Goal: Task Accomplishment & Management: Manage account settings

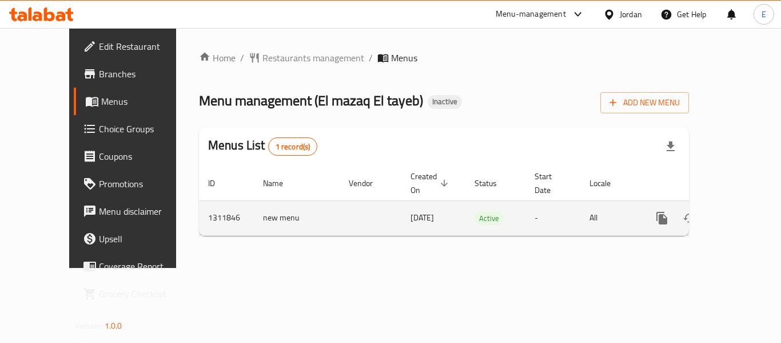
click at [740, 213] on icon "enhanced table" at bounding box center [745, 218] width 10 height 10
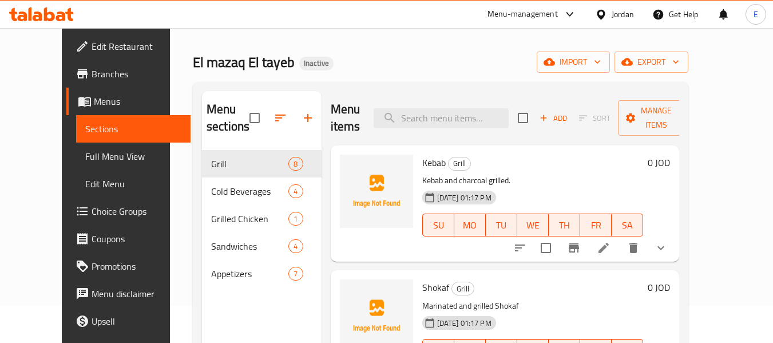
scroll to position [57, 0]
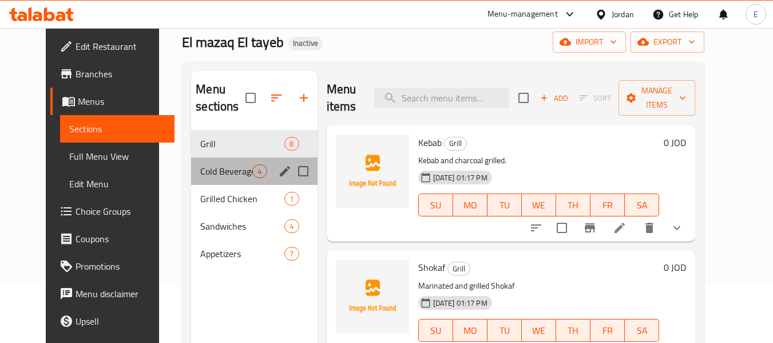
click at [213, 163] on div "Cold Beverages 4" at bounding box center [254, 170] width 126 height 27
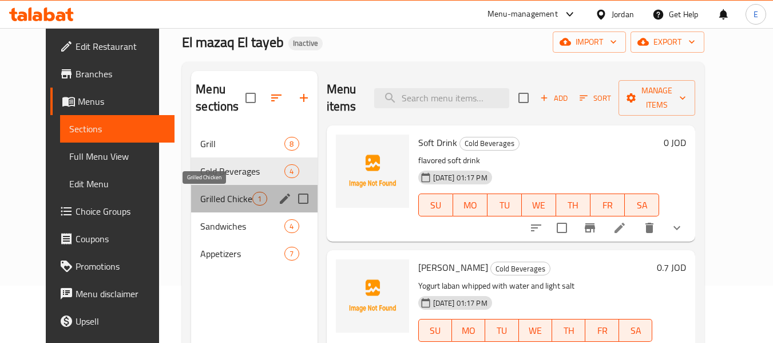
click at [200, 196] on span "Grilled Chicken" at bounding box center [226, 199] width 52 height 14
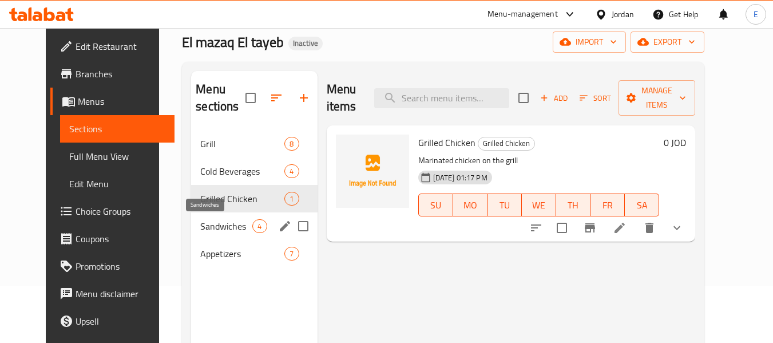
click at [200, 231] on span "Sandwiches" at bounding box center [226, 226] width 52 height 14
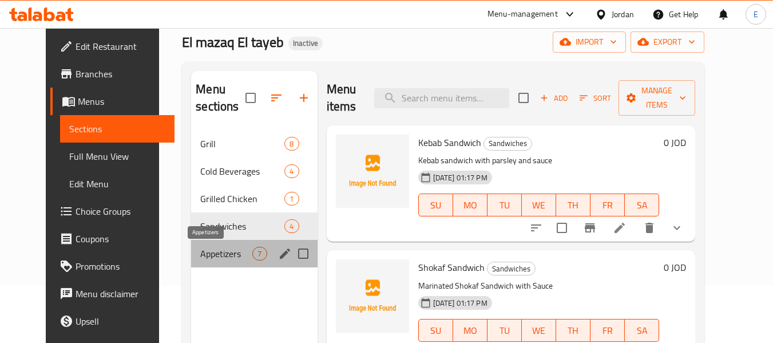
click at [200, 254] on span "Appetizers" at bounding box center [226, 254] width 52 height 14
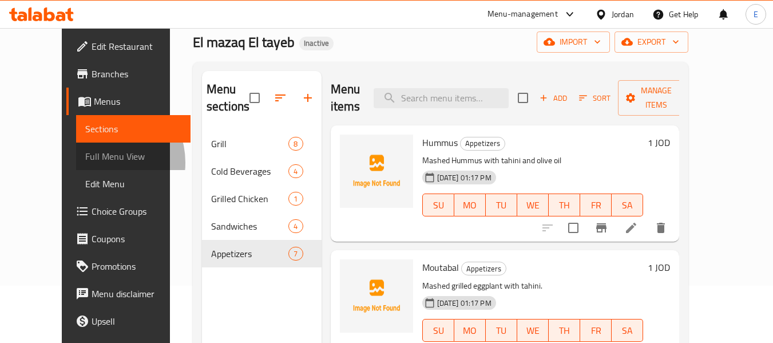
click at [85, 162] on span "Full Menu View" at bounding box center [133, 156] width 97 height 14
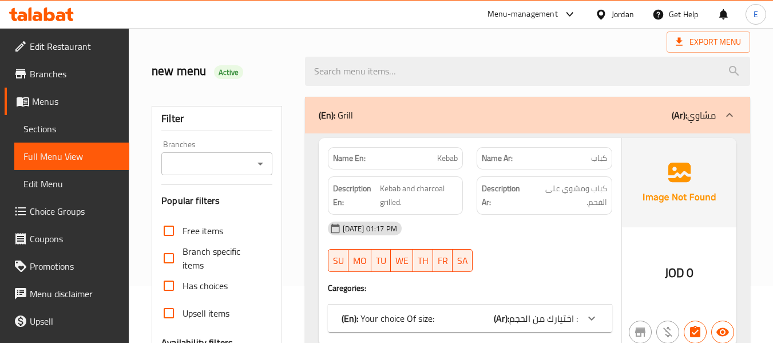
click at [39, 122] on span "Sections" at bounding box center [71, 129] width 97 height 14
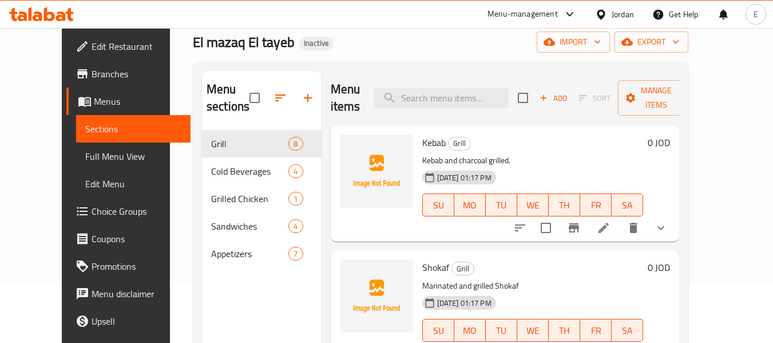
click at [85, 162] on span "Full Menu View" at bounding box center [133, 156] width 97 height 14
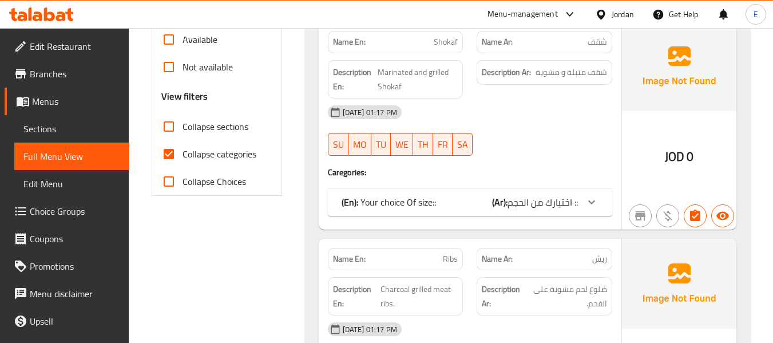
scroll to position [400, 0]
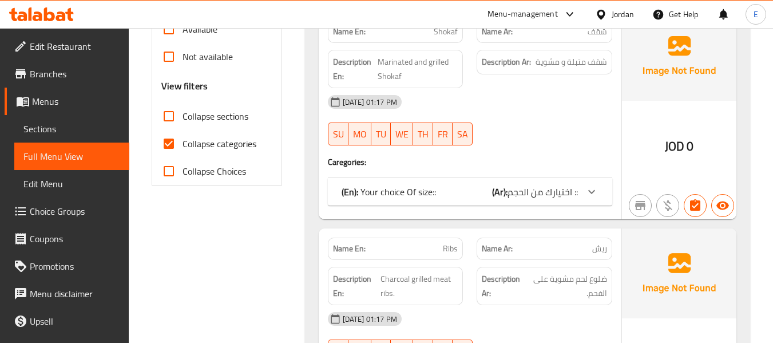
click at [170, 147] on input "Collapse categories" at bounding box center [168, 143] width 27 height 27
checkbox input "false"
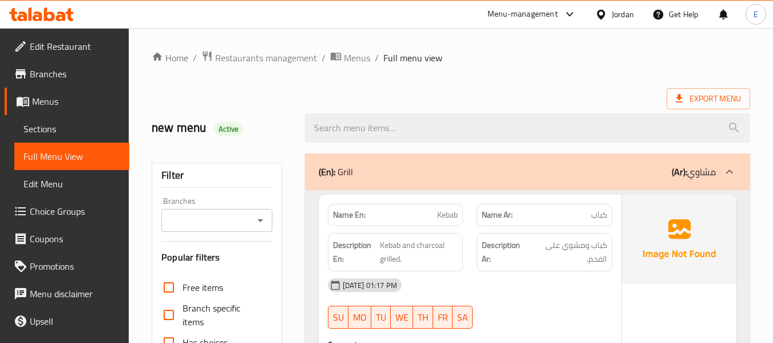
scroll to position [0, 0]
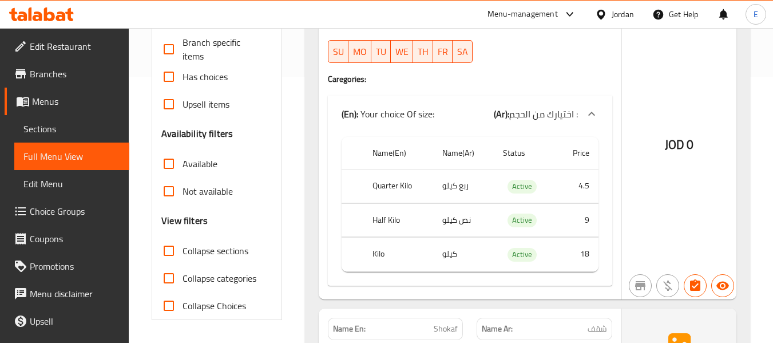
scroll to position [286, 0]
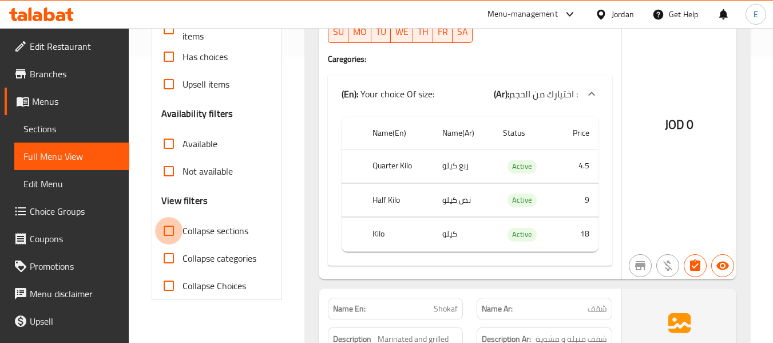
click at [166, 233] on input "Collapse sections" at bounding box center [168, 230] width 27 height 27
checkbox input "true"
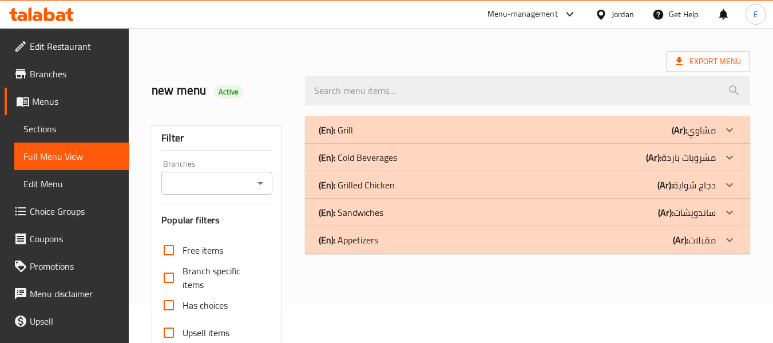
scroll to position [57, 0]
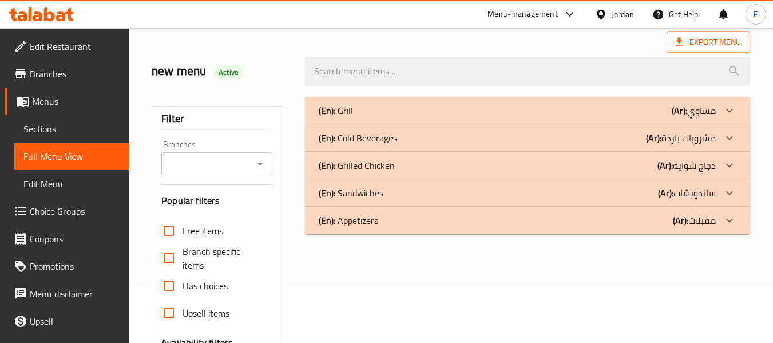
click at [641, 114] on div "(En): Grill (Ar): مشاوي" at bounding box center [517, 111] width 397 height 14
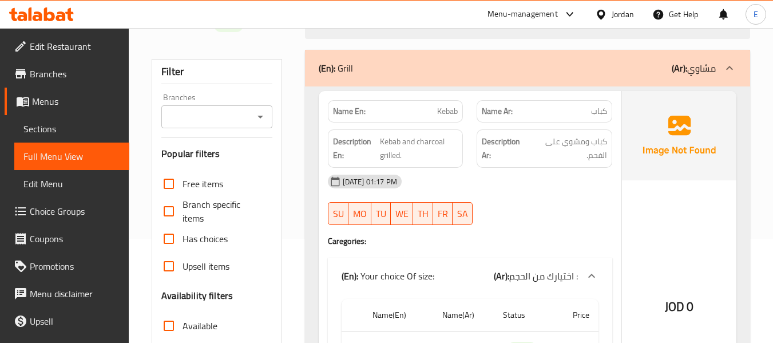
scroll to position [114, 0]
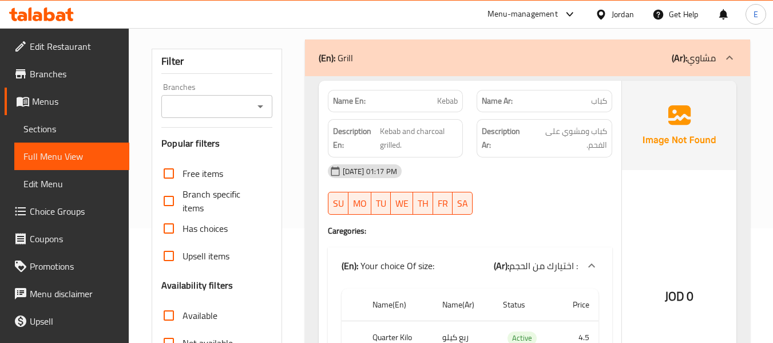
click at [598, 97] on span "كباب" at bounding box center [599, 101] width 16 height 12
click at [451, 101] on span "Kebab" at bounding box center [447, 101] width 21 height 12
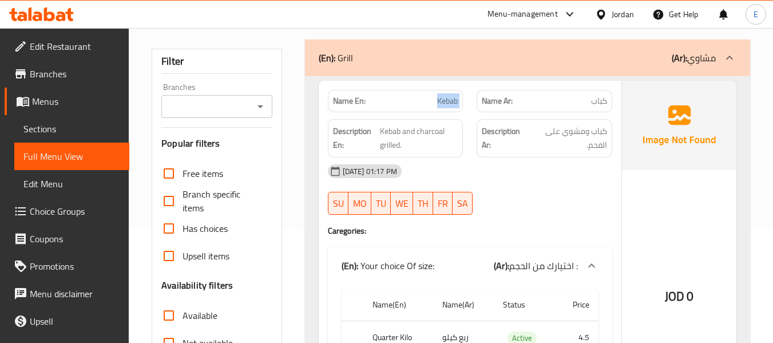
click at [451, 101] on span "Kebab" at bounding box center [447, 101] width 21 height 12
click at [606, 105] on span "كباب" at bounding box center [599, 101] width 16 height 12
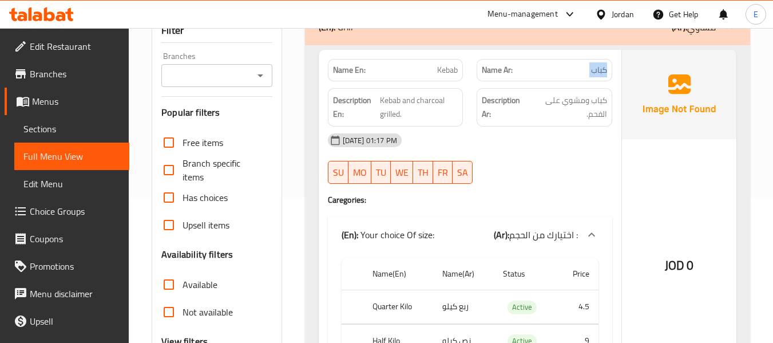
scroll to position [172, 0]
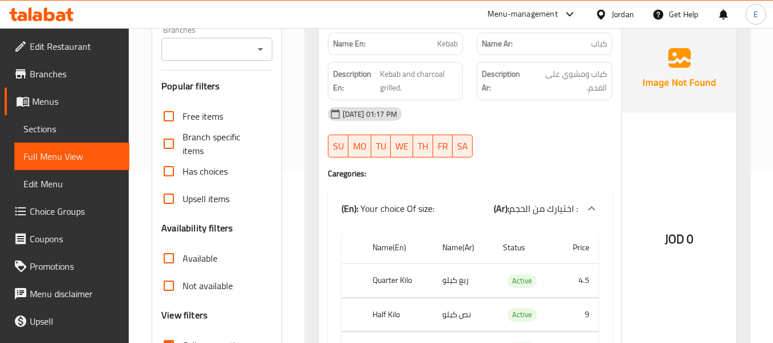
click at [598, 96] on div "Description Ar: كباب ومشوي على الفحم." at bounding box center [544, 81] width 136 height 38
click at [589, 146] on div "[DATE] 01:17 PM SU MO TU WE TH FR SA" at bounding box center [470, 132] width 298 height 64
drag, startPoint x: 378, startPoint y: 71, endPoint x: 450, endPoint y: 92, distance: 74.4
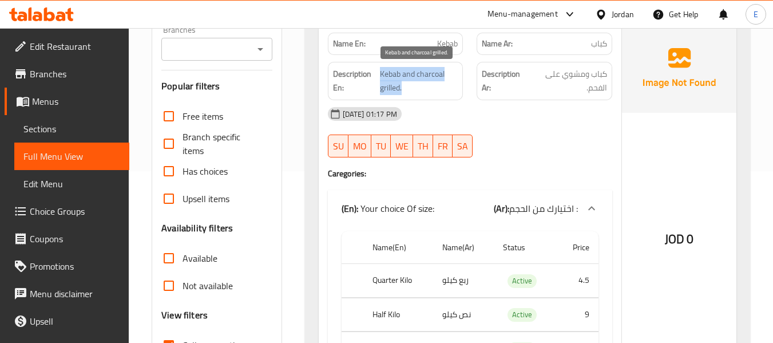
click at [450, 92] on h6 "Description En: Kebab and charcoal grilled." at bounding box center [395, 81] width 125 height 28
click at [450, 92] on span "Kebab and charcoal grilled." at bounding box center [419, 81] width 78 height 28
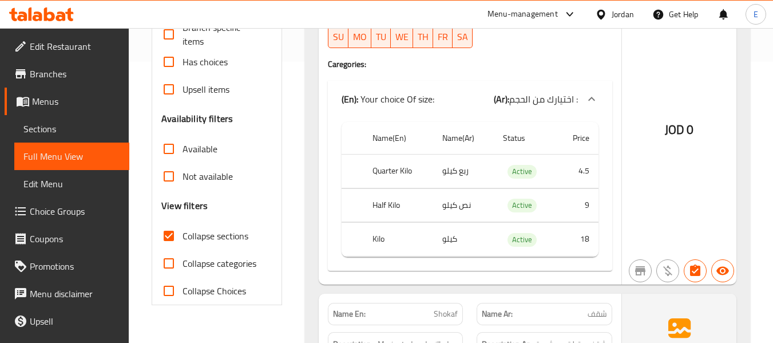
scroll to position [286, 0]
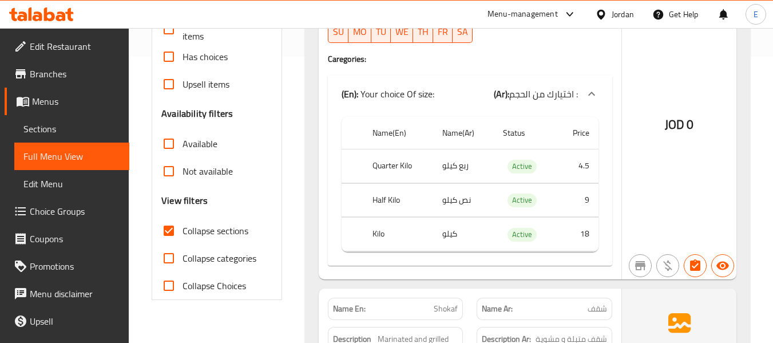
click at [445, 166] on td "ربع كيلو" at bounding box center [463, 166] width 61 height 34
click at [391, 165] on th "Quarter Kilo" at bounding box center [398, 166] width 70 height 34
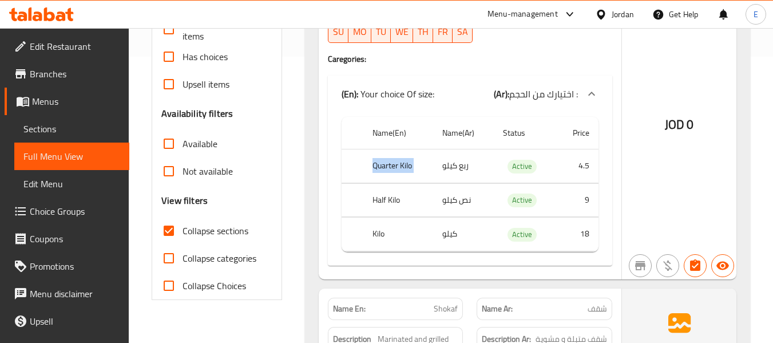
click at [391, 165] on th "Quarter Kilo" at bounding box center [398, 166] width 70 height 34
click at [443, 194] on td "نص كيلو" at bounding box center [463, 200] width 61 height 34
click at [378, 199] on th "Half Kilo" at bounding box center [398, 200] width 70 height 34
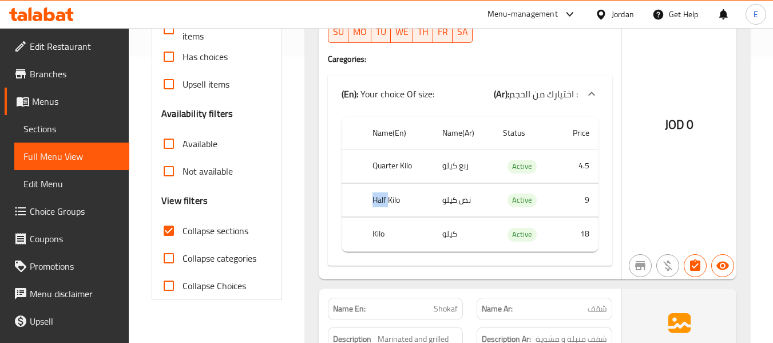
click at [378, 199] on th "Half Kilo" at bounding box center [398, 200] width 70 height 34
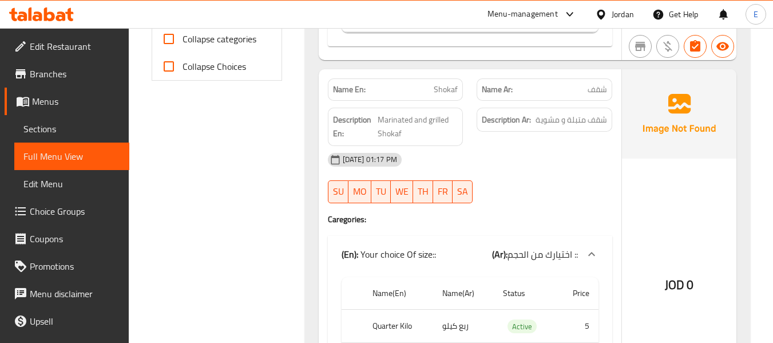
scroll to position [515, 0]
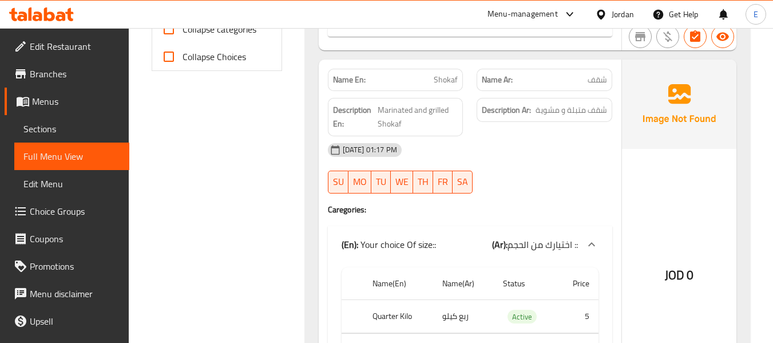
click at [615, 78] on div "Name Ar: شقف" at bounding box center [544, 80] width 149 height 36
click at [606, 74] on span "شقف" at bounding box center [596, 80] width 19 height 12
click at [445, 81] on span "Shokaf" at bounding box center [446, 80] width 24 height 12
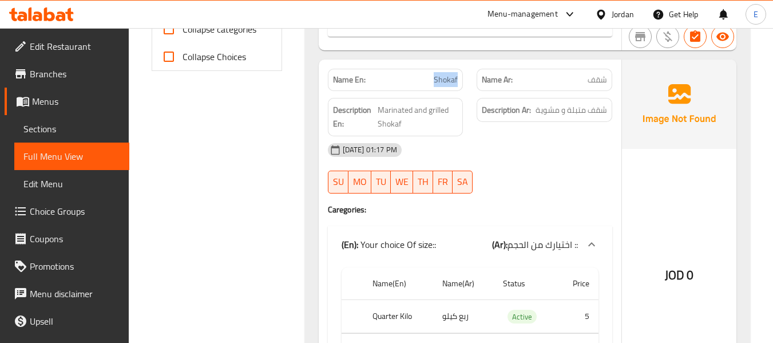
click at [445, 81] on span "Shokaf" at bounding box center [446, 80] width 24 height 12
click at [562, 165] on div "[DATE] 01:17 PM SU MO TU WE TH FR SA" at bounding box center [470, 168] width 298 height 64
click at [593, 112] on span "شقف متبلة و مشوية" at bounding box center [570, 110] width 71 height 14
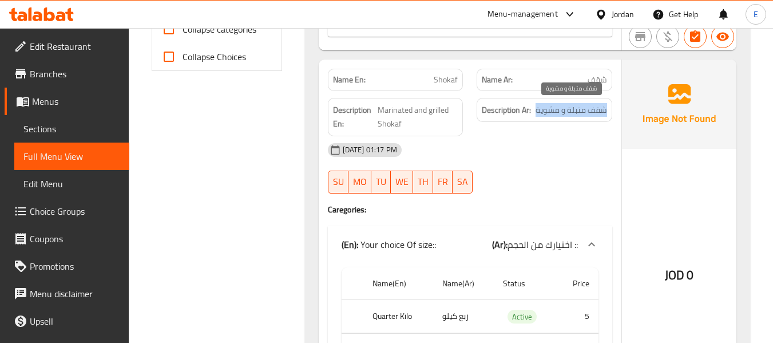
click at [593, 112] on span "شقف متبلة و مشوية" at bounding box center [570, 110] width 71 height 14
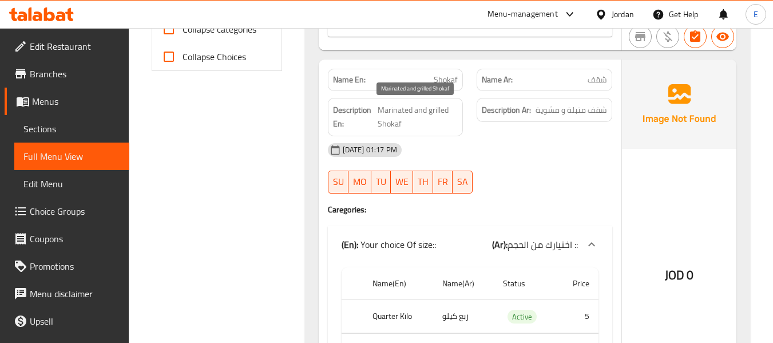
click at [446, 113] on span "Marinated and grilled Shokaf" at bounding box center [418, 117] width 81 height 28
click at [518, 145] on div "[DATE] 01:17 PM" at bounding box center [470, 149] width 298 height 27
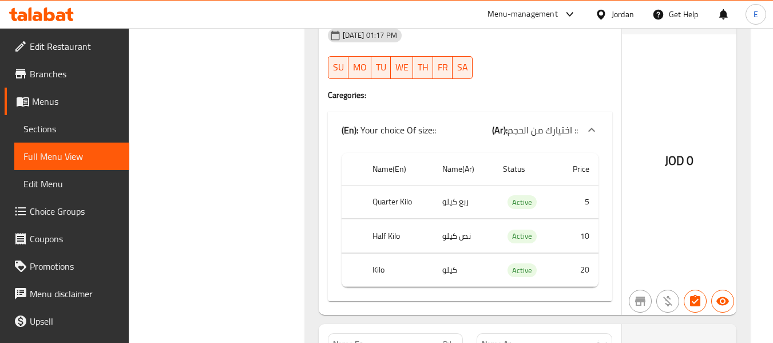
scroll to position [686, 0]
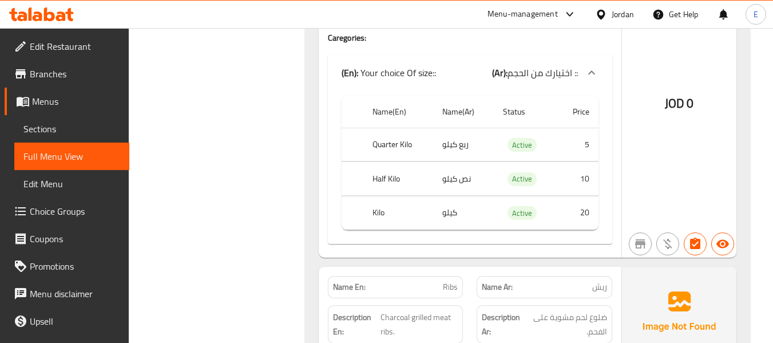
click at [383, 150] on th "Quarter Kilo" at bounding box center [398, 145] width 70 height 34
click at [446, 144] on td "ربع كيلو" at bounding box center [463, 145] width 61 height 34
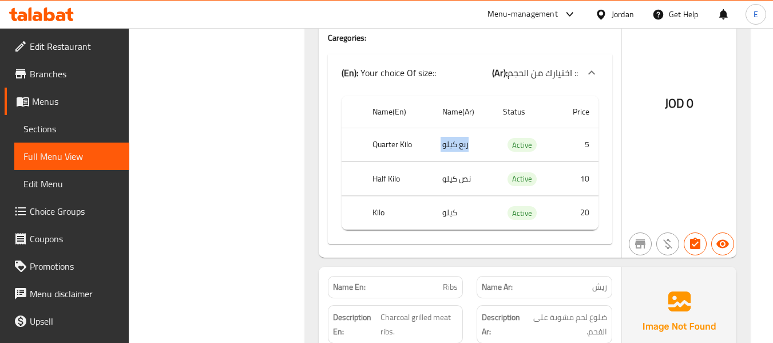
click at [446, 144] on td "ربع كيلو" at bounding box center [463, 145] width 61 height 34
click at [380, 174] on th "Half Kilo" at bounding box center [398, 179] width 70 height 34
click at [479, 172] on td "نص كيلو" at bounding box center [463, 179] width 61 height 34
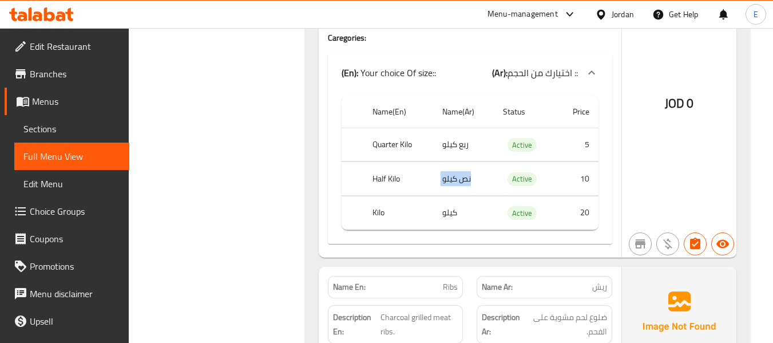
click at [479, 172] on td "نص كيلو" at bounding box center [463, 179] width 61 height 34
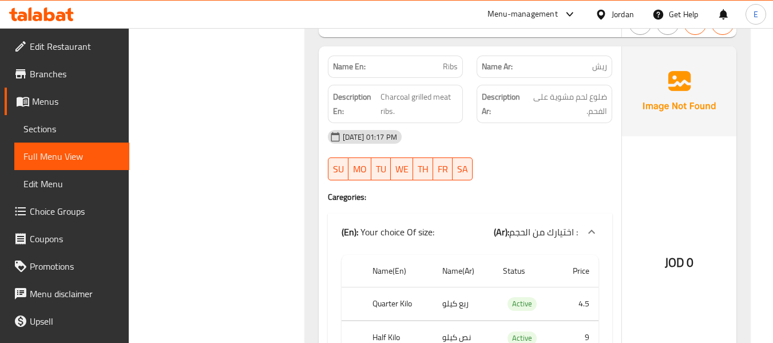
scroll to position [915, 0]
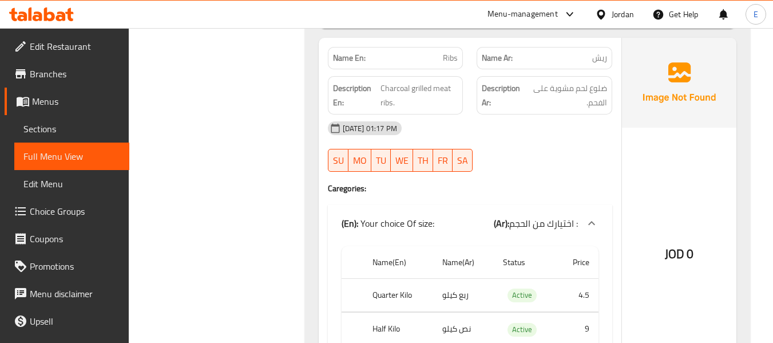
click at [598, 57] on span "ريش" at bounding box center [599, 58] width 15 height 12
click at [450, 62] on span "Ribs" at bounding box center [450, 58] width 15 height 12
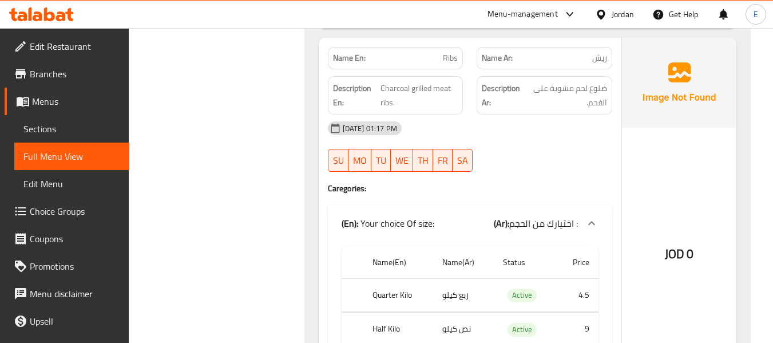
click at [512, 148] on div "[DATE] 01:17 PM SU MO TU WE TH FR SA" at bounding box center [470, 146] width 298 height 64
click at [558, 91] on span "ضلوع لحم مشوية على الفحم." at bounding box center [566, 95] width 81 height 28
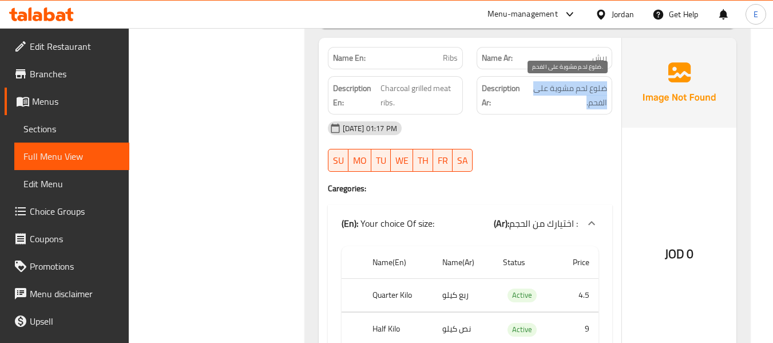
click at [558, 91] on span "ضلوع لحم مشوية على الفحم." at bounding box center [566, 95] width 81 height 28
click at [571, 164] on div "[DATE] 01:17 PM SU MO TU WE TH FR SA" at bounding box center [470, 146] width 298 height 64
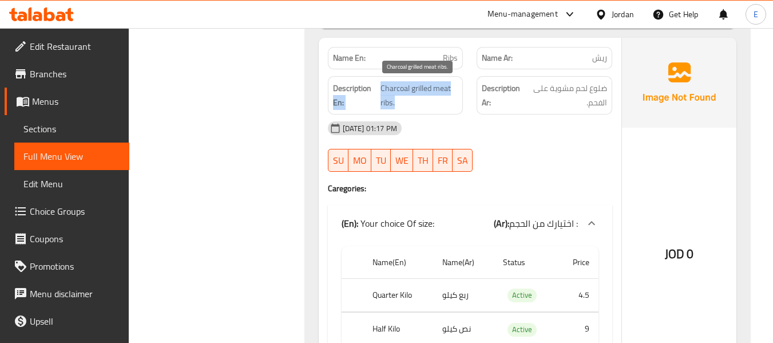
drag, startPoint x: 378, startPoint y: 86, endPoint x: 454, endPoint y: 101, distance: 76.8
click at [454, 101] on h6 "Description En: Charcoal grilled meat ribs." at bounding box center [395, 95] width 125 height 28
click at [454, 101] on span "Charcoal grilled meat ribs." at bounding box center [418, 95] width 77 height 28
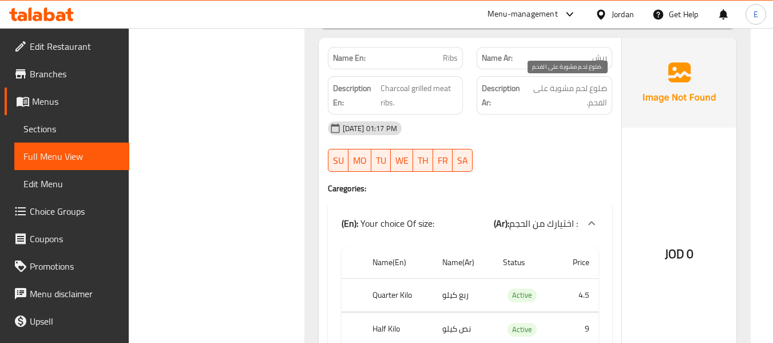
click at [600, 94] on span "ضلوع لحم مشوية على الفحم." at bounding box center [566, 95] width 81 height 28
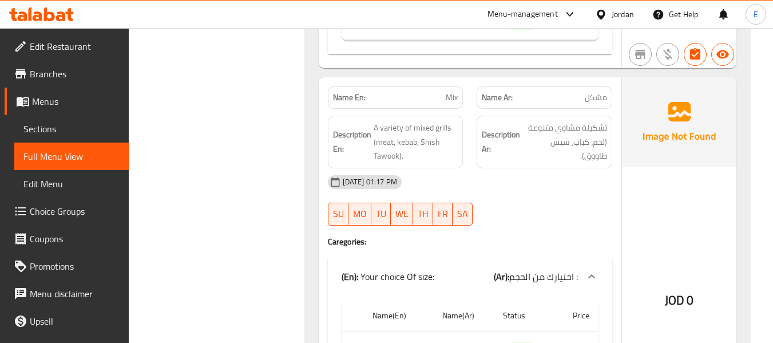
scroll to position [1258, 0]
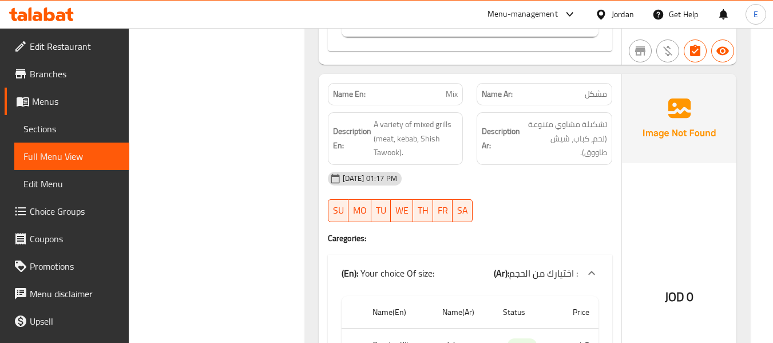
click at [587, 97] on span "مشكل" at bounding box center [596, 94] width 22 height 12
click at [456, 89] on span "Mix" at bounding box center [452, 94] width 12 height 12
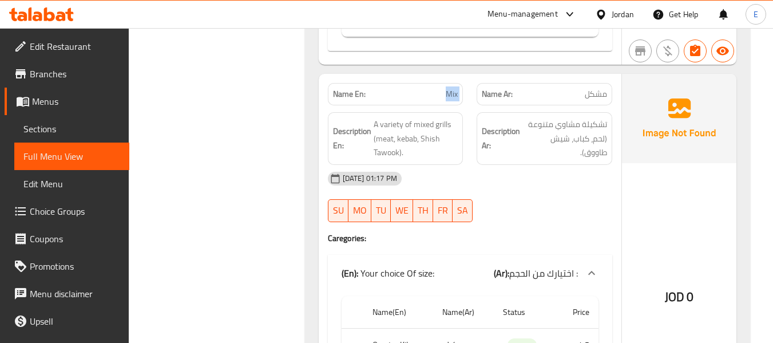
click at [456, 89] on span "Mix" at bounding box center [452, 94] width 12 height 12
click at [532, 176] on div "[DATE] 01:17 PM" at bounding box center [470, 178] width 298 height 27
click at [551, 153] on span "تشكيلة مشاوي متنوعة (لحم، كباب، شيش طاووق)." at bounding box center [564, 138] width 85 height 42
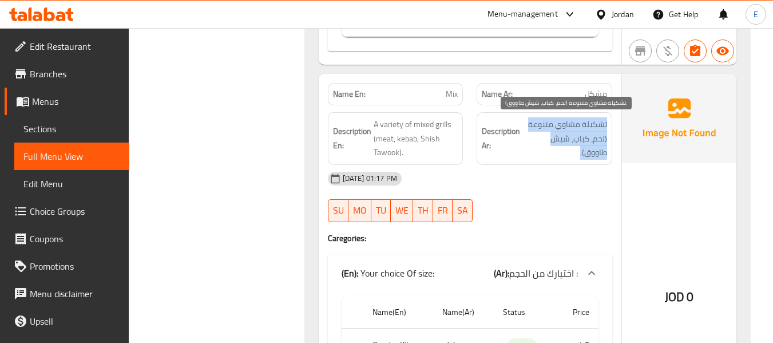
click at [551, 153] on span "تشكيلة مشاوي متنوعة (لحم، كباب، شيش طاووق)." at bounding box center [564, 138] width 85 height 42
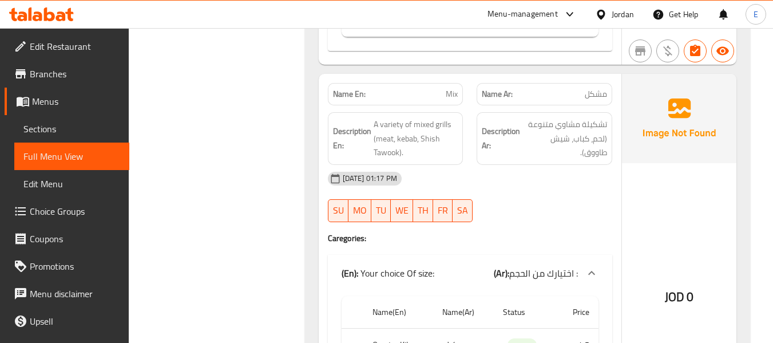
click at [472, 97] on div "Name Ar: مشكل" at bounding box center [544, 94] width 149 height 36
click at [521, 156] on h6 "Description Ar: تشكيلة مشاوي متنوعة (لحم، كباب، شيش طاووق)." at bounding box center [544, 138] width 125 height 42
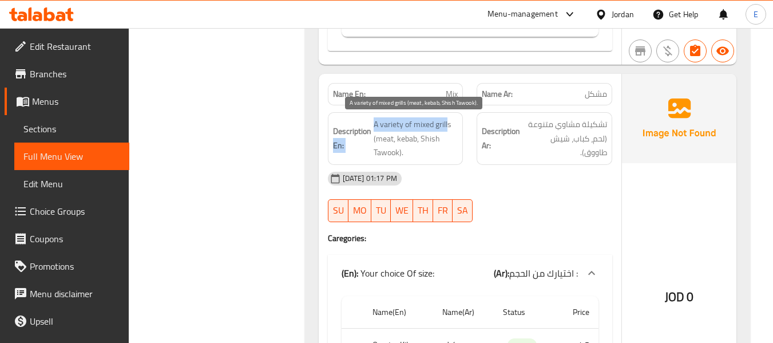
drag, startPoint x: 371, startPoint y: 125, endPoint x: 449, endPoint y: 125, distance: 77.8
click at [449, 125] on h6 "Description En: A variety of mixed grills (meat, kebab, Shish Tawook)." at bounding box center [395, 138] width 125 height 42
click at [449, 125] on span "A variety of mixed grills (meat, kebab, Shish Tawook)." at bounding box center [416, 138] width 85 height 42
drag, startPoint x: 372, startPoint y: 118, endPoint x: 450, endPoint y: 151, distance: 83.8
click at [450, 151] on h6 "Description En: A variety of mixed grills (meat, kebab, Shish Tawook)." at bounding box center [395, 138] width 125 height 42
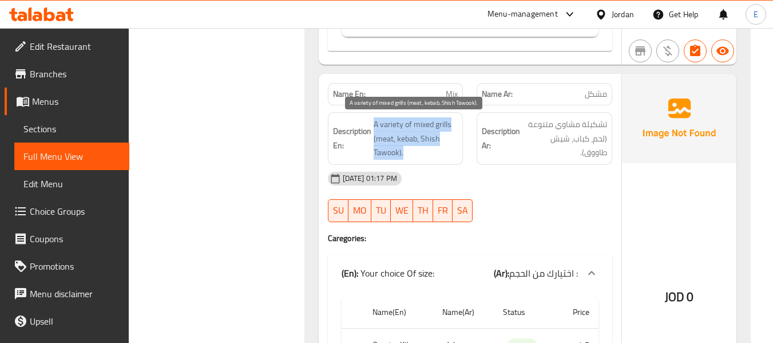
click at [450, 151] on span "A variety of mixed grills (meat, kebab, Shish Tawook)." at bounding box center [416, 138] width 85 height 42
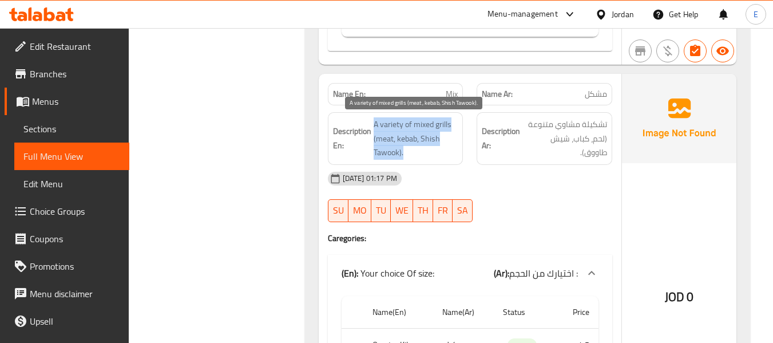
click at [450, 151] on span "A variety of mixed grills (meat, kebab, Shish Tawook)." at bounding box center [416, 138] width 85 height 42
click at [450, 152] on span "A variety of mixed grills (meat, kebab, Shish Tawook)." at bounding box center [416, 138] width 85 height 42
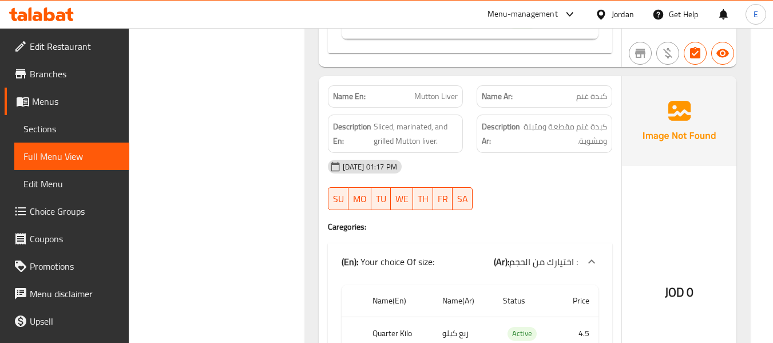
scroll to position [1659, 0]
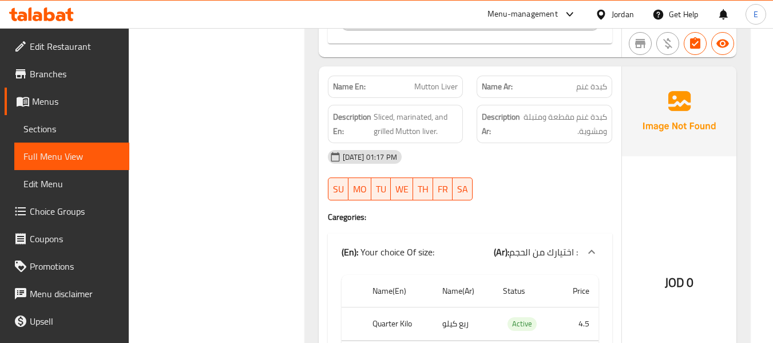
click at [587, 87] on span "كبدة غنم" at bounding box center [591, 87] width 31 height 12
click at [435, 92] on span "Mutton Liver" at bounding box center [435, 87] width 43 height 12
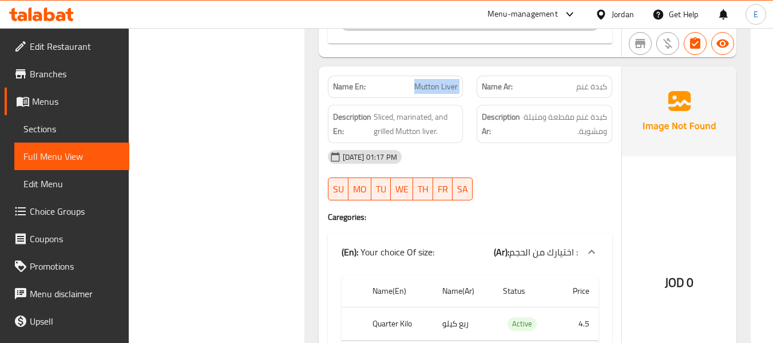
click at [435, 92] on span "Mutton Liver" at bounding box center [435, 87] width 43 height 12
click at [590, 98] on div "Description Ar: كبدة غنم مقطعة ومتبلة ومشوية." at bounding box center [544, 124] width 149 height 52
click at [540, 171] on div "[DATE] 01:17 PM SU MO TU WE TH FR SA" at bounding box center [470, 175] width 298 height 64
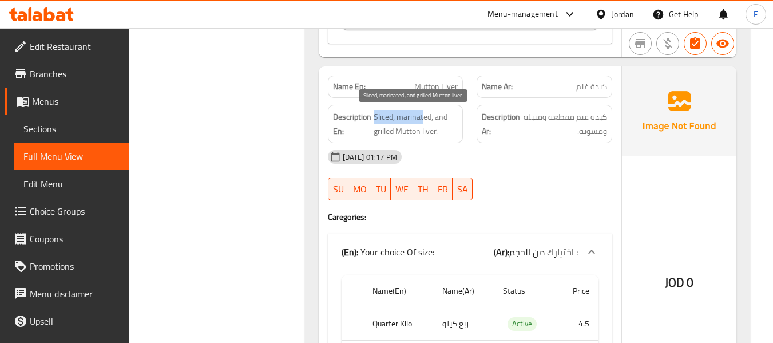
drag, startPoint x: 375, startPoint y: 113, endPoint x: 439, endPoint y: 110, distance: 63.6
click at [428, 112] on span "Sliced, marinated, and grilled Mutton liver." at bounding box center [416, 124] width 85 height 28
click at [414, 112] on span "Sliced, marinated, and grilled Mutton liver." at bounding box center [416, 124] width 85 height 28
click at [384, 117] on span "Sliced, marinated, and grilled Mutton liver." at bounding box center [416, 124] width 85 height 28
drag, startPoint x: 371, startPoint y: 116, endPoint x: 454, endPoint y: 138, distance: 85.9
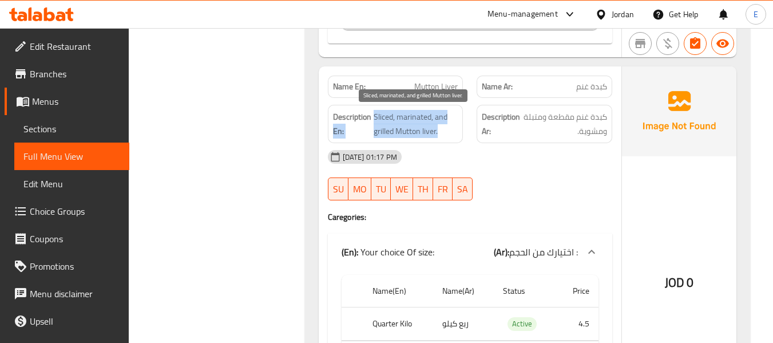
click at [454, 138] on h6 "Description En: Sliced, marinated, and grilled Mutton liver." at bounding box center [395, 124] width 125 height 28
click at [454, 138] on span "Sliced, marinated, and grilled Mutton liver." at bounding box center [416, 124] width 85 height 28
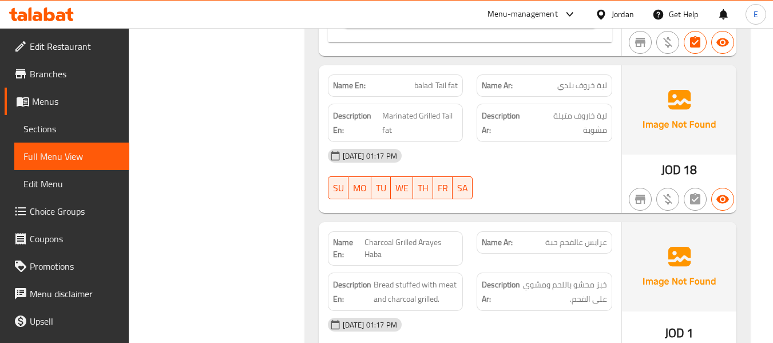
scroll to position [2059, 0]
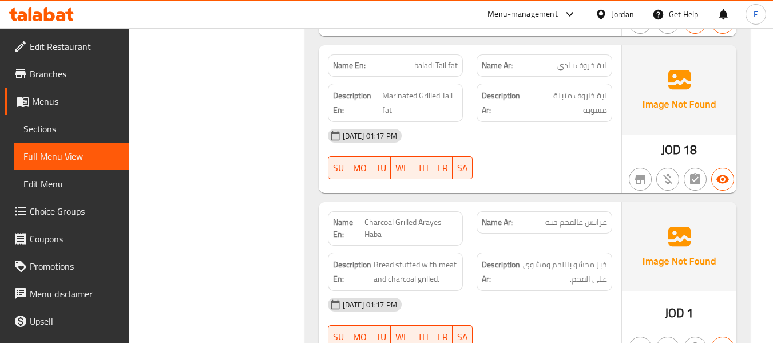
click at [598, 64] on span "لية خروف بلدي" at bounding box center [582, 65] width 50 height 12
click at [435, 59] on span "baladi Tail fat" at bounding box center [435, 65] width 43 height 12
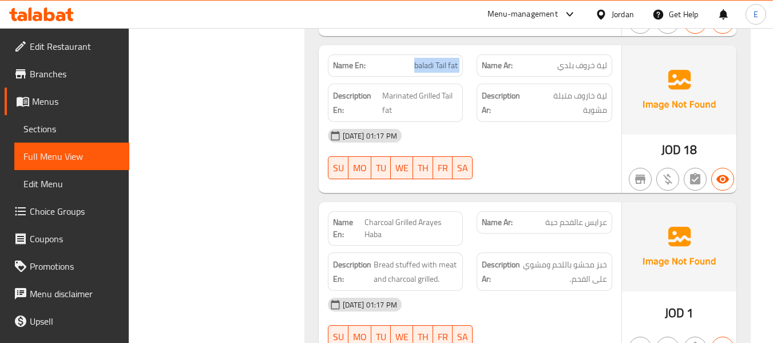
click at [435, 59] on span "baladi Tail fat" at bounding box center [435, 65] width 43 height 12
click at [527, 145] on div "[DATE] 01:17 PM" at bounding box center [470, 135] width 298 height 27
drag, startPoint x: 435, startPoint y: 64, endPoint x: 460, endPoint y: 61, distance: 25.3
click at [460, 61] on div "Name En: baladi Tail fat" at bounding box center [396, 65] width 136 height 22
copy span "Tail fat"
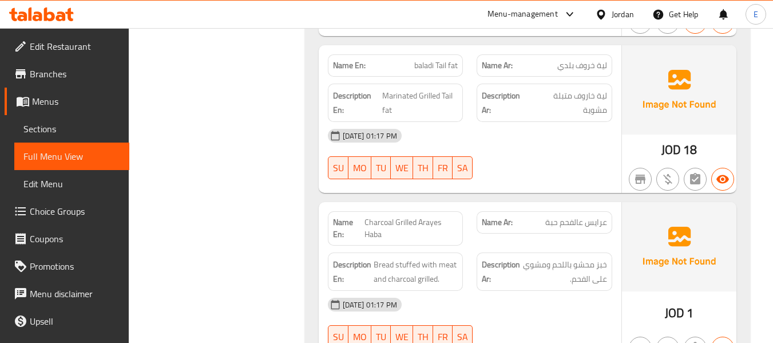
click at [575, 71] on span "لية خروف بلدي" at bounding box center [582, 65] width 50 height 12
click at [445, 69] on span "baladi Tail fat" at bounding box center [435, 65] width 43 height 12
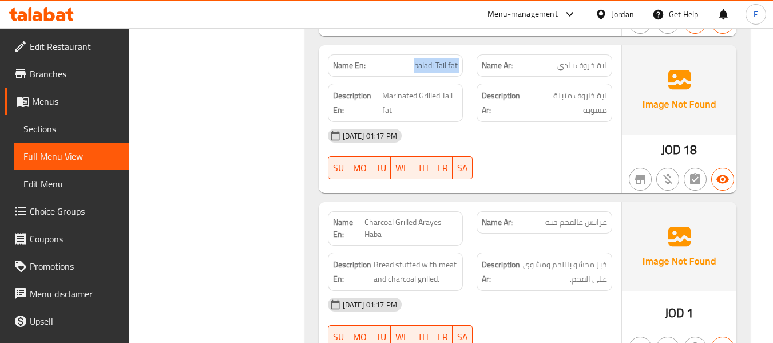
click at [445, 69] on span "baladi Tail fat" at bounding box center [435, 65] width 43 height 12
click at [611, 161] on div "[DATE] 01:17 PM SU MO TU WE TH FR SA" at bounding box center [470, 154] width 298 height 64
click at [445, 70] on span "baladi Tail fat" at bounding box center [435, 65] width 43 height 12
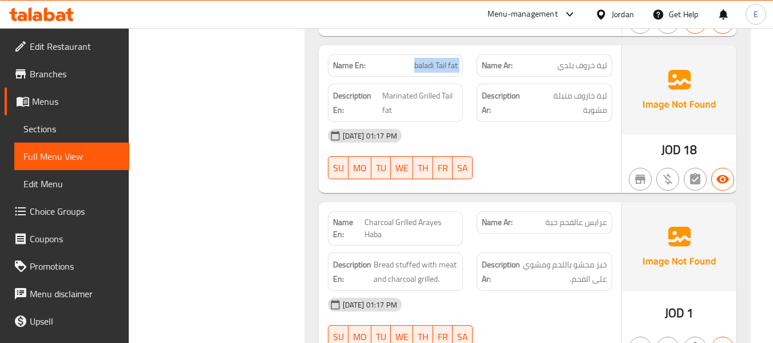
click at [445, 70] on span "baladi Tail fat" at bounding box center [435, 65] width 43 height 12
click at [584, 64] on span "لية خروف بلدي" at bounding box center [582, 65] width 50 height 12
click at [462, 69] on div "Name En: baladi Tail fat" at bounding box center [396, 65] width 136 height 22
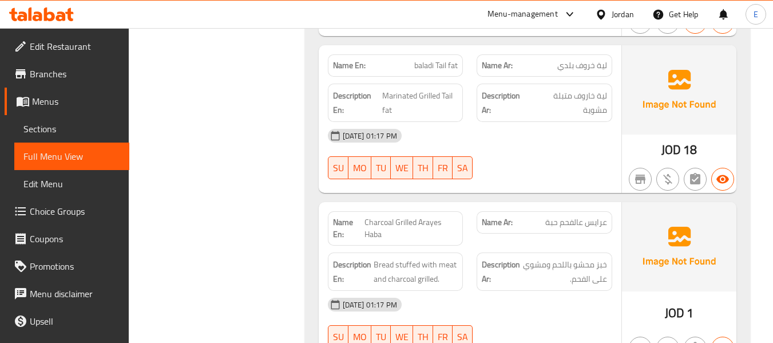
click at [462, 69] on div "Name En: baladi Tail fat" at bounding box center [396, 65] width 136 height 22
click at [431, 73] on div "Name En: baladi Tail fat" at bounding box center [396, 65] width 136 height 22
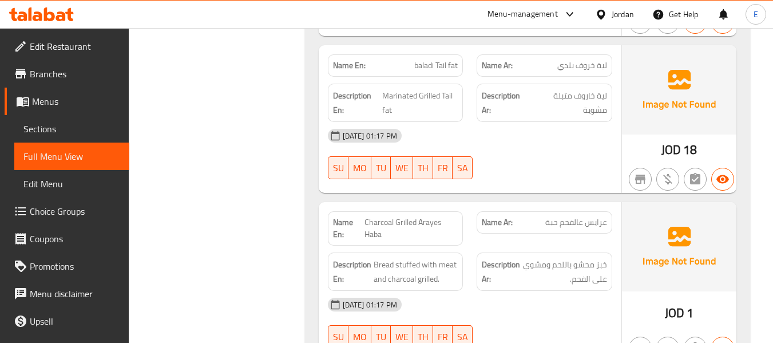
click at [551, 145] on div "[DATE] 01:17 PM" at bounding box center [470, 135] width 298 height 27
click at [602, 102] on span "لية خاروف متبلة مشوية" at bounding box center [569, 103] width 76 height 28
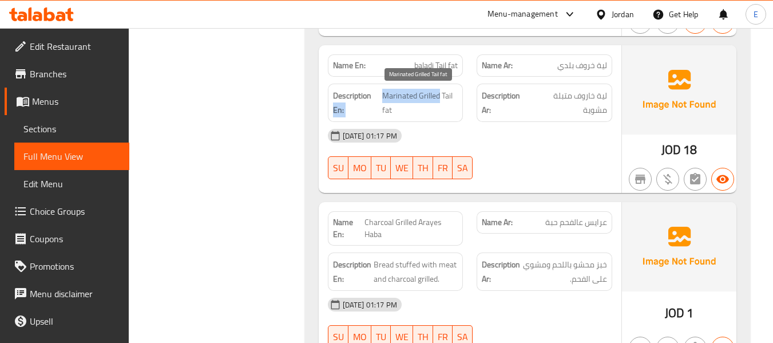
drag, startPoint x: 378, startPoint y: 94, endPoint x: 439, endPoint y: 98, distance: 60.8
click at [439, 98] on h6 "Description En: Marinated Grilled Tail fat" at bounding box center [395, 103] width 125 height 28
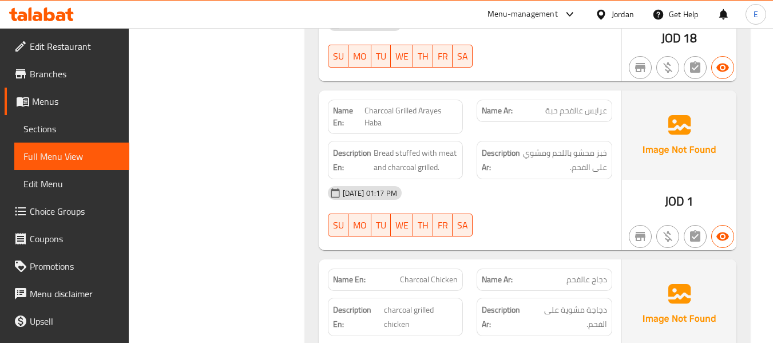
scroll to position [2174, 0]
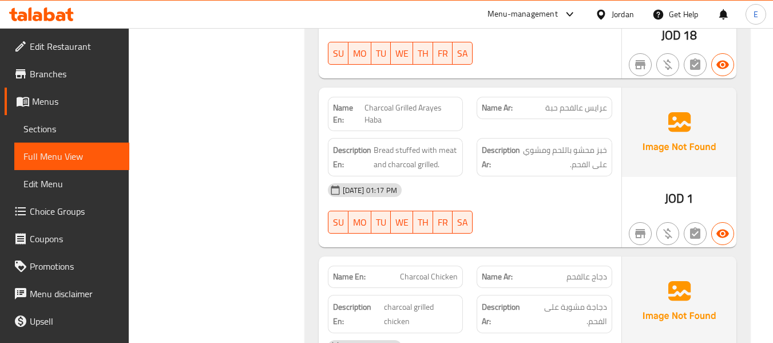
click at [576, 112] on span "عرايس عالفحم حبة" at bounding box center [576, 108] width 62 height 12
click at [412, 104] on span "Charcoal Grilled Arayes Haba" at bounding box center [410, 114] width 93 height 24
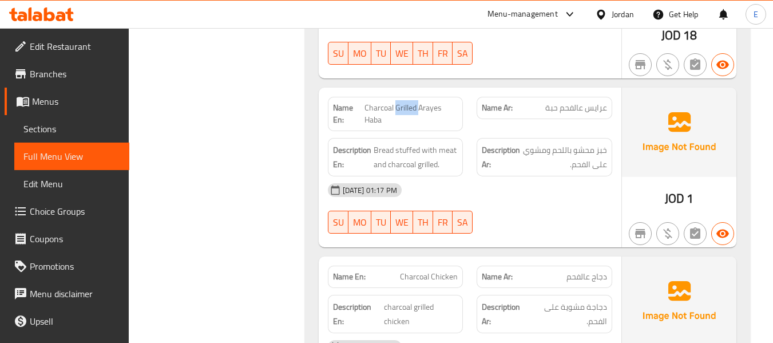
click at [412, 104] on span "Charcoal Grilled Arayes Haba" at bounding box center [410, 114] width 93 height 24
click at [417, 120] on span "Charcoal Grilled Arayes Haba" at bounding box center [410, 114] width 93 height 24
drag, startPoint x: 364, startPoint y: 98, endPoint x: 448, endPoint y: 117, distance: 86.7
click at [448, 117] on div "Name En: Charcoal Grilled Arayes Haba" at bounding box center [396, 114] width 136 height 34
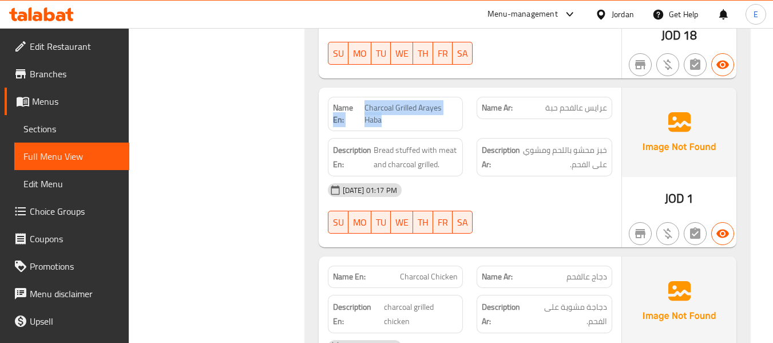
click at [448, 117] on span "Charcoal Grilled Arayes Haba" at bounding box center [410, 114] width 93 height 24
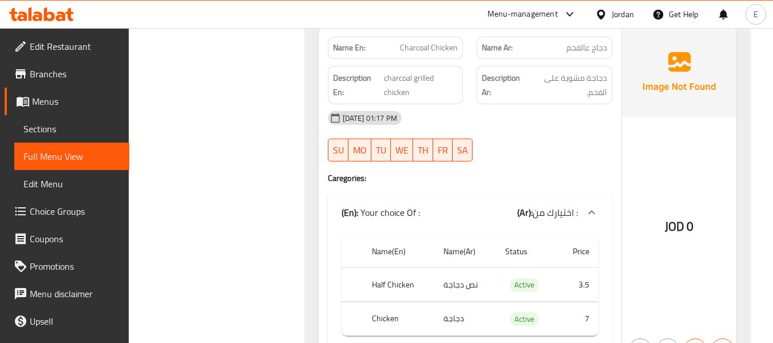
scroll to position [2345, 0]
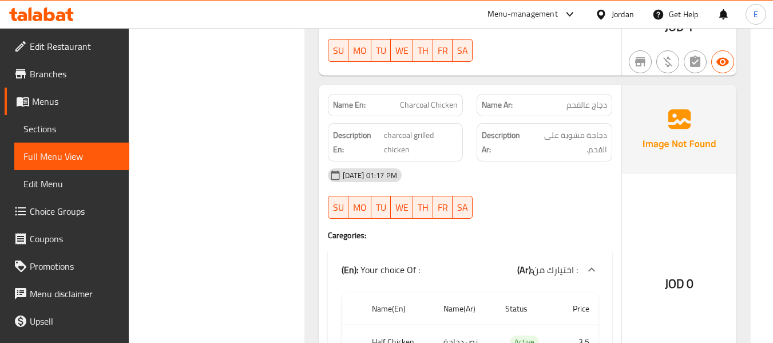
click at [582, 110] on span "دجاج عالفحم" at bounding box center [586, 105] width 41 height 12
click at [468, 105] on div "Name En: Charcoal Chicken" at bounding box center [395, 105] width 149 height 36
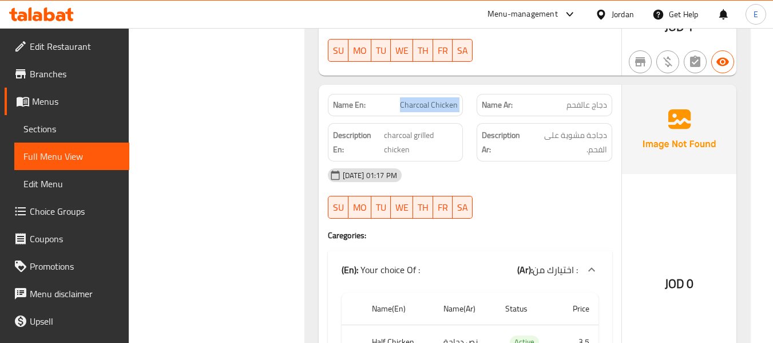
click at [468, 105] on div "Name En: Charcoal Chicken" at bounding box center [395, 105] width 149 height 36
click at [590, 100] on span "دجاج عالفحم" at bounding box center [586, 105] width 41 height 12
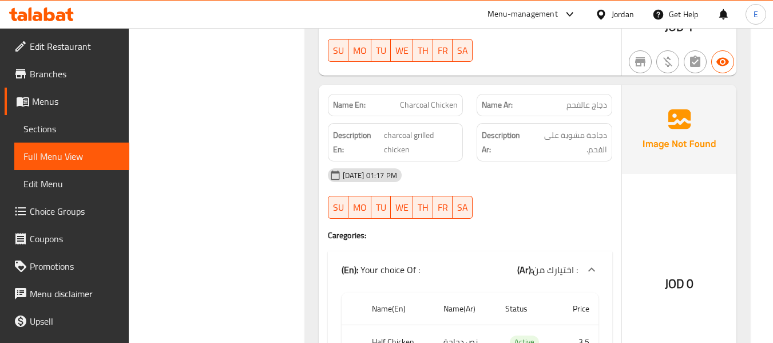
click at [443, 101] on span "Charcoal Chicken" at bounding box center [429, 105] width 58 height 12
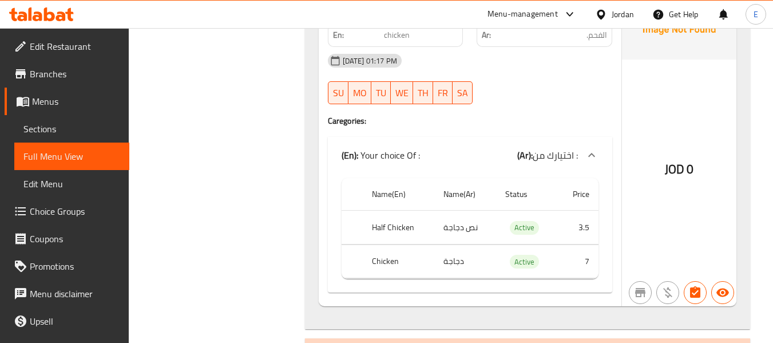
scroll to position [2517, 0]
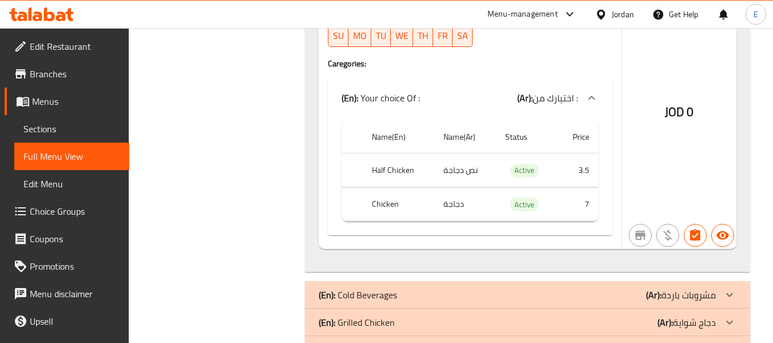
click at [445, 178] on td "نص دجاجة" at bounding box center [465, 170] width 62 height 34
click at [388, 172] on th "Half Chicken" at bounding box center [398, 170] width 71 height 34
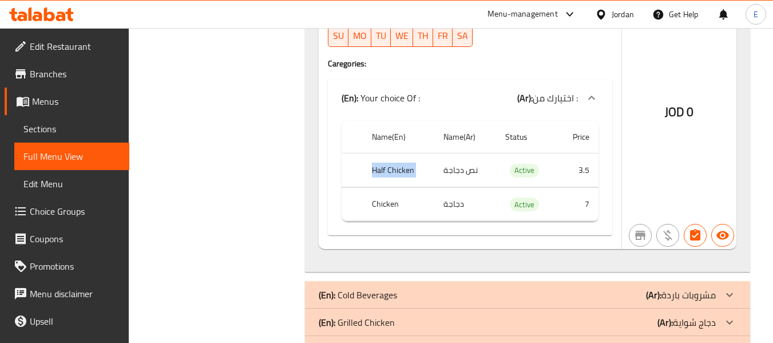
click at [388, 172] on th "Half Chicken" at bounding box center [398, 170] width 71 height 34
click at [452, 199] on td "دجاجة" at bounding box center [465, 204] width 62 height 34
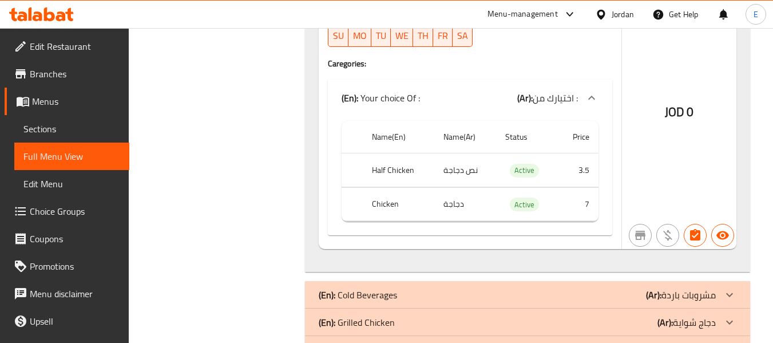
click at [388, 199] on th "Chicken" at bounding box center [398, 204] width 71 height 34
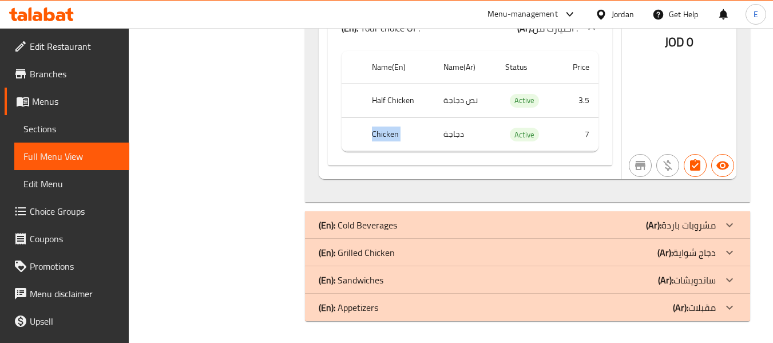
scroll to position [2588, 0]
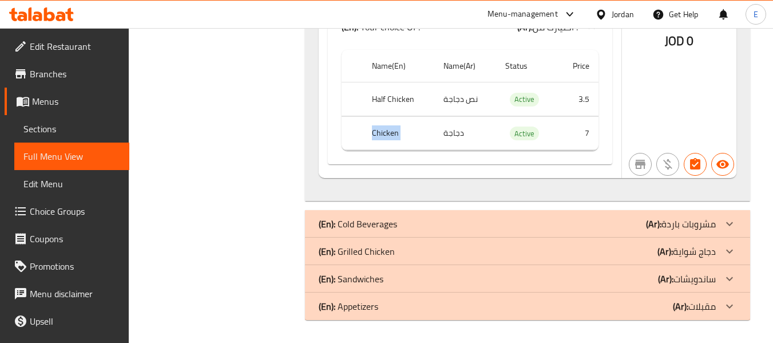
click at [673, 226] on p "(Ar): مشروبات باردة" at bounding box center [681, 224] width 70 height 14
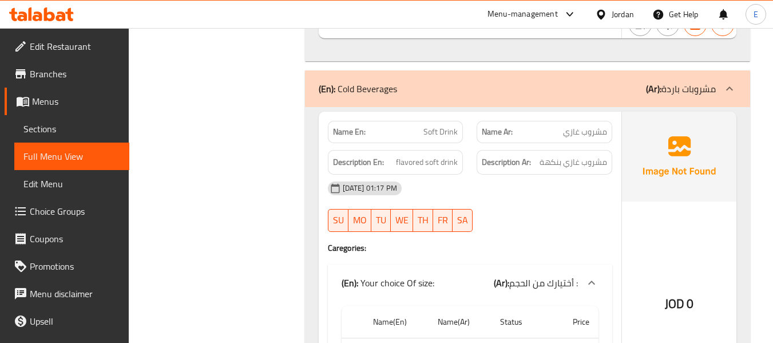
scroll to position [2759, 0]
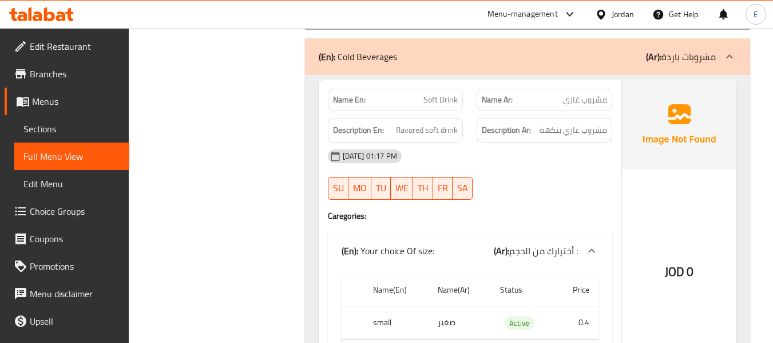
click at [584, 96] on span "مشروب غازي" at bounding box center [585, 100] width 44 height 12
click at [585, 97] on span "مشروب غازي" at bounding box center [585, 100] width 44 height 12
click at [435, 96] on span "Soft Drink" at bounding box center [440, 100] width 34 height 12
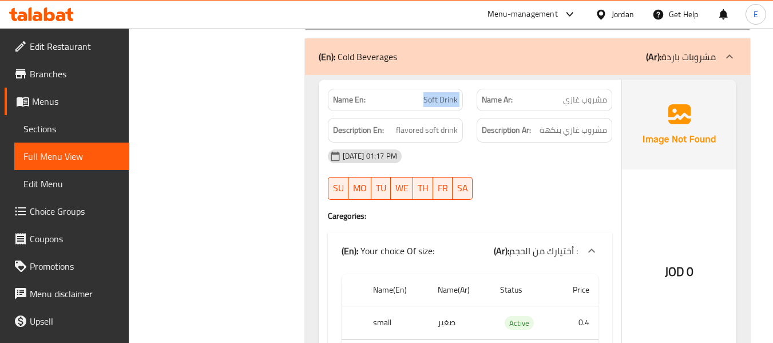
click at [435, 96] on span "Soft Drink" at bounding box center [440, 100] width 34 height 12
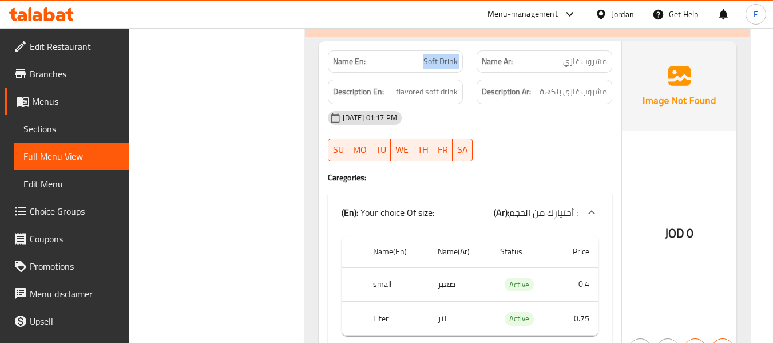
scroll to position [2816, 0]
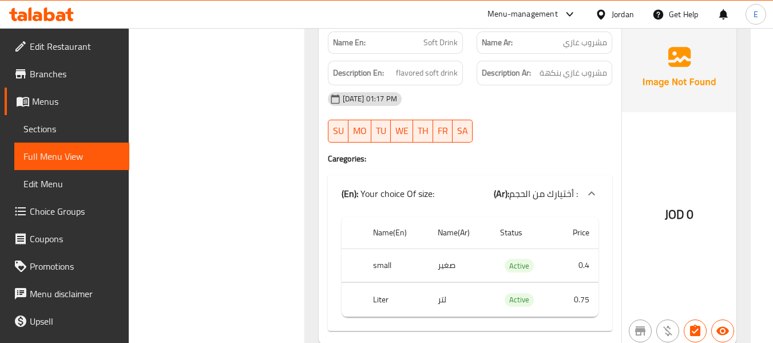
click at [573, 94] on div "[DATE] 01:17 PM" at bounding box center [470, 98] width 298 height 27
click at [590, 70] on span "مشروب غازي بنكهة" at bounding box center [572, 73] width 67 height 14
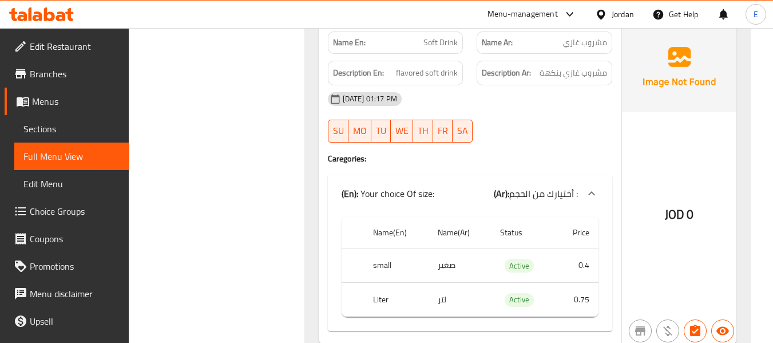
click at [425, 64] on div "Description En: flavored soft drink" at bounding box center [396, 73] width 136 height 25
click at [539, 145] on div at bounding box center [544, 143] width 149 height 14
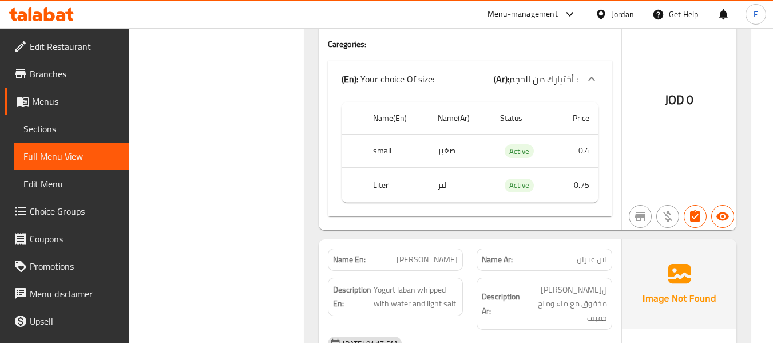
scroll to position [2988, 0]
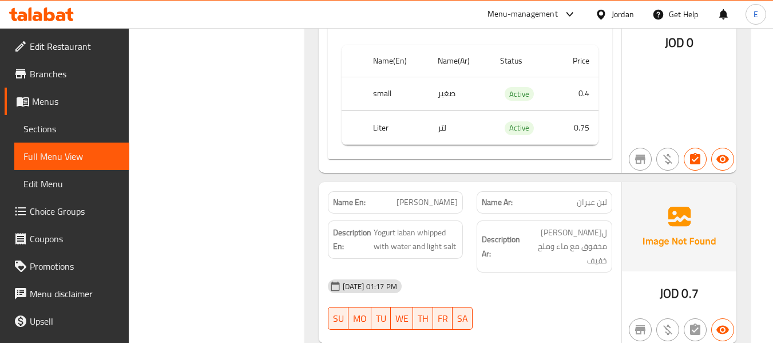
click at [440, 124] on td "لتر" at bounding box center [459, 128] width 62 height 34
click at [373, 123] on th "Liter" at bounding box center [396, 128] width 65 height 34
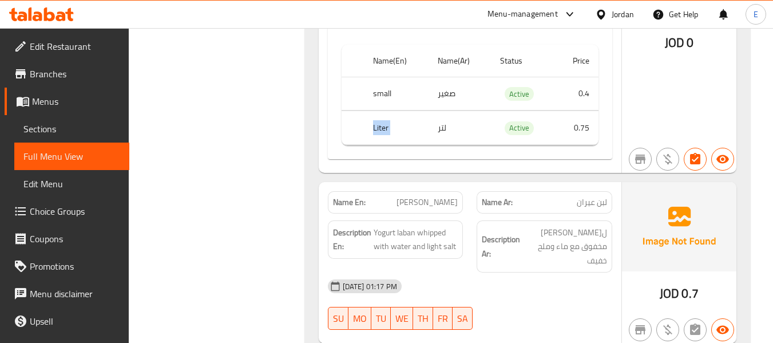
click at [373, 123] on th "Liter" at bounding box center [396, 128] width 65 height 34
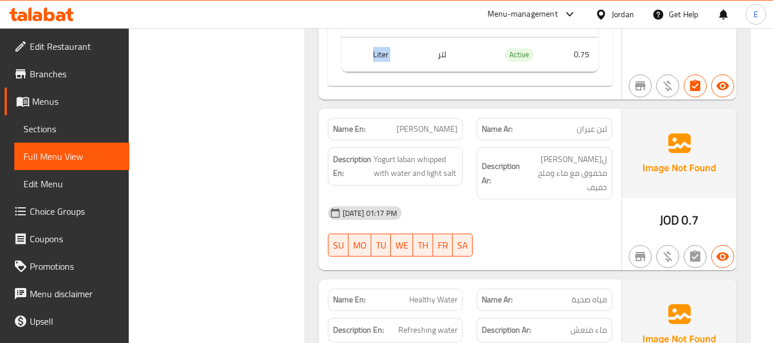
scroll to position [3102, 0]
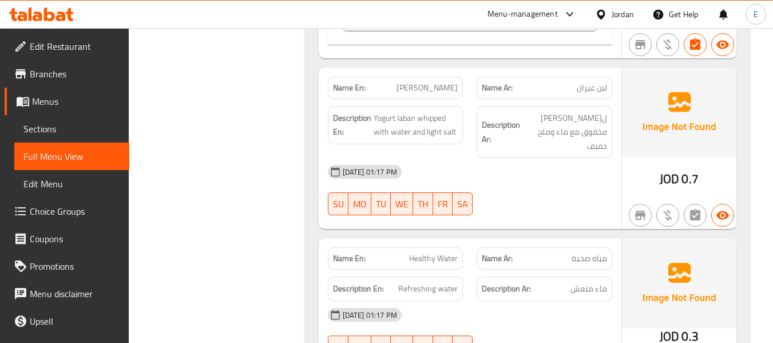
click at [609, 90] on div "Name Ar: لبن عيران" at bounding box center [544, 88] width 136 height 22
click at [410, 91] on p "Name En: [PERSON_NAME]" at bounding box center [395, 88] width 125 height 12
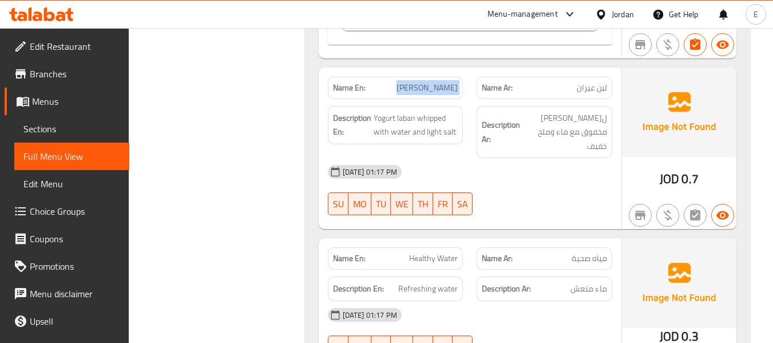
click at [410, 91] on p "Name En: [PERSON_NAME]" at bounding box center [395, 88] width 125 height 12
click at [605, 165] on div "[DATE] 01:17 PM" at bounding box center [470, 171] width 298 height 27
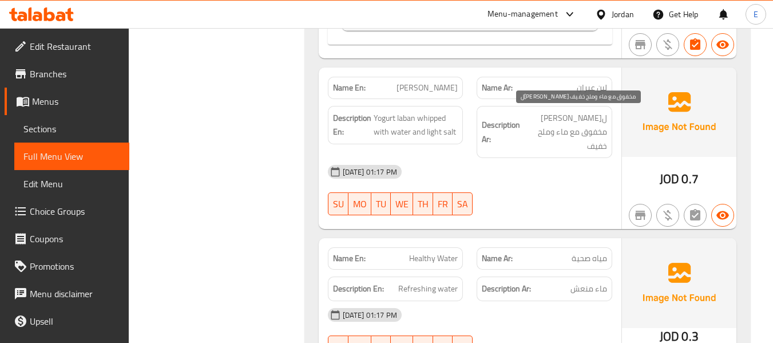
click at [586, 118] on span "ل[PERSON_NAME] مخفوق مع ماء وملح خفيف" at bounding box center [564, 132] width 85 height 42
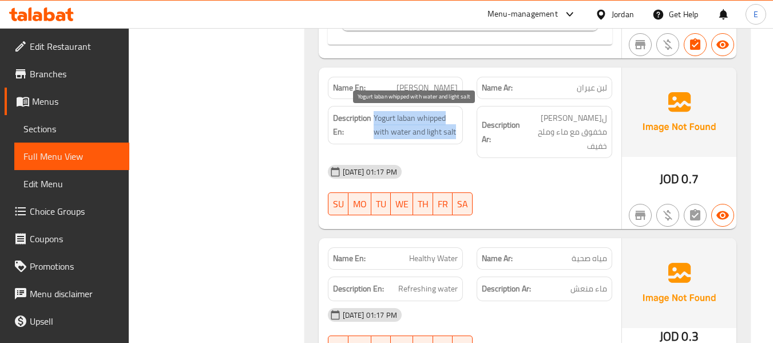
drag, startPoint x: 372, startPoint y: 115, endPoint x: 454, endPoint y: 137, distance: 84.8
click at [454, 137] on h6 "Description En: Yogurt laban whipped with water and light salt" at bounding box center [395, 125] width 125 height 28
click at [454, 137] on span "Yogurt laban whipped with water and light salt" at bounding box center [416, 125] width 85 height 28
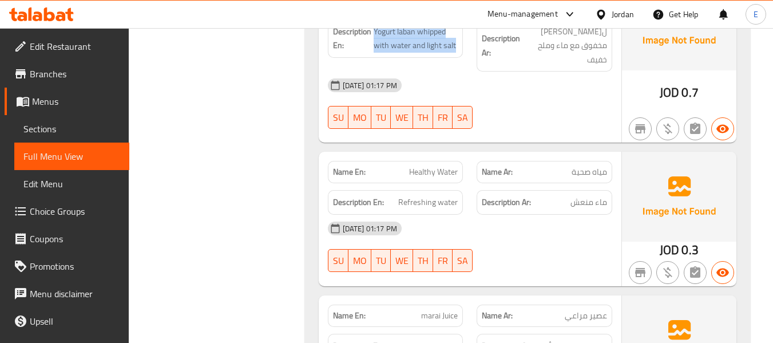
scroll to position [3274, 0]
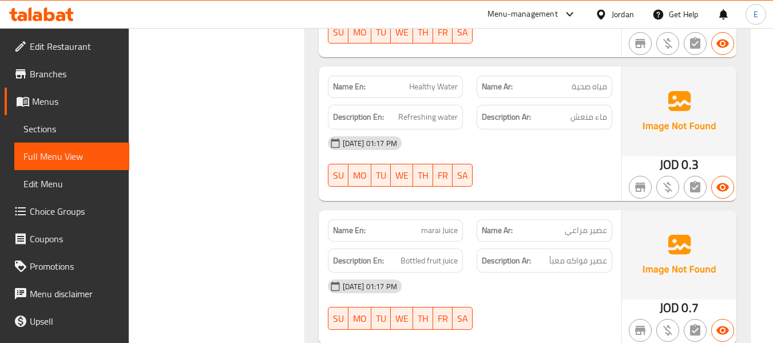
click at [577, 81] on span "مياه صحية" at bounding box center [588, 87] width 35 height 12
click at [440, 81] on span "Healthy Water" at bounding box center [433, 87] width 49 height 12
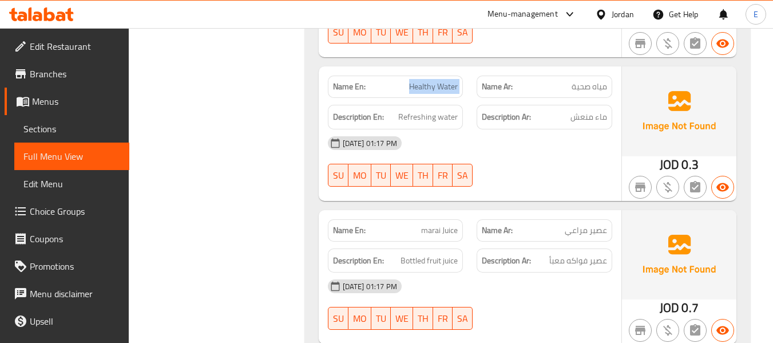
click at [440, 81] on span "Healthy Water" at bounding box center [433, 87] width 49 height 12
click at [607, 105] on div "Description Ar: ماء منعش" at bounding box center [544, 117] width 136 height 25
click at [438, 110] on span "Refreshing water" at bounding box center [427, 117] width 59 height 14
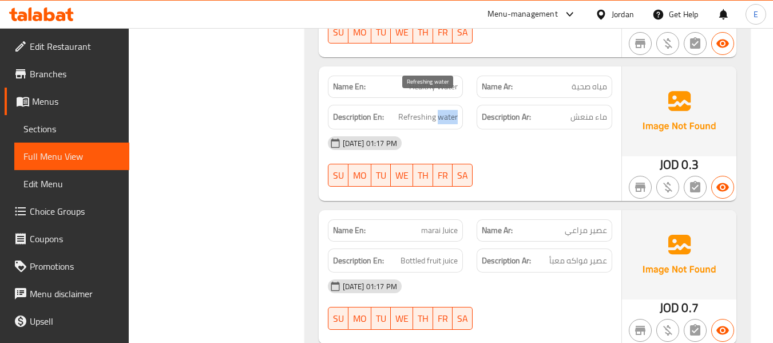
click at [438, 110] on span "Refreshing water" at bounding box center [427, 117] width 59 height 14
click at [554, 155] on div "[DATE] 01:17 PM SU MO TU WE TH FR SA" at bounding box center [470, 161] width 298 height 64
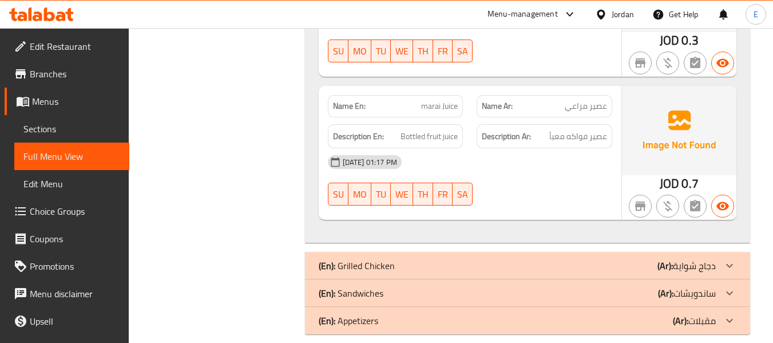
scroll to position [3399, 0]
click at [590, 101] on div "Name Ar: عصير مراعي" at bounding box center [544, 105] width 136 height 22
click at [460, 95] on div "Name En: [PERSON_NAME]" at bounding box center [396, 105] width 136 height 22
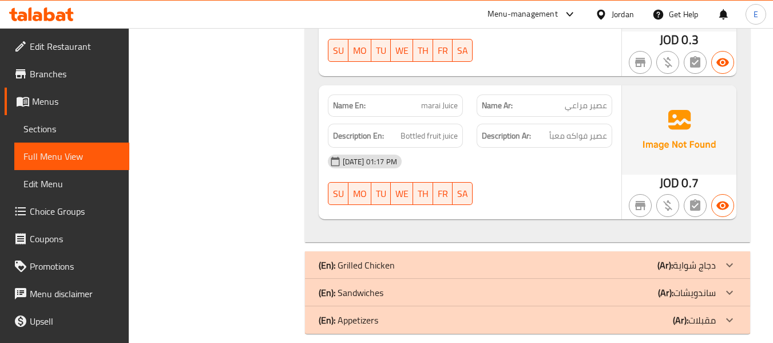
click at [460, 95] on div "Name En: [PERSON_NAME]" at bounding box center [396, 105] width 136 height 22
click at [555, 160] on div "[DATE] 01:17 PM" at bounding box center [470, 161] width 298 height 27
click at [581, 148] on div "[DATE] 01:17 PM" at bounding box center [470, 161] width 298 height 27
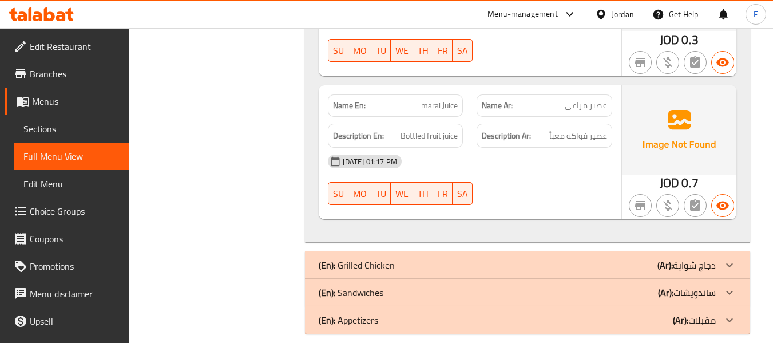
click at [581, 129] on span "عصير فواكه معبأ" at bounding box center [578, 136] width 58 height 14
click at [439, 129] on span "Bottled fruit juice" at bounding box center [428, 136] width 57 height 14
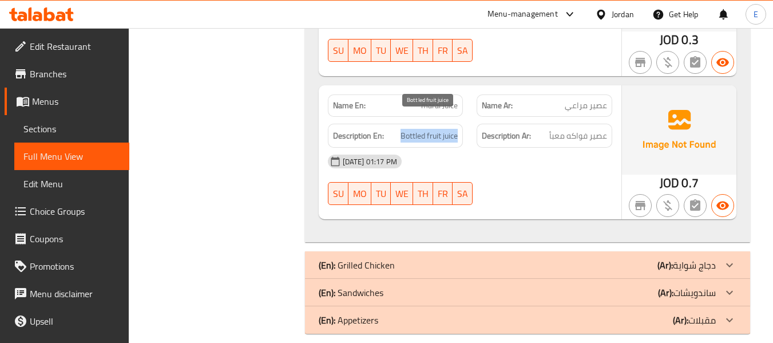
click at [439, 129] on span "Bottled fruit juice" at bounding box center [428, 136] width 57 height 14
click at [589, 166] on div "[DATE] 01:17 PM SU MO TU WE TH FR SA" at bounding box center [470, 180] width 298 height 64
click at [428, 88] on div "Name En: [PERSON_NAME]" at bounding box center [395, 106] width 149 height 36
click at [432, 100] on span "marai Juice" at bounding box center [439, 106] width 37 height 12
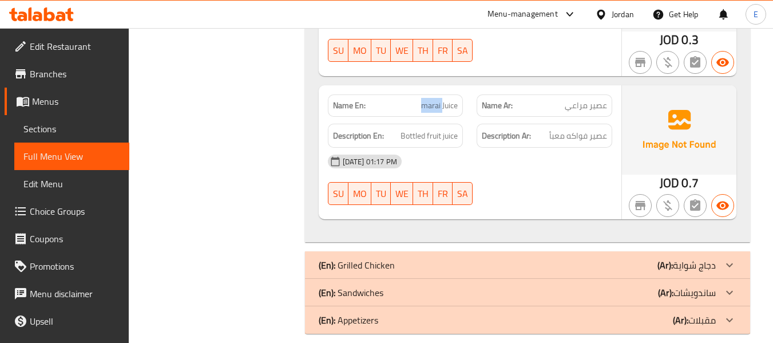
click at [432, 100] on span "marai Juice" at bounding box center [439, 106] width 37 height 12
copy span "marai Juice"
click at [579, 162] on div "[DATE] 01:17 PM SU MO TU WE TH FR SA" at bounding box center [470, 180] width 298 height 64
click at [646, 258] on div "(En): Grilled Chicken (Ar): دجاج شواية" at bounding box center [517, 265] width 397 height 14
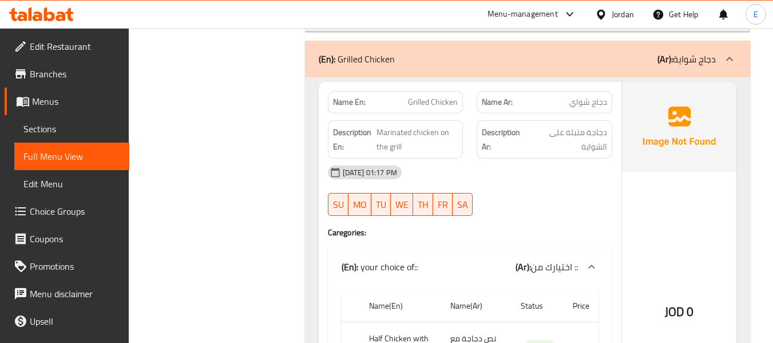
scroll to position [3628, 0]
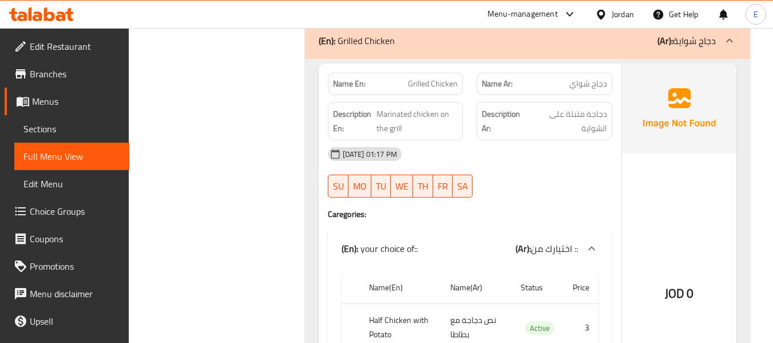
click at [458, 77] on div "Name En: Grilled Chicken" at bounding box center [396, 84] width 136 height 22
click at [575, 78] on span "دجاج شواي" at bounding box center [588, 84] width 38 height 12
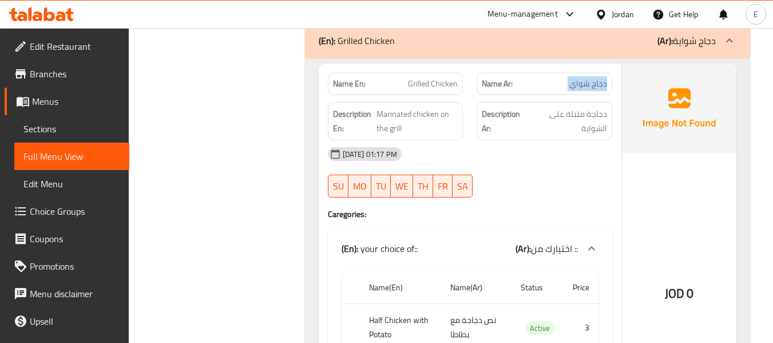
click at [575, 78] on span "دجاج شواي" at bounding box center [588, 84] width 38 height 12
click at [572, 143] on div "[DATE] 01:17 PM" at bounding box center [470, 153] width 298 height 27
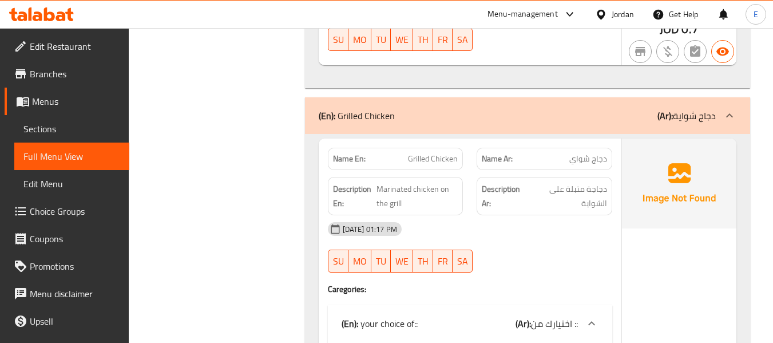
scroll to position [3570, 0]
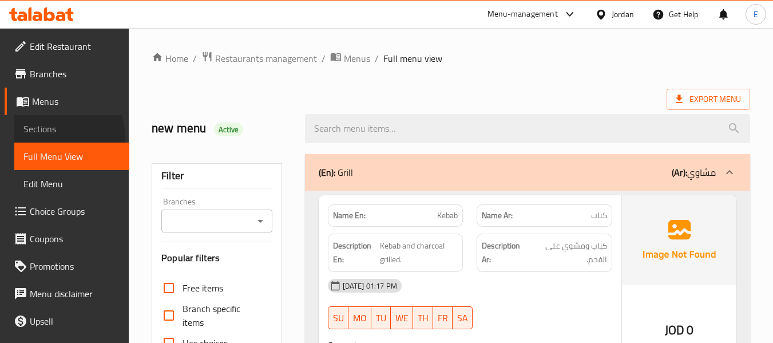
click at [37, 140] on link "Sections" at bounding box center [71, 128] width 115 height 27
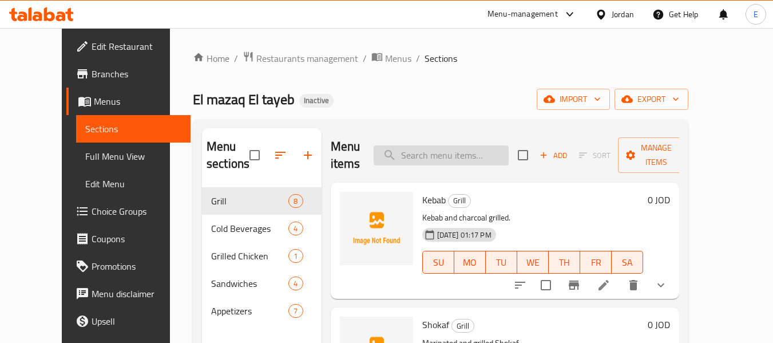
click at [467, 155] on input "search" at bounding box center [441, 155] width 135 height 20
paste input "baladi Tail fat"
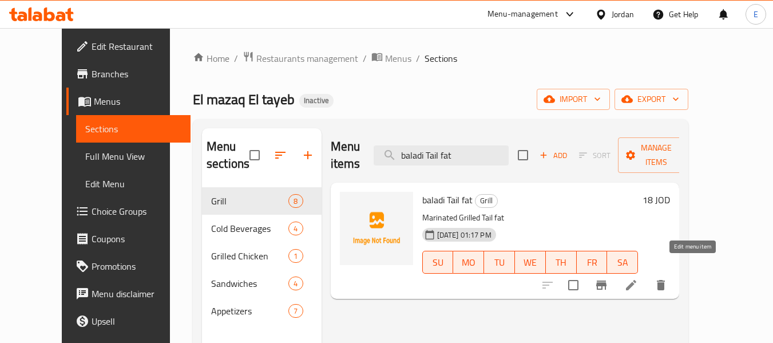
type input "baladi Tail fat"
click at [638, 278] on icon at bounding box center [631, 285] width 14 height 14
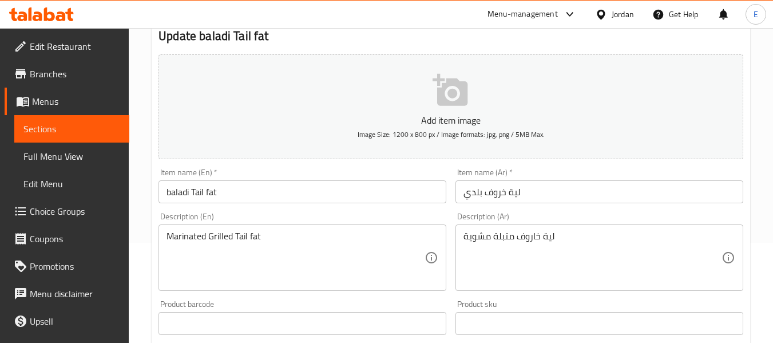
scroll to position [114, 0]
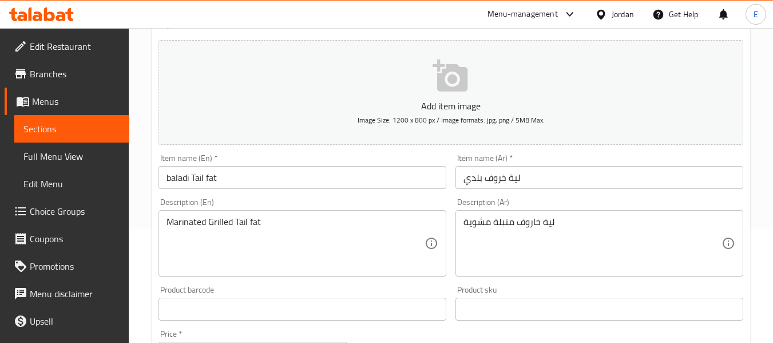
click at [194, 177] on input "baladi Tail fat" at bounding box center [302, 177] width 288 height 23
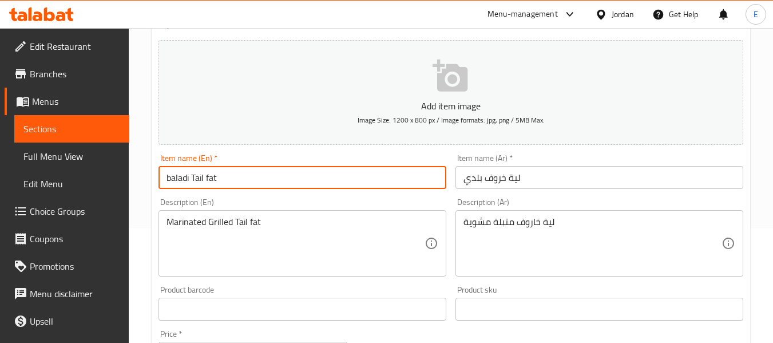
click at [192, 176] on input "baladi Tail fat" at bounding box center [302, 177] width 288 height 23
type input "baladi sheep Tail fat"
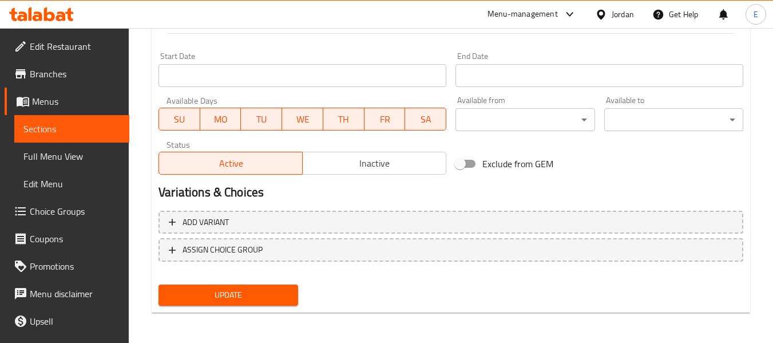
scroll to position [466, 0]
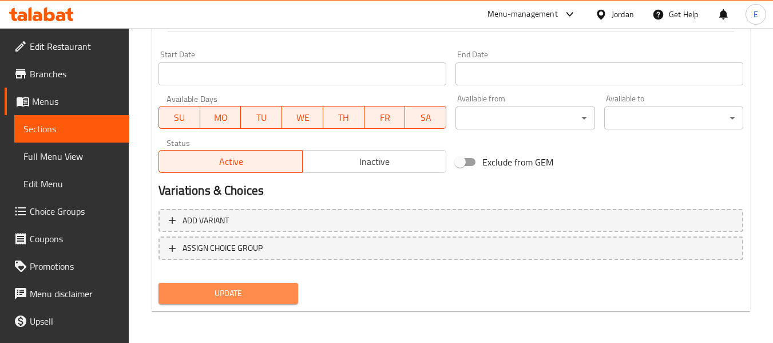
click at [281, 298] on span "Update" at bounding box center [228, 293] width 121 height 14
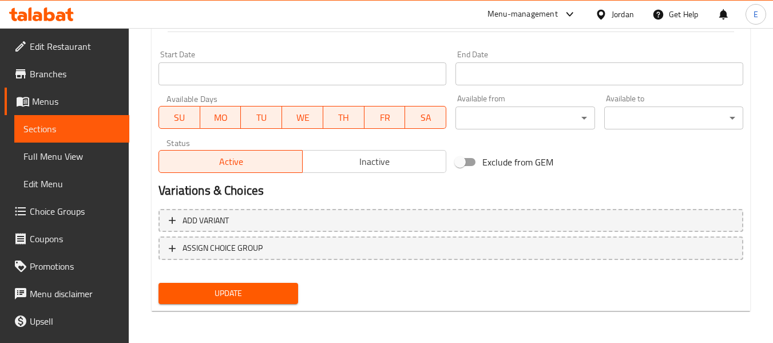
type textarea "Marinated Grilled sheep Tail fat"
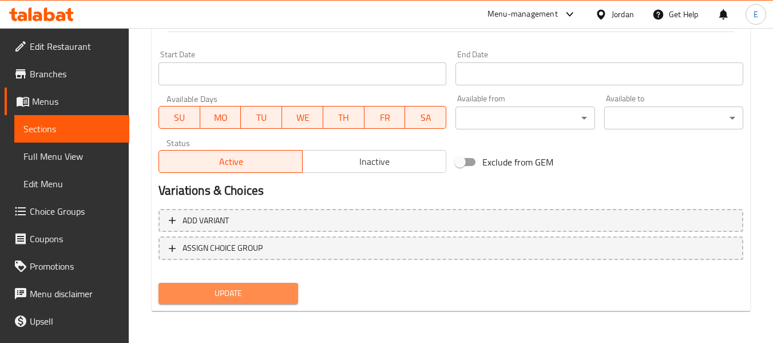
click at [280, 290] on span "Update" at bounding box center [228, 293] width 121 height 14
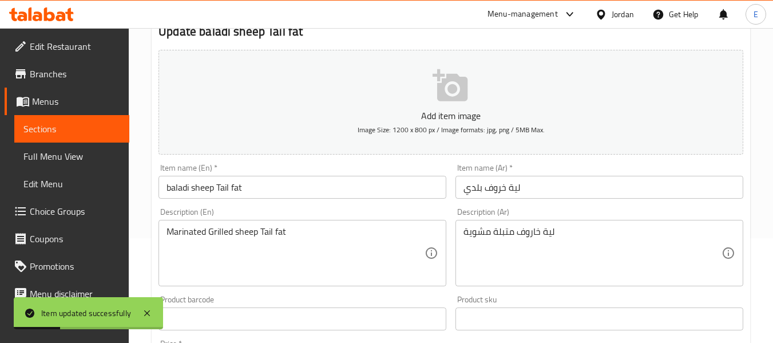
scroll to position [0, 0]
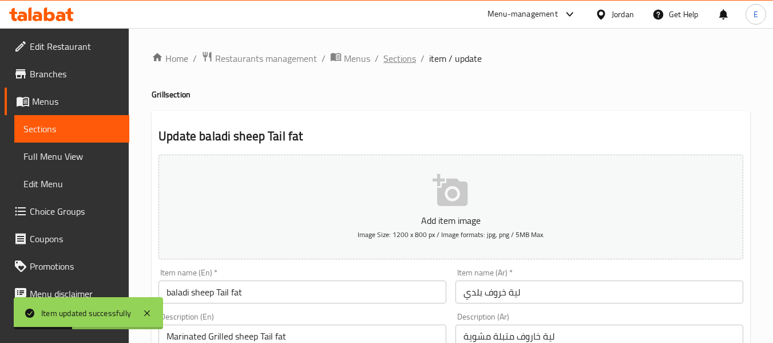
click at [396, 58] on span "Sections" at bounding box center [399, 58] width 33 height 14
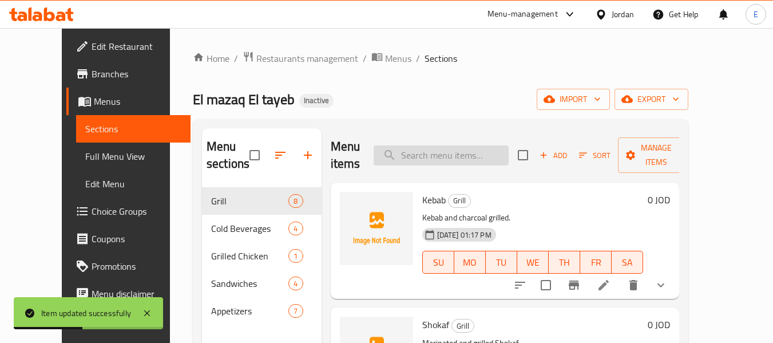
click at [436, 153] on input "search" at bounding box center [441, 155] width 135 height 20
paste input "Charcoal Grilled Arayes Haba"
type input "Charcoal Grilled Arayes Haba"
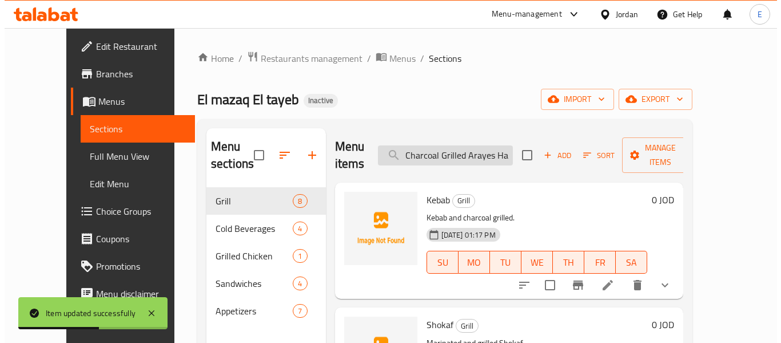
scroll to position [0, 7]
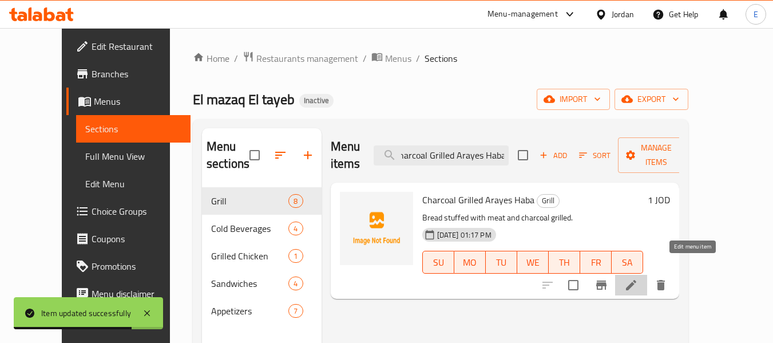
click at [638, 278] on icon at bounding box center [631, 285] width 14 height 14
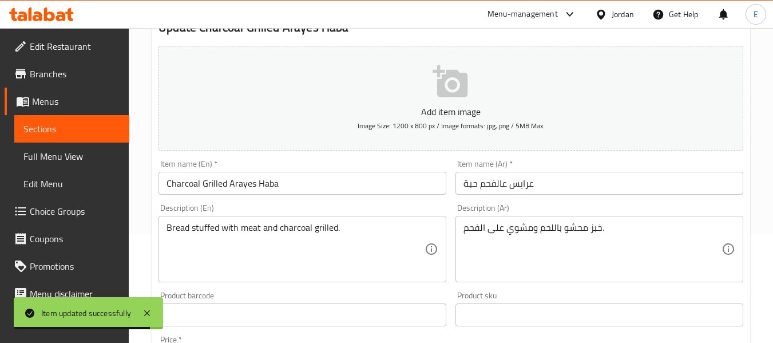
scroll to position [114, 0]
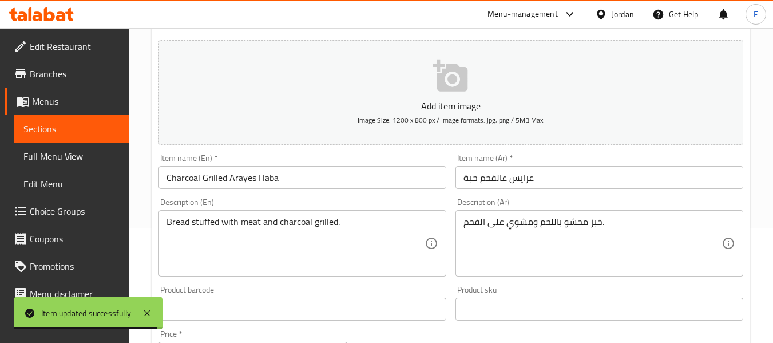
click at [296, 181] on input "Charcoal Grilled Arayes Haba" at bounding box center [302, 177] width 288 height 23
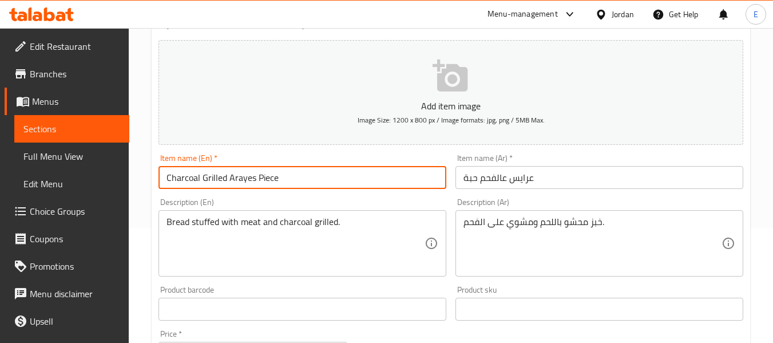
click at [209, 176] on input "Charcoal Grilled Arayes Piece" at bounding box center [302, 177] width 288 height 23
type input "Charcoal Arayes Piece"
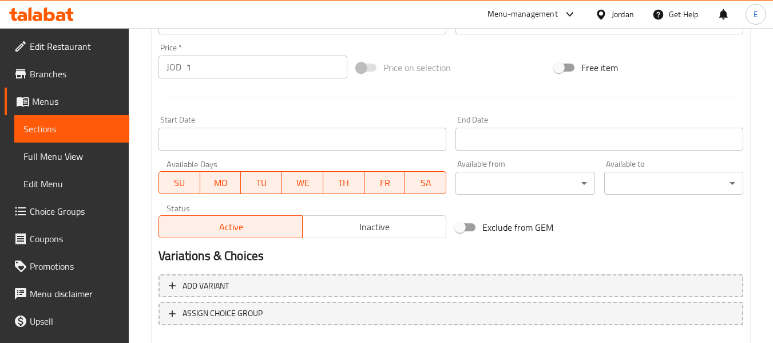
scroll to position [466, 0]
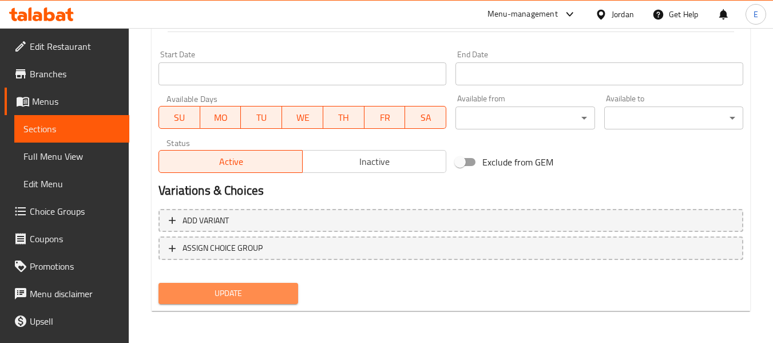
click at [264, 298] on span "Update" at bounding box center [228, 293] width 121 height 14
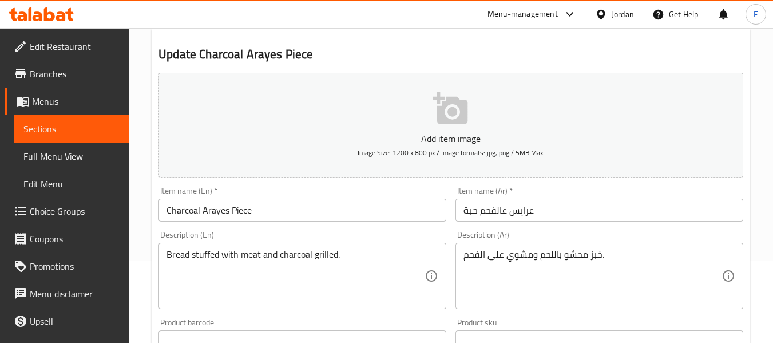
scroll to position [0, 0]
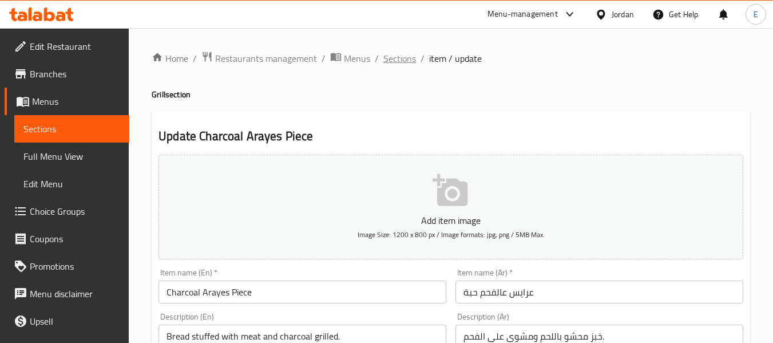
click at [412, 61] on span "Sections" at bounding box center [399, 58] width 33 height 14
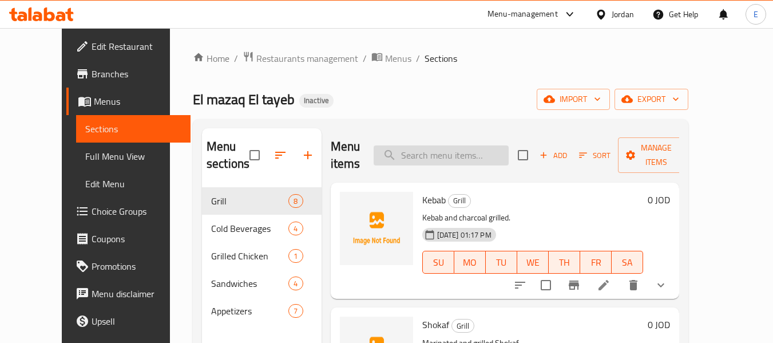
click at [451, 154] on input "search" at bounding box center [441, 155] width 135 height 20
paste input "marai Juice"
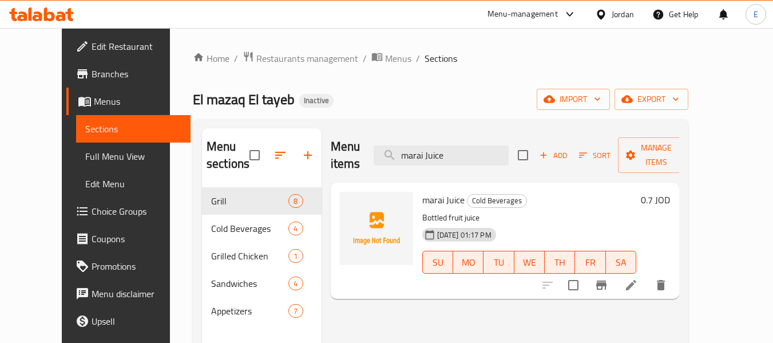
type input "marai Juice"
click at [638, 278] on icon at bounding box center [631, 285] width 14 height 14
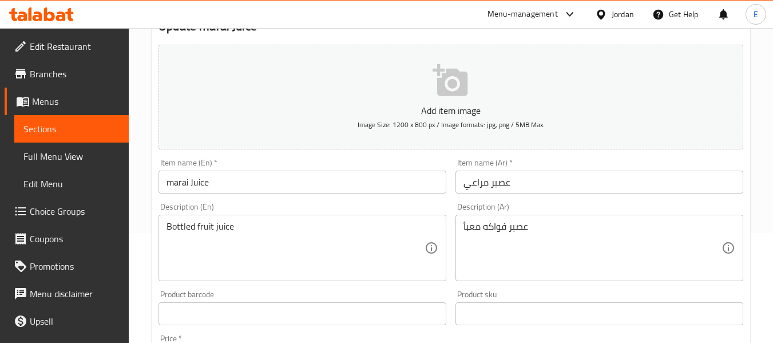
scroll to position [114, 0]
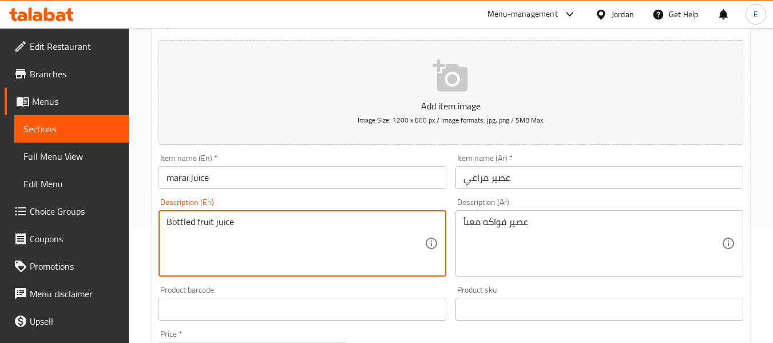
click at [176, 216] on textarea "Bottled fruit juice" at bounding box center [295, 243] width 258 height 54
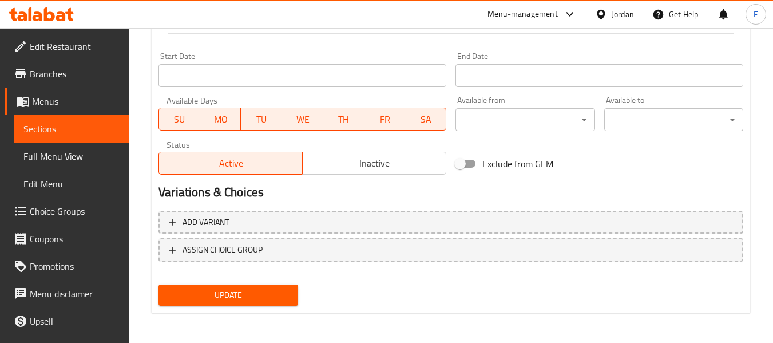
scroll to position [466, 0]
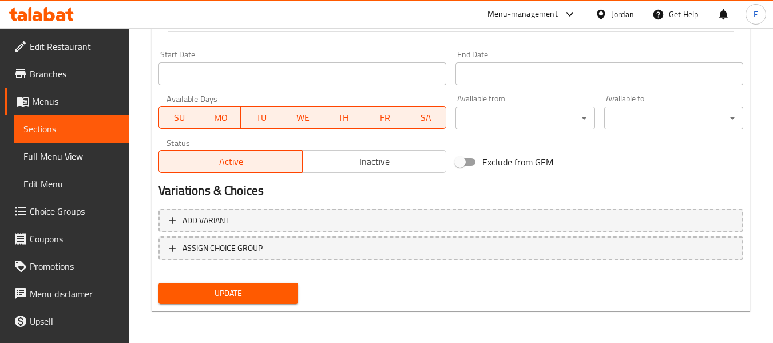
type textarea "packed fruit juice"
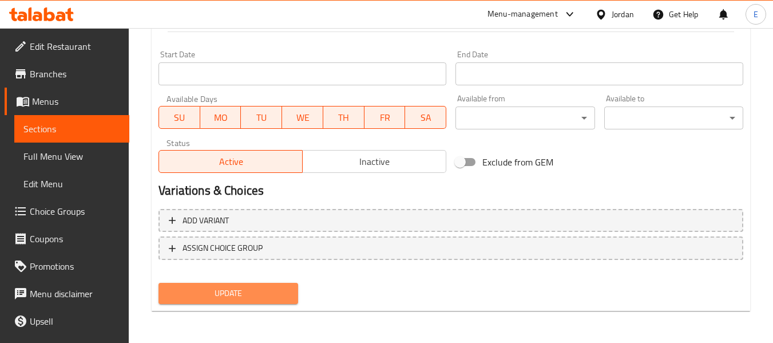
click at [267, 287] on span "Update" at bounding box center [228, 293] width 121 height 14
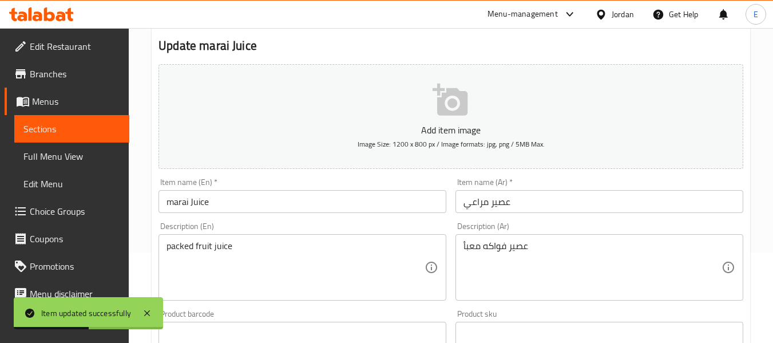
scroll to position [0, 0]
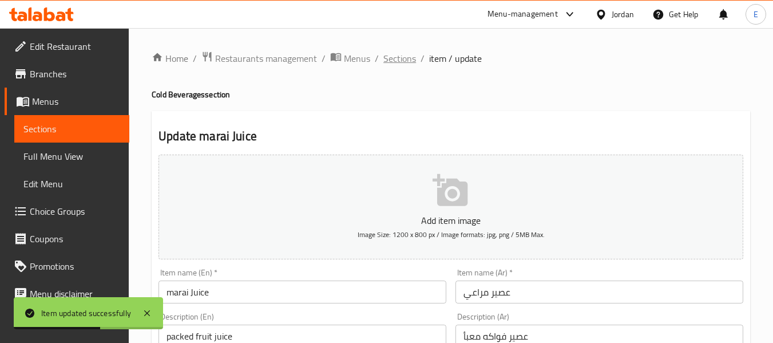
click at [403, 56] on span "Sections" at bounding box center [399, 58] width 33 height 14
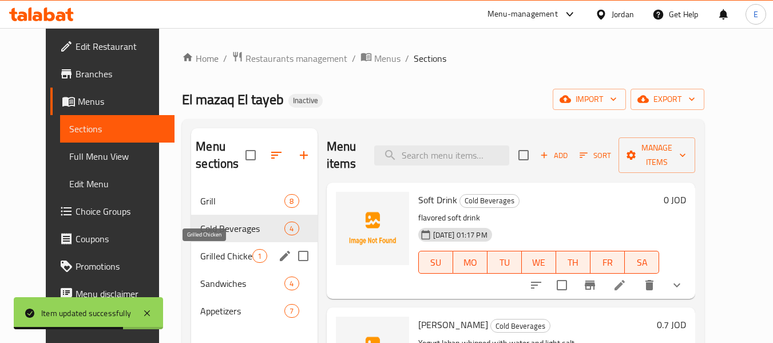
click at [200, 251] on span "Grilled Chicken" at bounding box center [226, 256] width 52 height 14
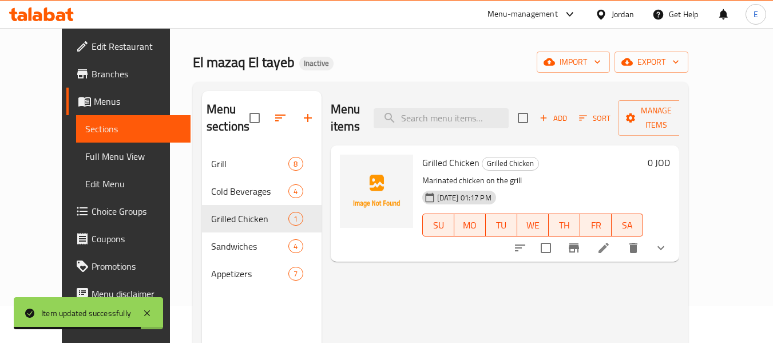
scroll to position [57, 0]
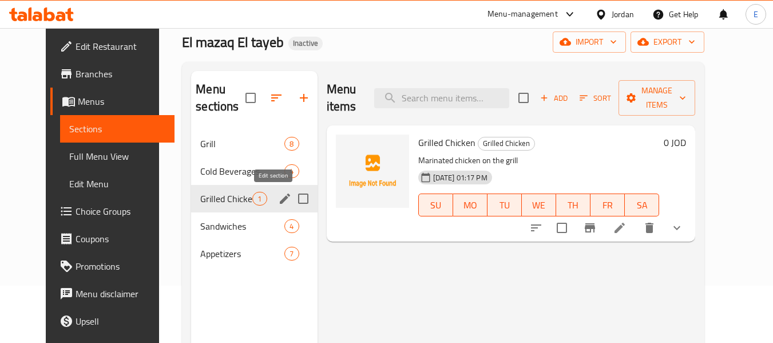
click at [278, 204] on icon "edit" at bounding box center [285, 199] width 14 height 14
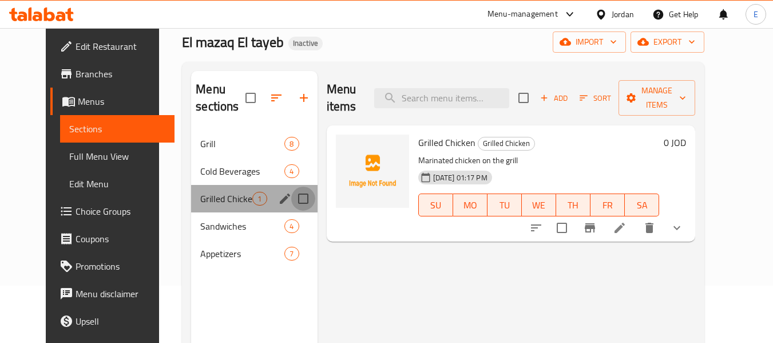
click at [291, 200] on input "Menu sections" at bounding box center [303, 198] width 24 height 24
click at [291, 197] on input "Menu sections" at bounding box center [303, 198] width 24 height 24
checkbox input "false"
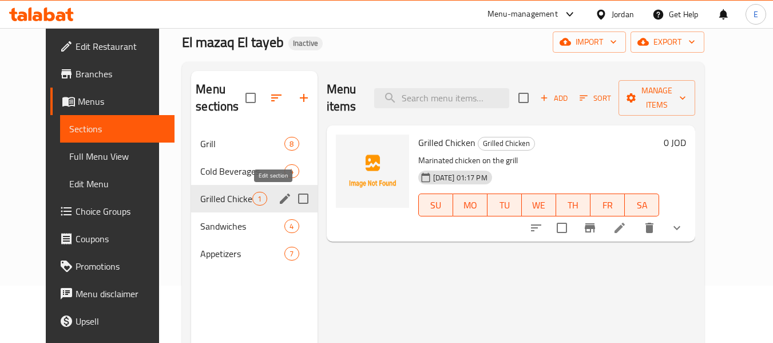
click at [280, 200] on icon "edit" at bounding box center [285, 198] width 10 height 10
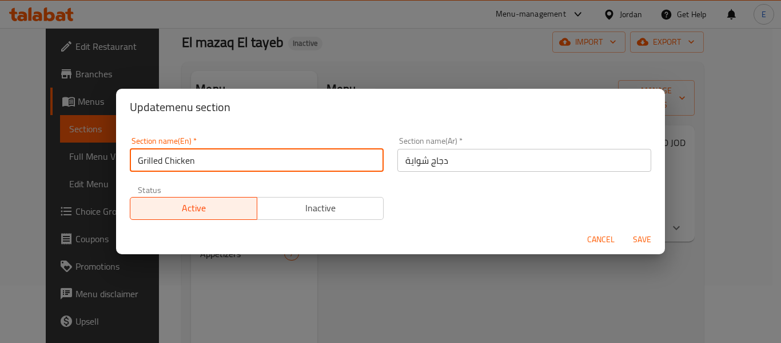
drag, startPoint x: 164, startPoint y: 159, endPoint x: 125, endPoint y: 161, distance: 39.0
click at [125, 161] on div "Section name(En)   * Grilled Chicken Section name(En) *" at bounding box center [257, 154] width 268 height 49
paste input "rotisserie"
type input "rotisserie Chicken"
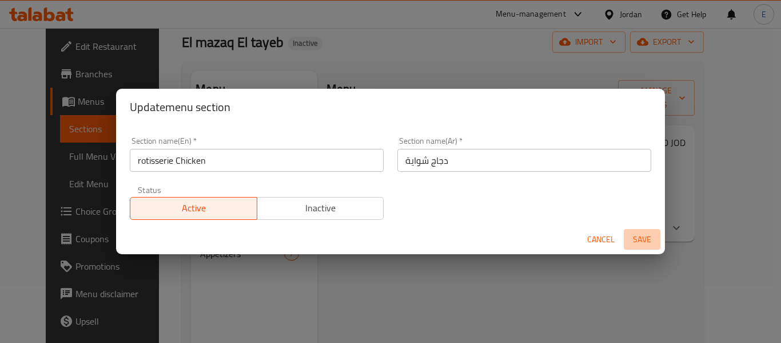
click at [639, 237] on span "Save" at bounding box center [642, 239] width 27 height 14
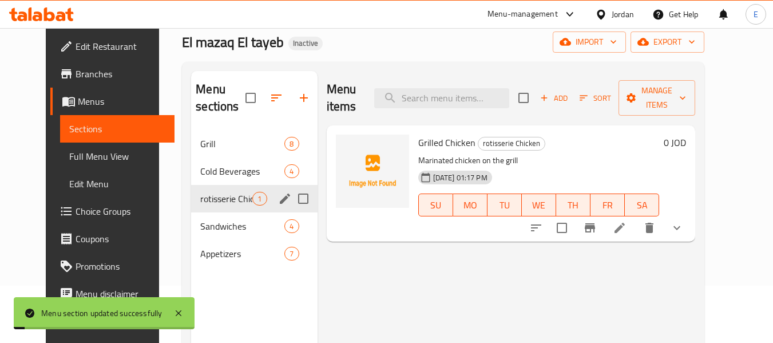
click at [469, 261] on div "Menu items Add Sort Manage items Grilled Chicken rotisserie Chicken Marinated c…" at bounding box center [506, 242] width 378 height 343
click at [457, 264] on div "Menu items Add Sort Manage items Grilled Chicken rotisserie Chicken Marinated c…" at bounding box center [506, 242] width 378 height 343
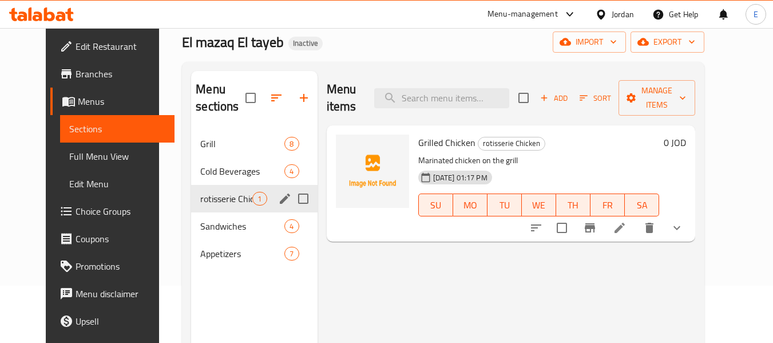
click at [464, 293] on div "Menu items Add Sort Manage items Grilled Chicken rotisserie Chicken Marinated c…" at bounding box center [506, 242] width 378 height 343
click at [625, 223] on icon at bounding box center [619, 228] width 10 height 10
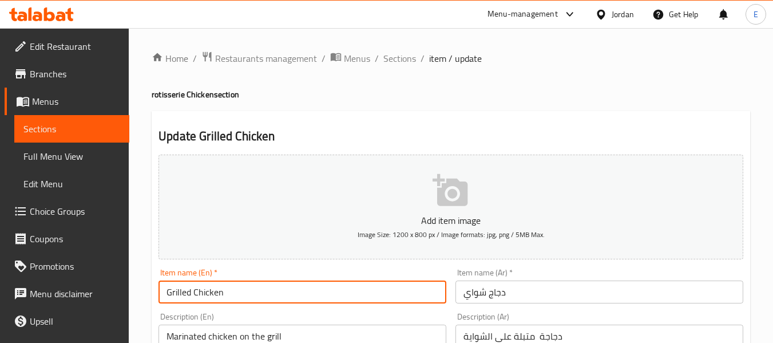
drag, startPoint x: 189, startPoint y: 288, endPoint x: 166, endPoint y: 291, distance: 23.6
click at [166, 291] on input "Grilled Chicken" at bounding box center [302, 291] width 288 height 23
paste input "rotisserie"
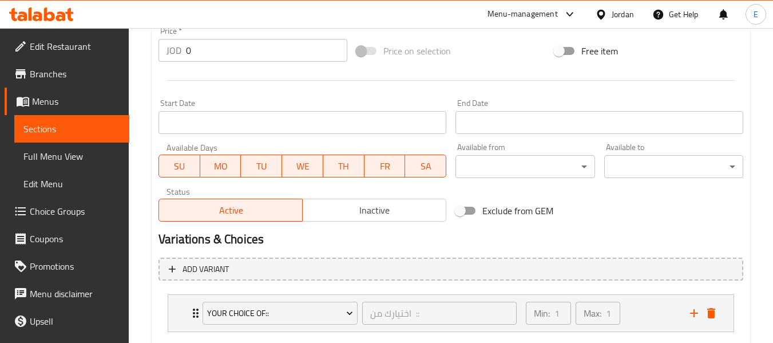
scroll to position [484, 0]
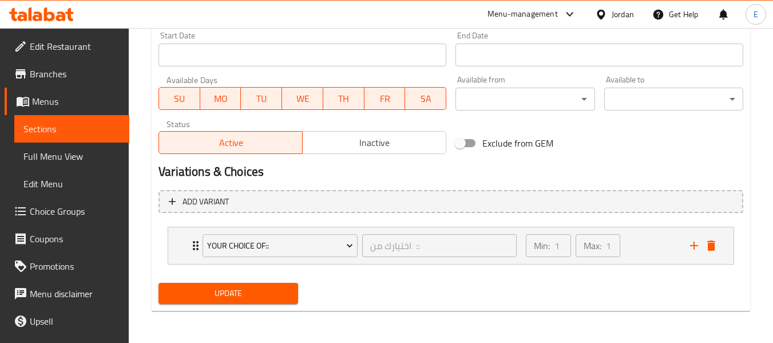
type input "rotisserie Chicken"
click at [283, 290] on span "Update" at bounding box center [228, 293] width 121 height 14
click at [283, 295] on span "Update" at bounding box center [228, 293] width 121 height 14
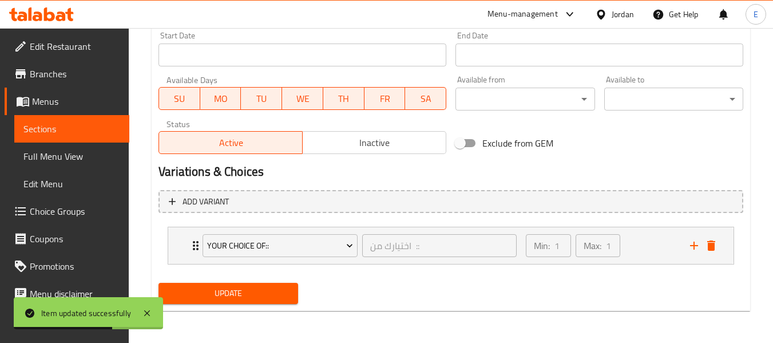
click at [283, 295] on span "Update" at bounding box center [228, 293] width 121 height 14
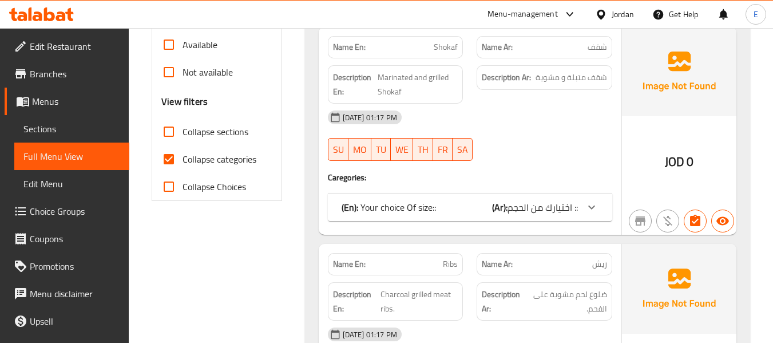
scroll to position [400, 0]
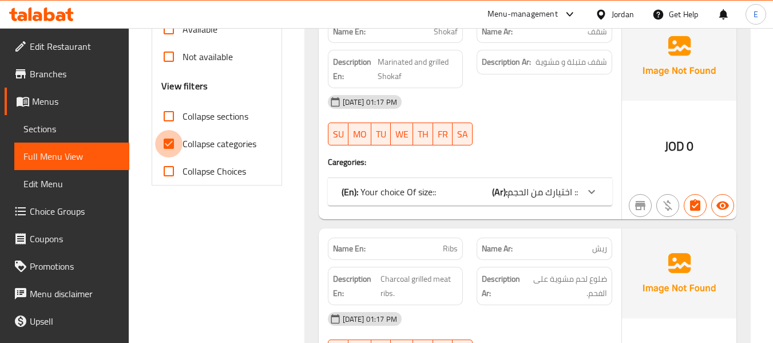
click at [173, 148] on input "Collapse categories" at bounding box center [168, 143] width 27 height 27
checkbox input "false"
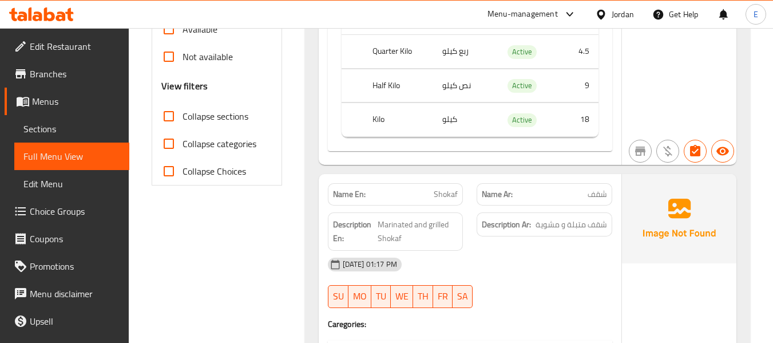
click at [172, 118] on input "Collapse sections" at bounding box center [168, 115] width 27 height 27
checkbox input "true"
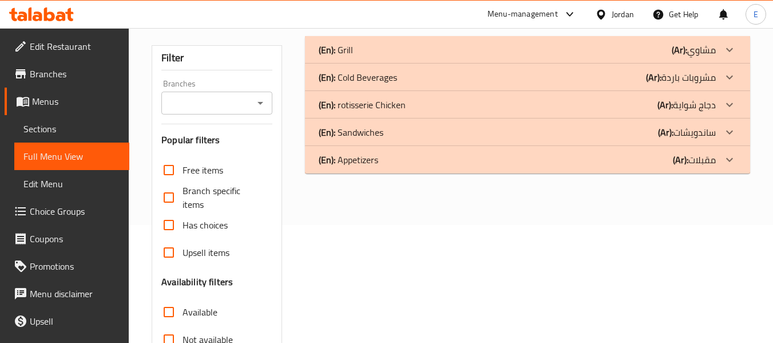
scroll to position [94, 0]
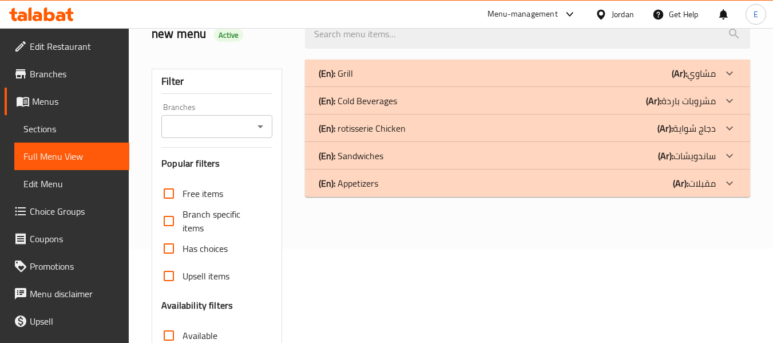
click at [585, 120] on div "(En): rotisserie Chicken (Ar): دجاج شواية" at bounding box center [527, 127] width 445 height 27
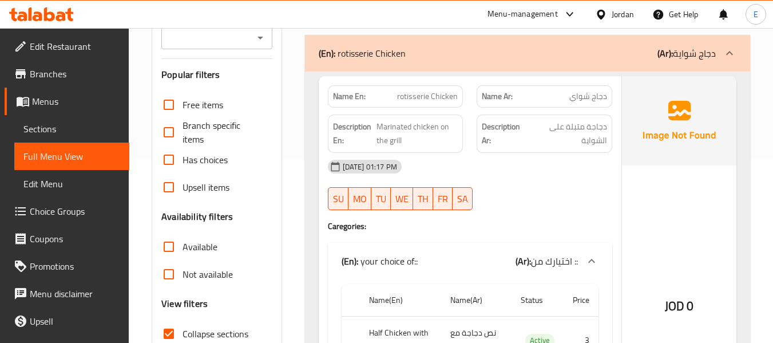
scroll to position [209, 0]
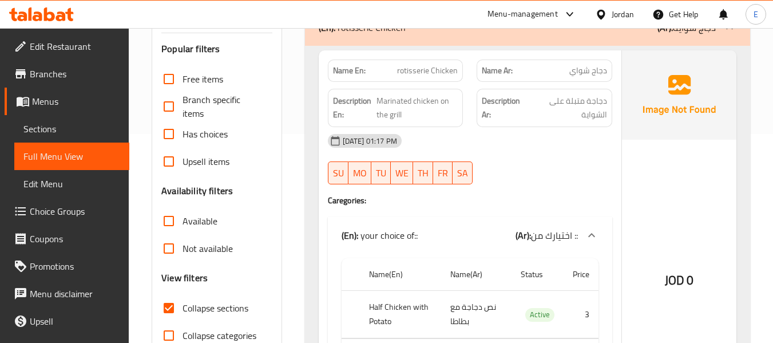
click at [430, 69] on span "rotisserie Chicken" at bounding box center [427, 71] width 61 height 12
click at [600, 73] on span "دجاج شواي" at bounding box center [588, 71] width 38 height 12
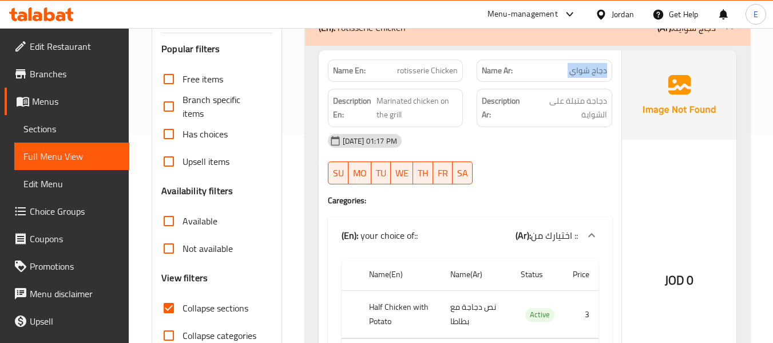
click at [600, 73] on span "دجاج شواي" at bounding box center [588, 71] width 38 height 12
click at [556, 149] on div "[DATE] 01:17 PM" at bounding box center [470, 140] width 298 height 27
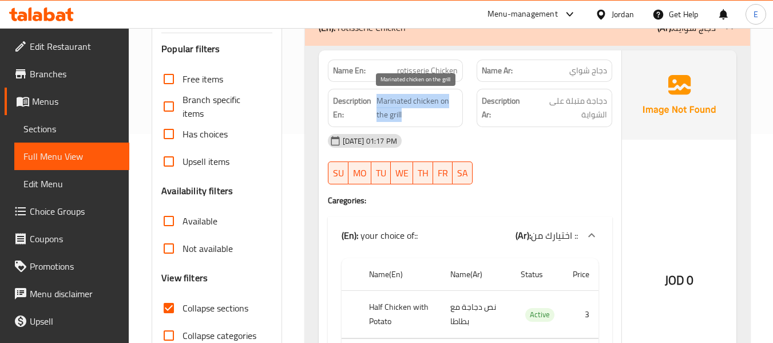
drag, startPoint x: 379, startPoint y: 97, endPoint x: 448, endPoint y: 113, distance: 70.4
click at [448, 113] on span "Marinated chicken on the grill" at bounding box center [416, 108] width 81 height 28
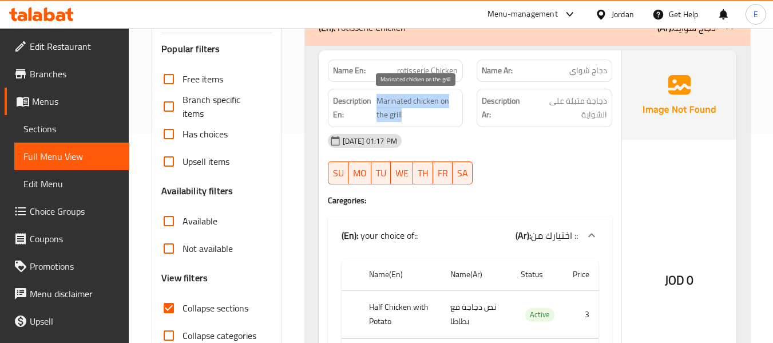
click at [392, 103] on span "Marinated chicken on the grill" at bounding box center [416, 108] width 81 height 28
drag, startPoint x: 378, startPoint y: 100, endPoint x: 449, endPoint y: 116, distance: 73.3
click at [449, 116] on span "Marinated chicken on the grill" at bounding box center [416, 108] width 81 height 28
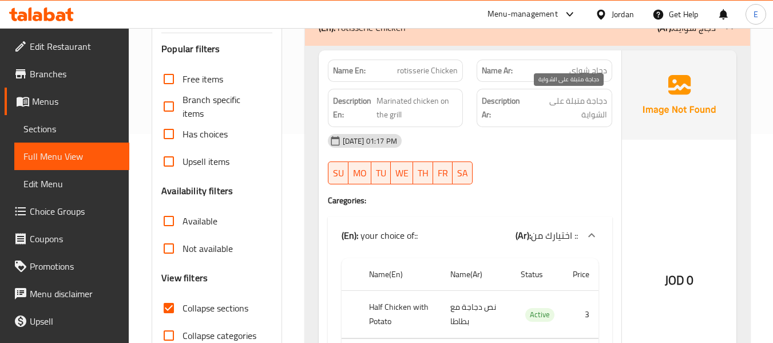
click at [553, 129] on div "[DATE] 01:17 PM" at bounding box center [470, 140] width 298 height 27
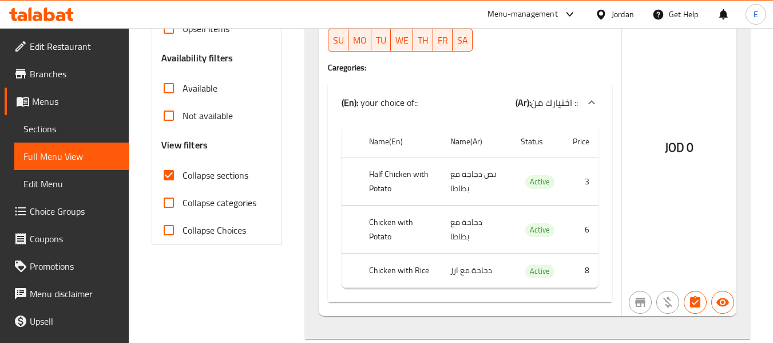
scroll to position [380, 0]
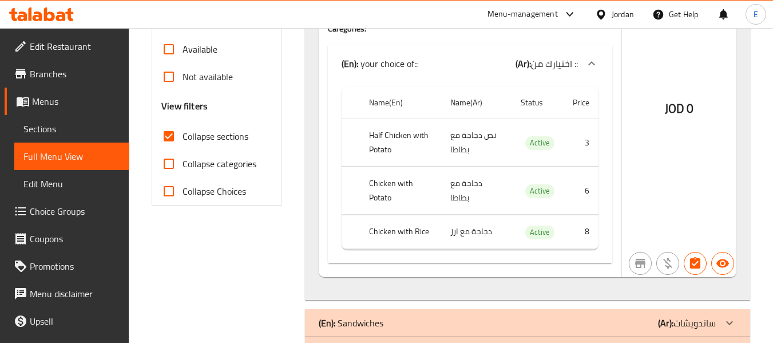
click at [481, 138] on td "نص دجاجة مع بطاطا" at bounding box center [476, 142] width 70 height 47
click at [387, 133] on th "Half Chicken with Potato" at bounding box center [400, 142] width 81 height 47
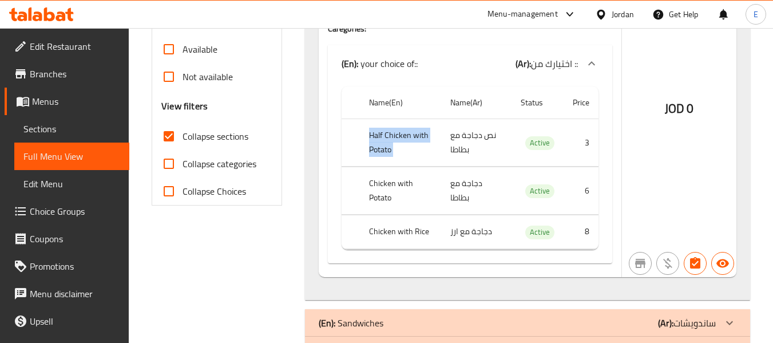
click at [387, 133] on th "Half Chicken with Potato" at bounding box center [400, 142] width 81 height 47
click at [398, 180] on th "Chicken with Potato" at bounding box center [400, 190] width 81 height 47
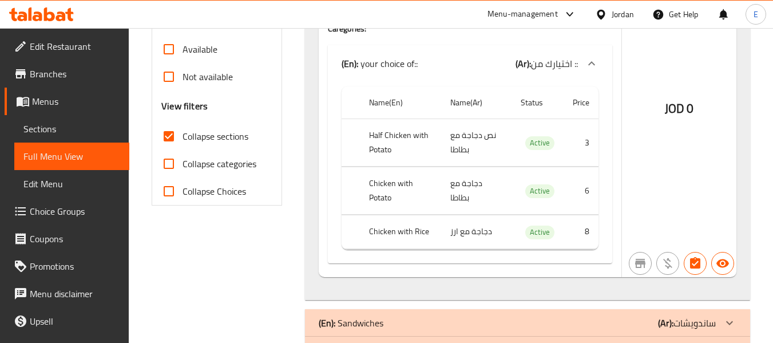
click at [476, 199] on td "دجاجة مع بطاطا" at bounding box center [476, 190] width 70 height 47
click at [476, 232] on td "دجاجة مع ارز" at bounding box center [476, 232] width 70 height 34
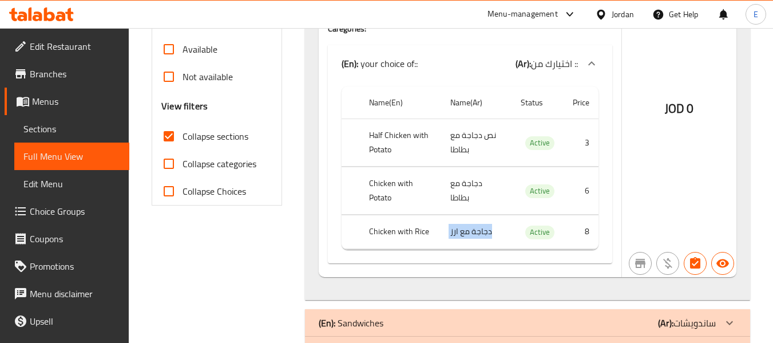
click at [476, 232] on td "دجاجة مع ارز" at bounding box center [476, 232] width 70 height 34
click at [382, 229] on th "Chicken with Rice" at bounding box center [400, 232] width 81 height 34
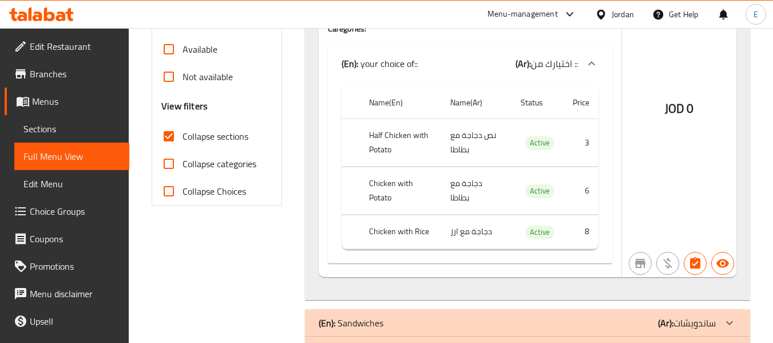
click at [398, 146] on th "Half Chicken with Potato" at bounding box center [400, 142] width 81 height 47
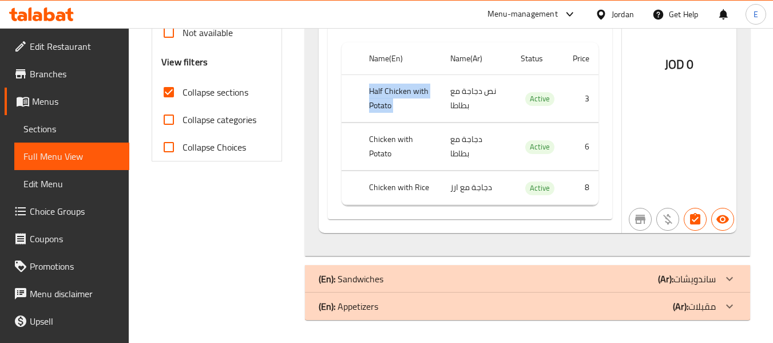
click at [597, 286] on div "(En): Sandwiches (Ar): ساندويشات" at bounding box center [527, 278] width 445 height 27
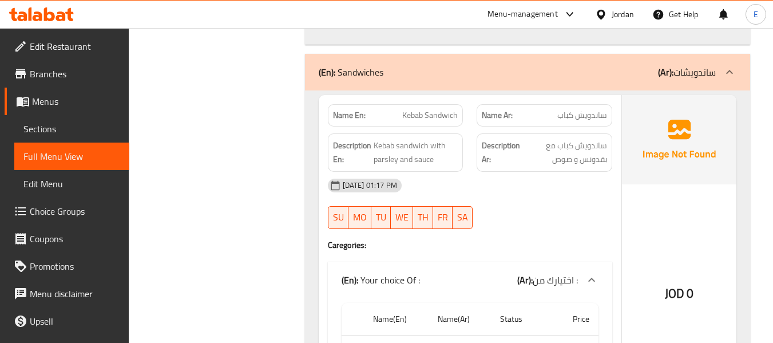
scroll to position [653, 0]
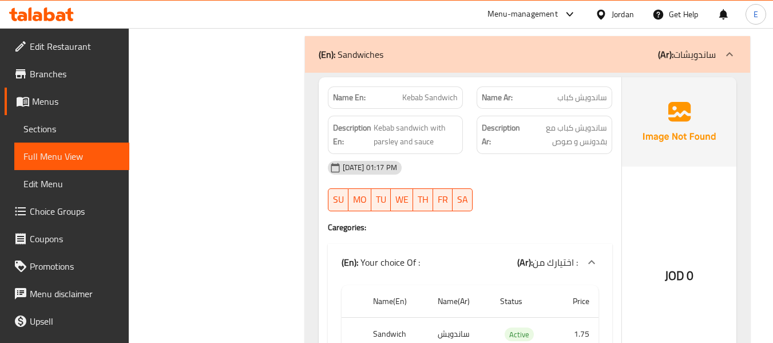
click at [583, 107] on div "Name Ar: ساندويش كباب" at bounding box center [544, 97] width 136 height 22
click at [432, 93] on span "Kebab Sandwich" at bounding box center [429, 98] width 55 height 12
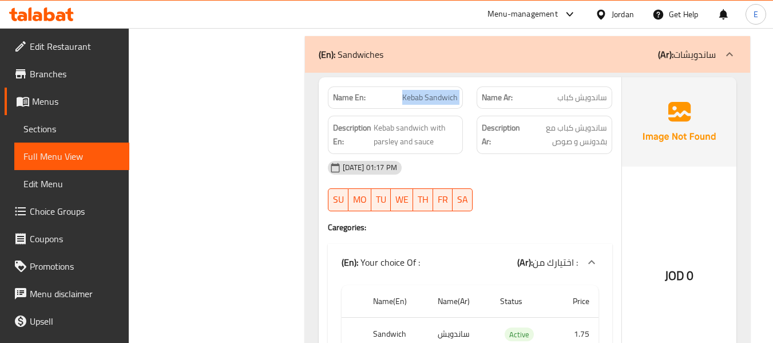
click at [432, 93] on span "Kebab Sandwich" at bounding box center [429, 98] width 55 height 12
click at [584, 203] on div "[DATE] 01:17 PM SU MO TU WE TH FR SA" at bounding box center [470, 186] width 298 height 64
click at [590, 150] on div "Description Ar: ساندويش كباب مع بقدونس و صوص" at bounding box center [544, 135] width 136 height 38
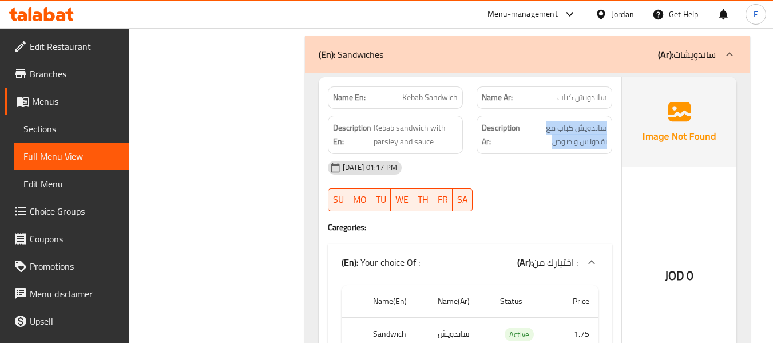
click at [590, 150] on div "Description Ar: ساندويش كباب مع بقدونس و صوص" at bounding box center [544, 135] width 136 height 38
drag, startPoint x: 561, startPoint y: 179, endPoint x: 399, endPoint y: 122, distance: 171.7
click at [541, 166] on div "[DATE] 01:17 PM" at bounding box center [470, 167] width 298 height 27
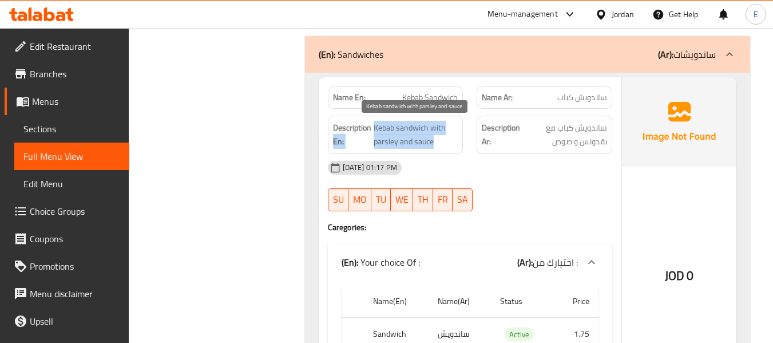
drag, startPoint x: 371, startPoint y: 123, endPoint x: 456, endPoint y: 141, distance: 87.1
click at [456, 141] on h6 "Description En: Kebab sandwich with parsley and sauce" at bounding box center [395, 135] width 125 height 28
click at [456, 141] on span "Kebab sandwich with parsley and sauce" at bounding box center [416, 135] width 85 height 28
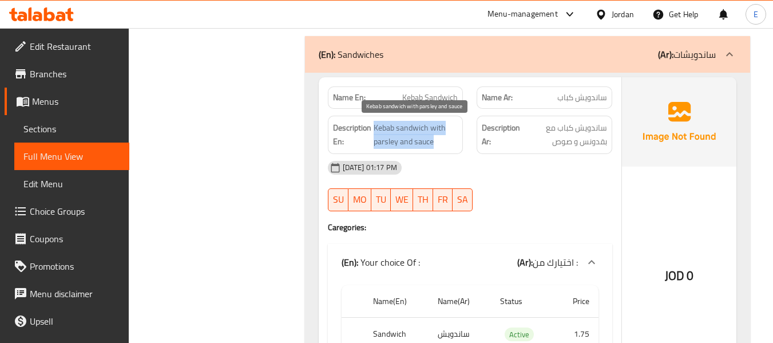
click at [456, 141] on span "Kebab sandwich with parsley and sauce" at bounding box center [416, 135] width 85 height 28
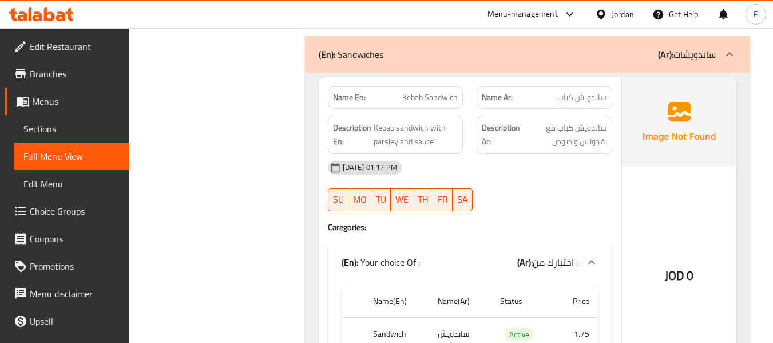
click at [523, 180] on div "[DATE] 01:17 PM" at bounding box center [470, 167] width 298 height 27
click at [595, 151] on div "Description Ar: ساندويش كباب مع بقدونس و صوص" at bounding box center [544, 135] width 136 height 38
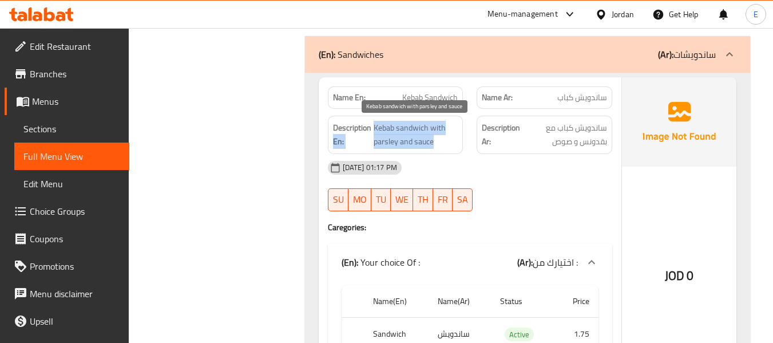
drag, startPoint x: 371, startPoint y: 122, endPoint x: 448, endPoint y: 142, distance: 79.4
click at [448, 142] on h6 "Description En: Kebab sandwich with parsley and sauce" at bounding box center [395, 135] width 125 height 28
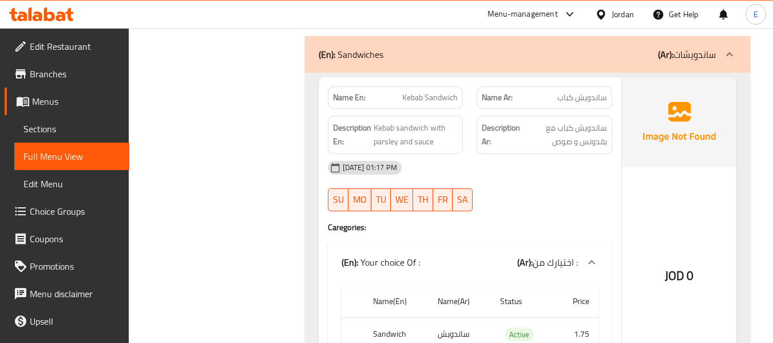
click at [540, 174] on div "[DATE] 01:17 PM" at bounding box center [470, 167] width 298 height 27
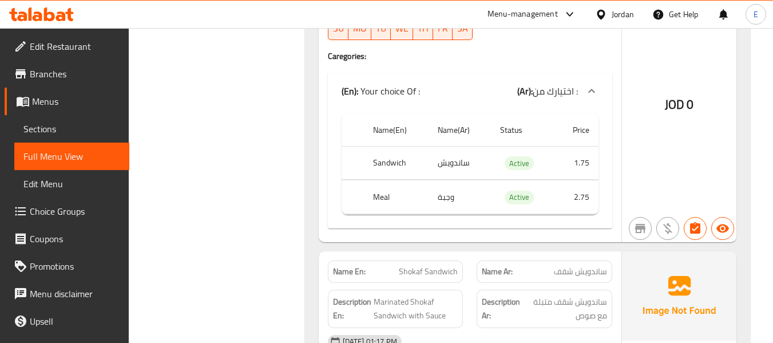
scroll to position [825, 0]
click at [380, 165] on th "Sandwich" at bounding box center [396, 162] width 65 height 34
click at [462, 165] on td "ساندويش" at bounding box center [459, 162] width 62 height 34
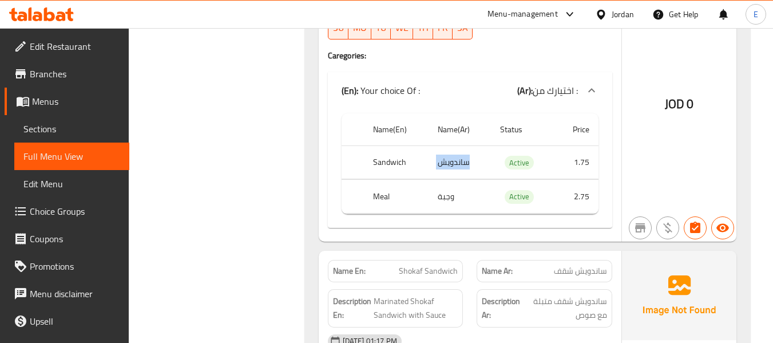
click at [462, 165] on td "ساندويش" at bounding box center [459, 162] width 62 height 34
click at [463, 189] on td "وجبة" at bounding box center [459, 197] width 62 height 34
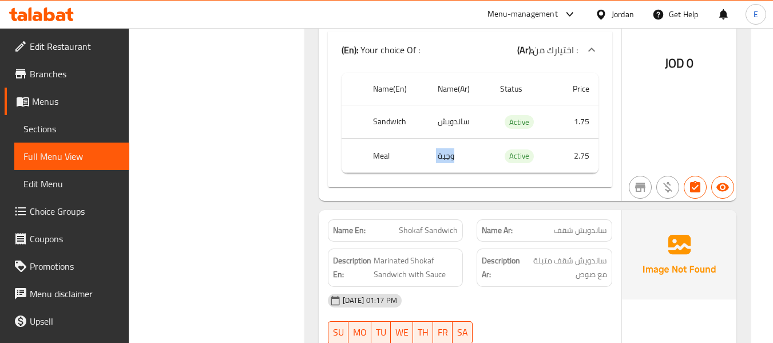
scroll to position [996, 0]
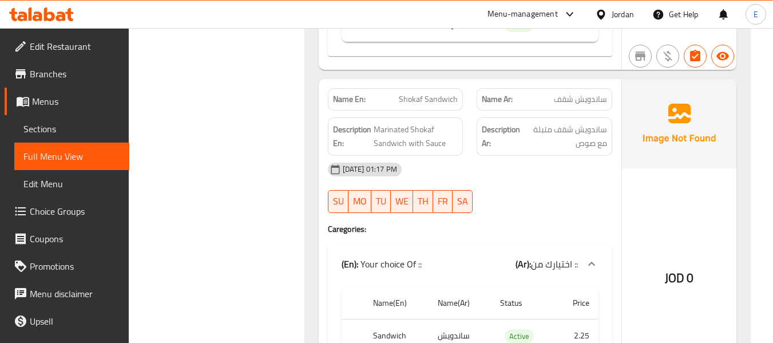
click at [590, 106] on div "Name Ar: ساندويش شقف" at bounding box center [544, 99] width 136 height 22
click at [431, 100] on span "Shokaf Sandwich" at bounding box center [428, 99] width 59 height 12
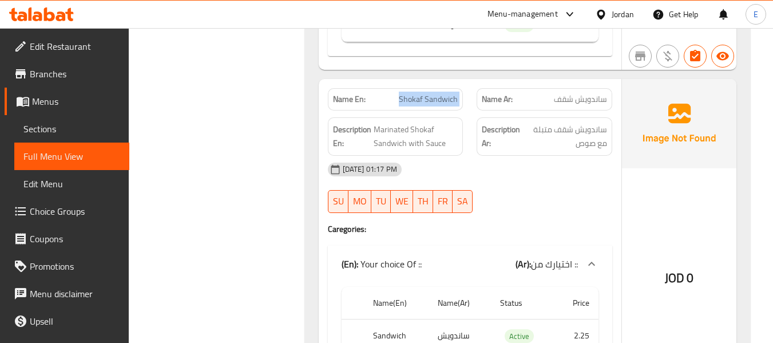
click at [431, 100] on span "Shokaf Sandwich" at bounding box center [428, 99] width 59 height 12
click at [579, 147] on span "ساندويش شقف متبلة مع صوص" at bounding box center [565, 136] width 84 height 28
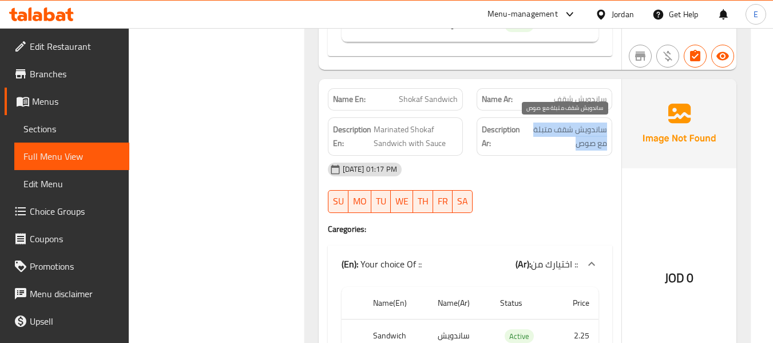
click at [579, 147] on span "ساندويش شقف متبلة مع صوص" at bounding box center [565, 136] width 84 height 28
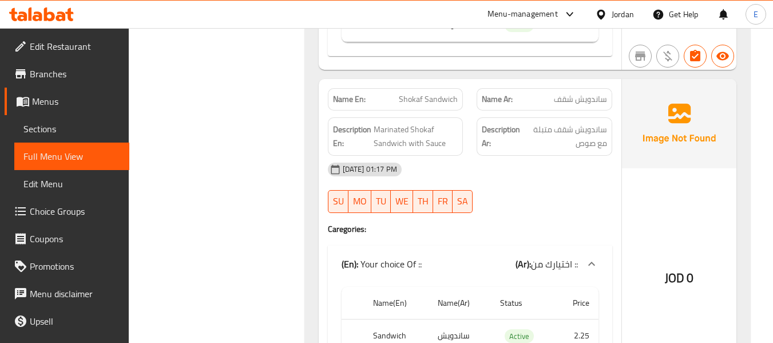
click at [542, 173] on div "[DATE] 01:17 PM" at bounding box center [470, 169] width 298 height 27
drag, startPoint x: 375, startPoint y: 127, endPoint x: 379, endPoint y: 111, distance: 16.7
click at [389, 127] on span "Marinated Shokaf Sandwich with Sauce" at bounding box center [416, 136] width 85 height 28
click at [577, 157] on div "[DATE] 01:17 PM" at bounding box center [470, 169] width 298 height 27
click at [380, 126] on span "Marinated Shokaf Sandwich with Sauce" at bounding box center [416, 136] width 85 height 28
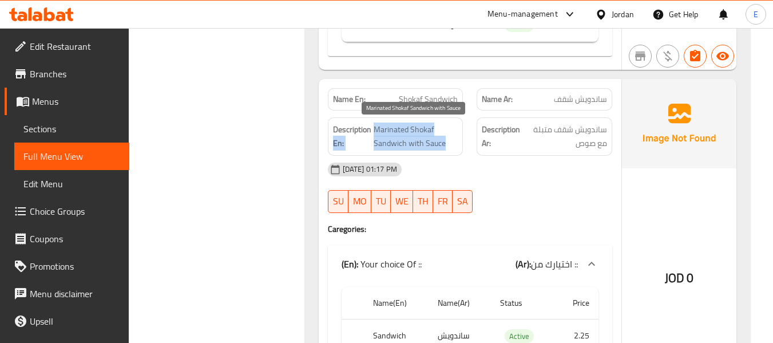
drag, startPoint x: 371, startPoint y: 126, endPoint x: 457, endPoint y: 140, distance: 87.5
click at [457, 140] on h6 "Description En: Marinated Shokaf Sandwich with Sauce" at bounding box center [395, 136] width 125 height 28
click at [457, 140] on span "Marinated Shokaf Sandwich with Sauce" at bounding box center [416, 136] width 85 height 28
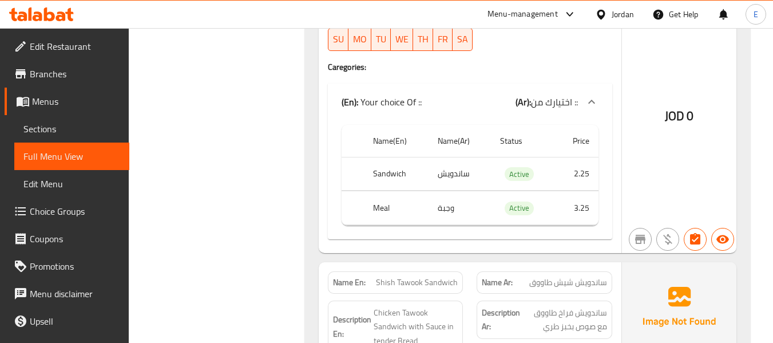
scroll to position [1168, 0]
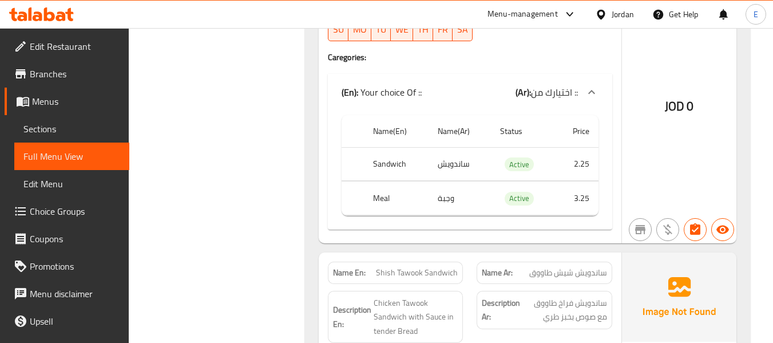
click at [462, 168] on td "ساندويش" at bounding box center [459, 164] width 62 height 34
click at [400, 171] on th "Sandwich" at bounding box center [396, 164] width 65 height 34
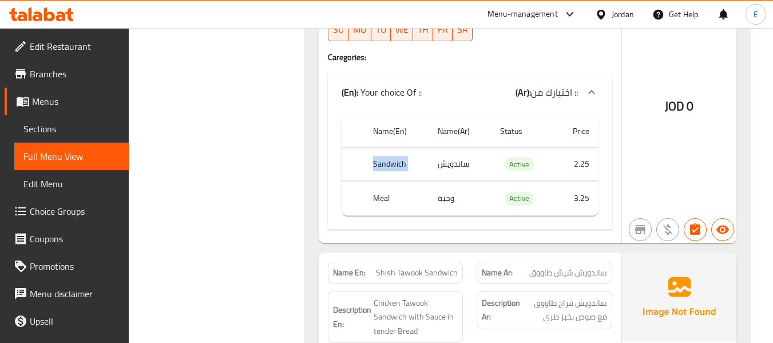
click at [400, 171] on th "Sandwich" at bounding box center [396, 164] width 65 height 34
click at [452, 199] on td "وجبة" at bounding box center [459, 198] width 62 height 34
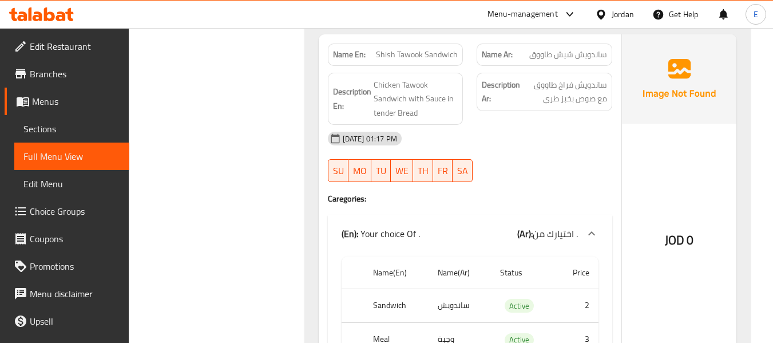
scroll to position [1397, 0]
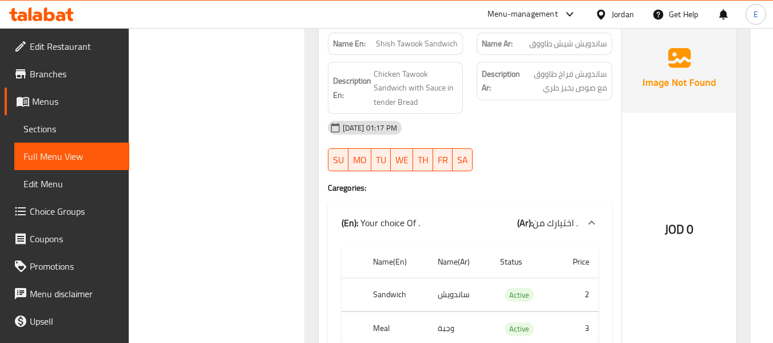
click at [577, 43] on span "ساندويش شيش طاووق" at bounding box center [568, 44] width 78 height 12
click at [423, 44] on span "Shish Tawook Sandwich" at bounding box center [417, 44] width 82 height 12
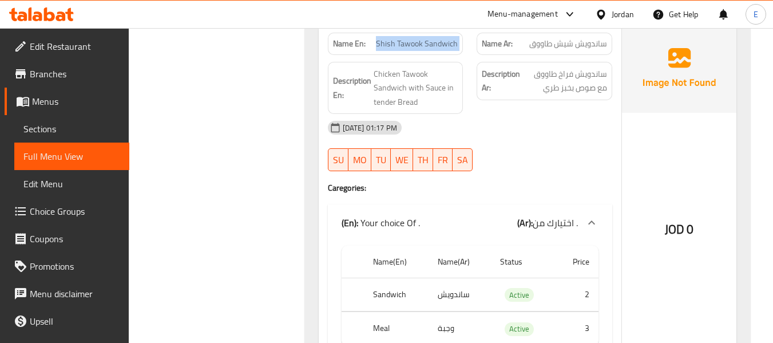
click at [423, 44] on span "Shish Tawook Sandwich" at bounding box center [417, 44] width 82 height 12
click at [423, 43] on span "Shish Tawook Sandwich" at bounding box center [417, 44] width 82 height 12
click at [566, 138] on div "[DATE] 01:17 PM" at bounding box center [470, 127] width 298 height 27
click at [577, 91] on span "ساندويش فراخ طاووق مع صوص بخبز طري" at bounding box center [564, 81] width 85 height 28
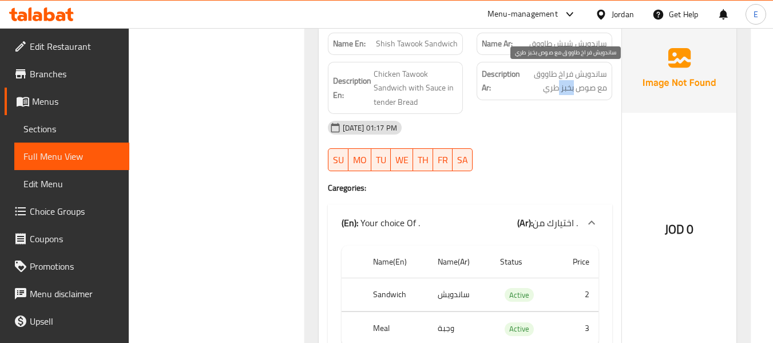
click at [577, 91] on span "ساندويش فراخ طاووق مع صوص بخبز طري" at bounding box center [564, 81] width 85 height 28
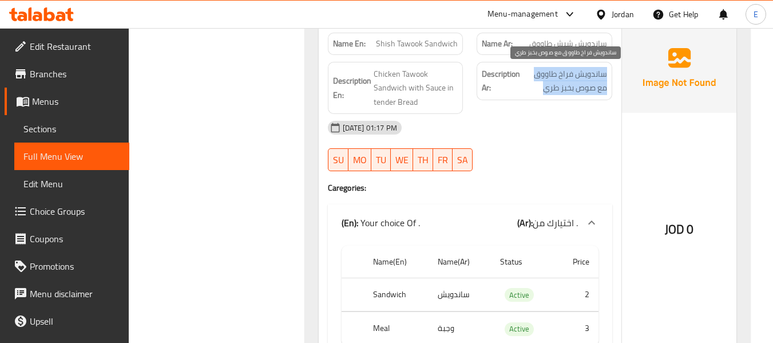
click at [577, 91] on span "ساندويش فراخ طاووق مع صوص بخبز طري" at bounding box center [564, 81] width 85 height 28
drag, startPoint x: 575, startPoint y: 153, endPoint x: 563, endPoint y: 150, distance: 11.9
click at [574, 153] on div "[DATE] 01:17 PM SU MO TU WE TH FR SA" at bounding box center [470, 146] width 298 height 64
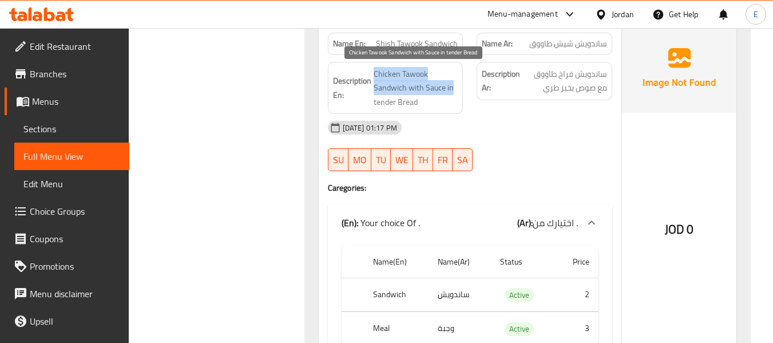
drag, startPoint x: 373, startPoint y: 67, endPoint x: 454, endPoint y: 94, distance: 84.8
click at [454, 94] on span "Chicken Tawook Sandwich with Sauce in tender Bread" at bounding box center [416, 88] width 85 height 42
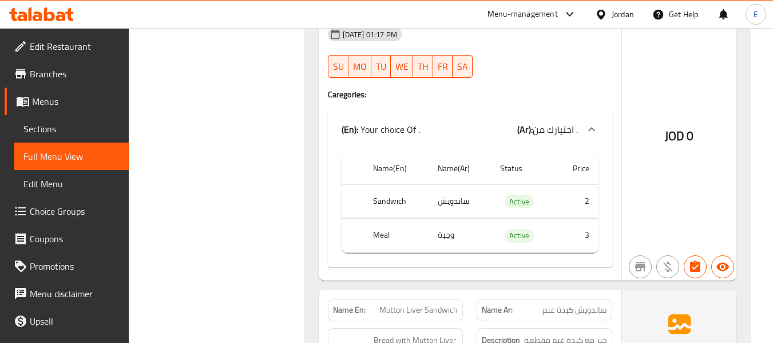
scroll to position [1511, 0]
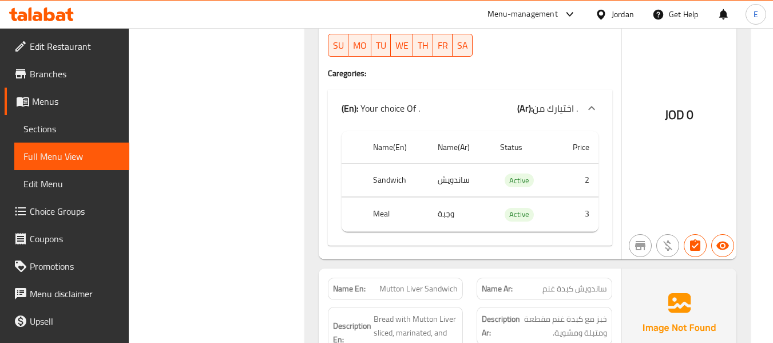
click at [380, 173] on th "Sandwich" at bounding box center [396, 180] width 65 height 34
click at [466, 175] on td "ساندويش" at bounding box center [459, 180] width 62 height 34
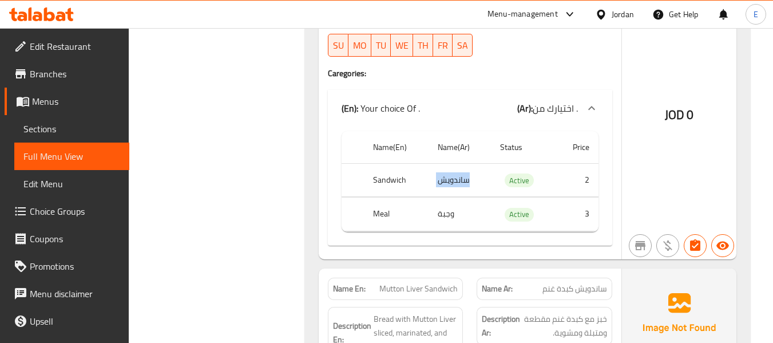
click at [466, 175] on td "ساندويش" at bounding box center [459, 180] width 62 height 34
click at [455, 217] on td "وجبة" at bounding box center [459, 214] width 62 height 34
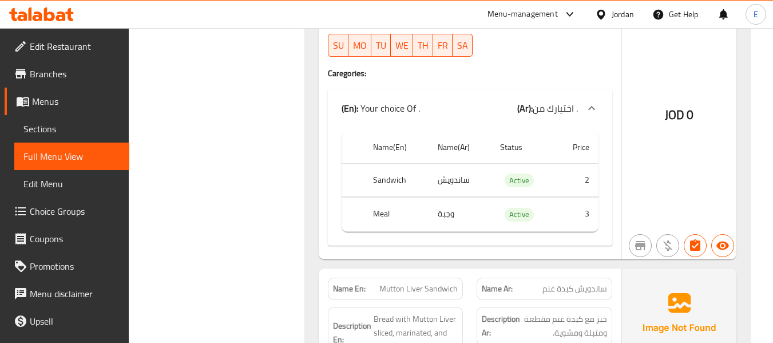
click at [410, 220] on th "Meal" at bounding box center [396, 214] width 65 height 34
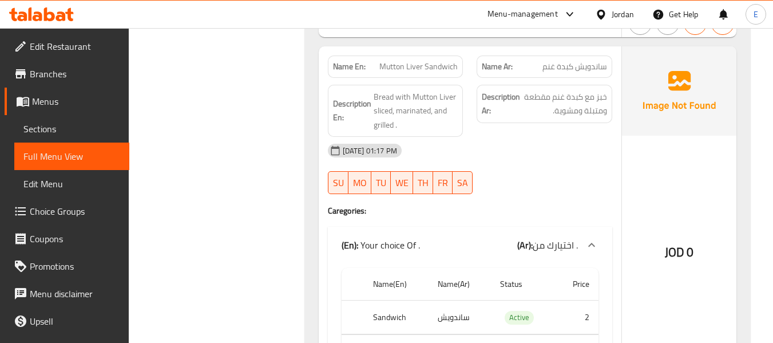
scroll to position [1740, 0]
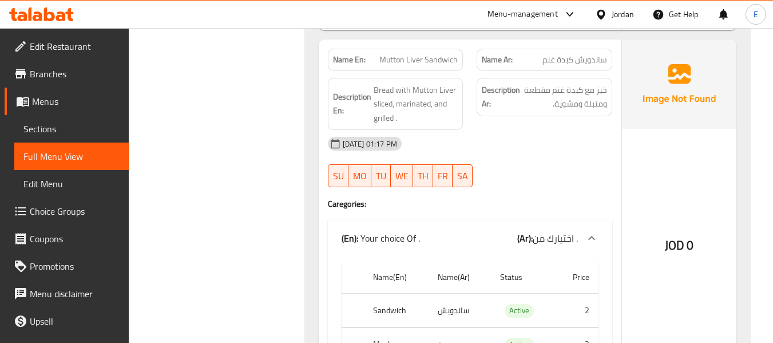
click at [571, 57] on span "ساندويش كبدة غنم" at bounding box center [574, 60] width 65 height 12
click at [412, 63] on span "Mutton Liver Sandwich" at bounding box center [418, 60] width 78 height 12
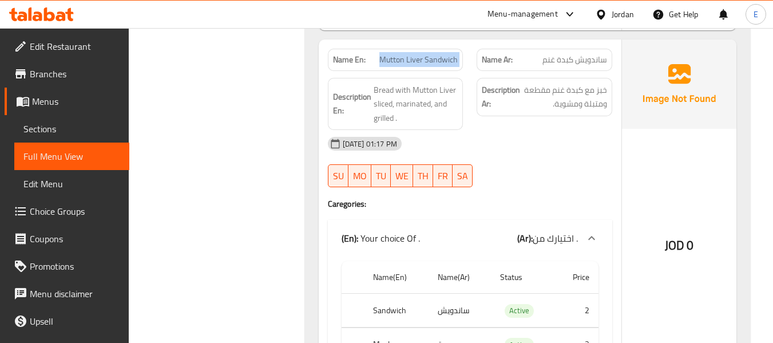
click at [412, 63] on span "Mutton Liver Sandwich" at bounding box center [418, 60] width 78 height 12
click at [582, 150] on div "[DATE] 01:17 PM" at bounding box center [470, 143] width 298 height 27
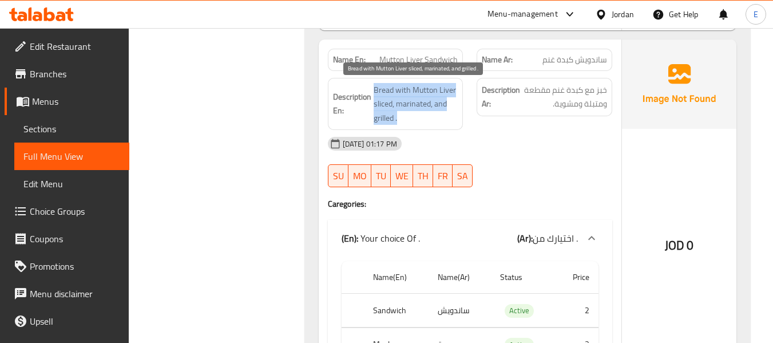
drag, startPoint x: 370, startPoint y: 85, endPoint x: 455, endPoint y: 114, distance: 90.3
click at [455, 114] on h6 "Description En: Bread with Mutton Liver sliced, marinated, and grilled ." at bounding box center [395, 104] width 125 height 42
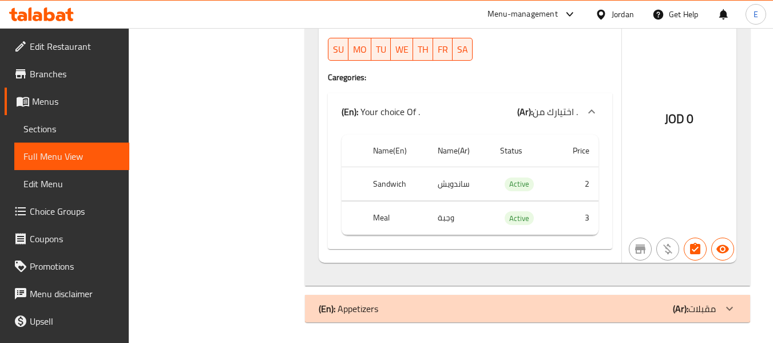
scroll to position [1869, 0]
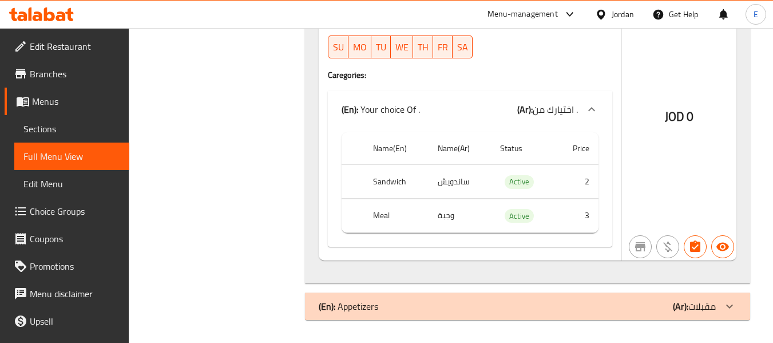
click at [499, 313] on div "(En): Appetizers (Ar): مقبلات" at bounding box center [527, 305] width 445 height 27
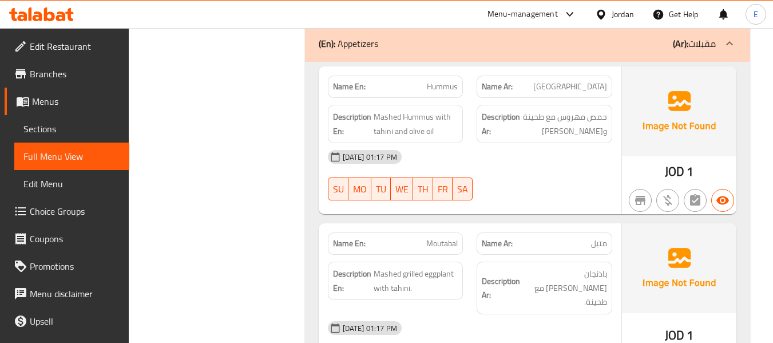
scroll to position [2155, 0]
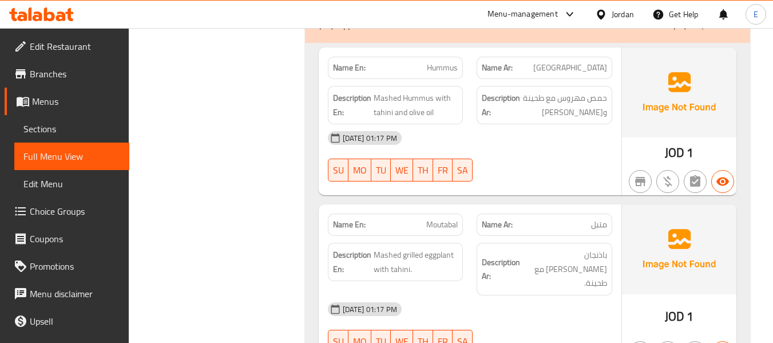
click at [663, 166] on div at bounding box center [678, 181] width 119 height 32
click at [599, 62] on span "[GEOGRAPHIC_DATA]" at bounding box center [570, 68] width 74 height 12
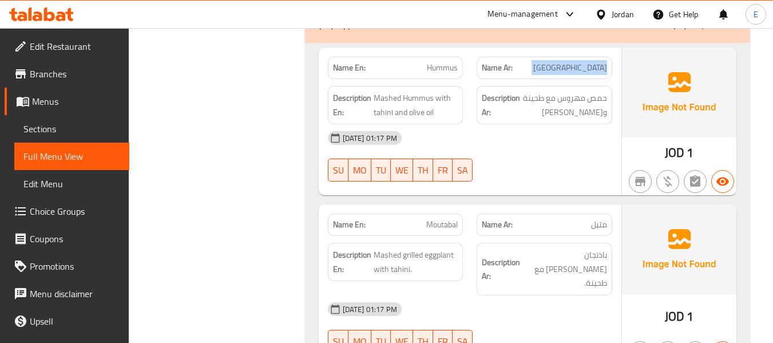
click at [599, 62] on span "[GEOGRAPHIC_DATA]" at bounding box center [570, 68] width 74 height 12
click at [456, 62] on span "Hummus" at bounding box center [442, 68] width 31 height 12
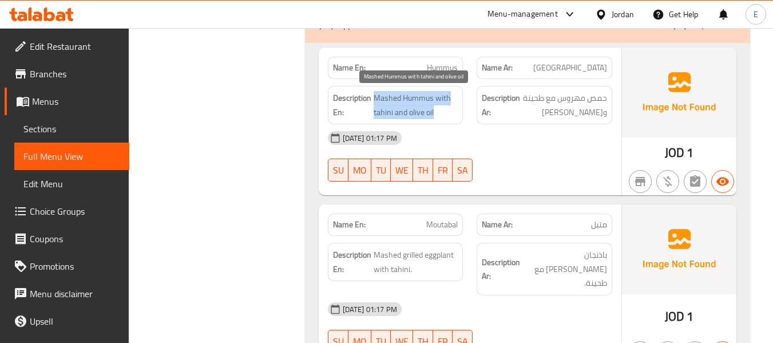
drag, startPoint x: 373, startPoint y: 98, endPoint x: 451, endPoint y: 116, distance: 80.2
click at [451, 116] on span "Mashed Hummus with tahini and olive oil" at bounding box center [416, 105] width 85 height 28
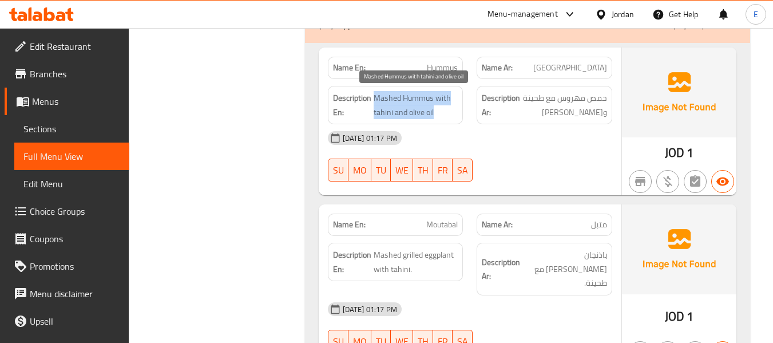
click at [451, 116] on span "Mashed Hummus with tahini and olive oil" at bounding box center [416, 105] width 85 height 28
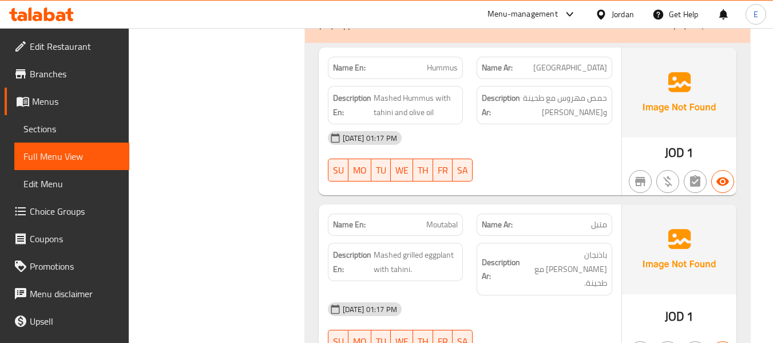
click at [552, 133] on div "[DATE] 01:17 PM" at bounding box center [470, 137] width 298 height 27
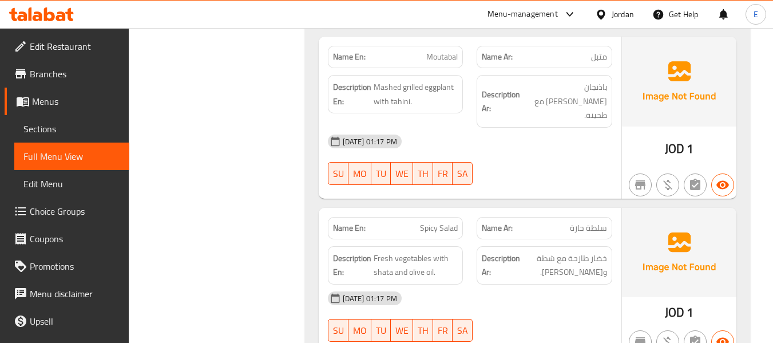
scroll to position [2326, 0]
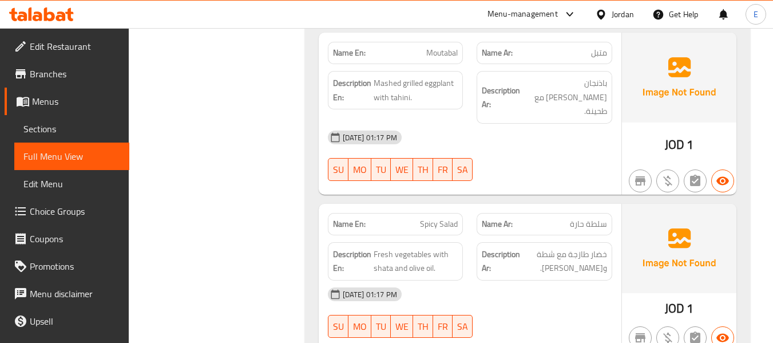
click at [602, 58] on span "متبل" at bounding box center [599, 53] width 16 height 12
click at [443, 54] on span "Moutabal" at bounding box center [441, 53] width 31 height 12
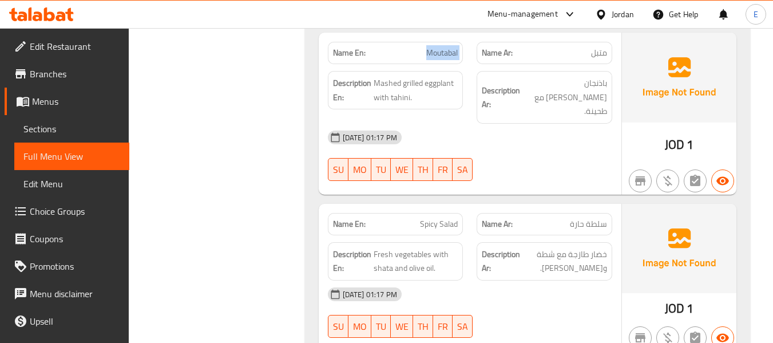
click at [443, 54] on span "Moutabal" at bounding box center [441, 53] width 31 height 12
click at [561, 124] on div "[DATE] 01:17 PM" at bounding box center [470, 137] width 298 height 27
drag, startPoint x: 373, startPoint y: 80, endPoint x: 461, endPoint y: 97, distance: 89.7
click at [461, 97] on div "Description En: Mashed grilled eggplant with tahini." at bounding box center [396, 90] width 136 height 38
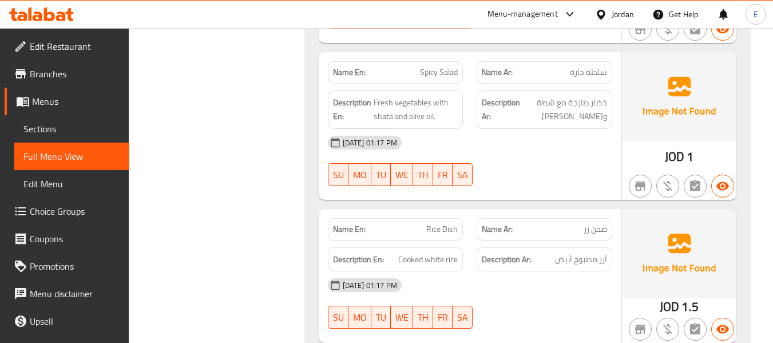
scroll to position [2498, 0]
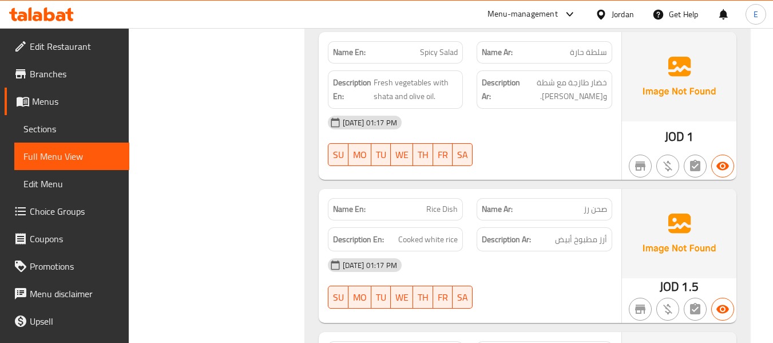
click at [583, 46] on span "سلطة حارة" at bounding box center [588, 52] width 37 height 12
click at [435, 46] on span "Spicy Salad" at bounding box center [439, 52] width 38 height 12
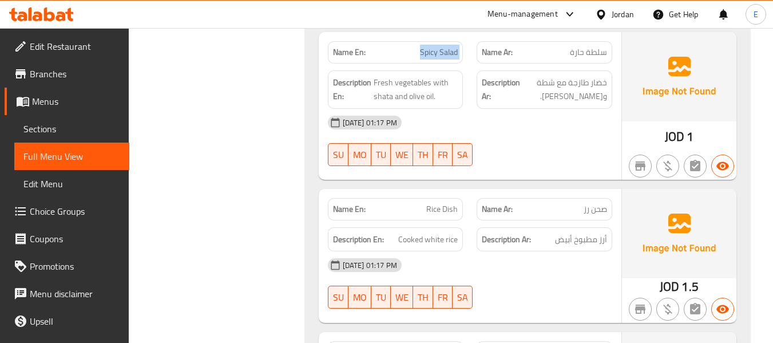
click at [435, 46] on span "Spicy Salad" at bounding box center [439, 52] width 38 height 12
click at [522, 109] on div "[DATE] 01:17 PM" at bounding box center [470, 122] width 298 height 27
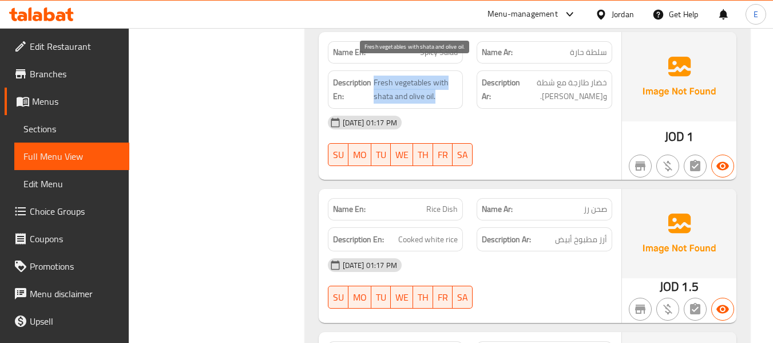
drag, startPoint x: 372, startPoint y: 66, endPoint x: 456, endPoint y: 85, distance: 86.1
click at [456, 85] on h6 "Description En: Fresh vegetables with shata and olive oil." at bounding box center [395, 90] width 125 height 28
click at [456, 85] on span "Fresh vegetables with shata and olive oil." at bounding box center [416, 90] width 85 height 28
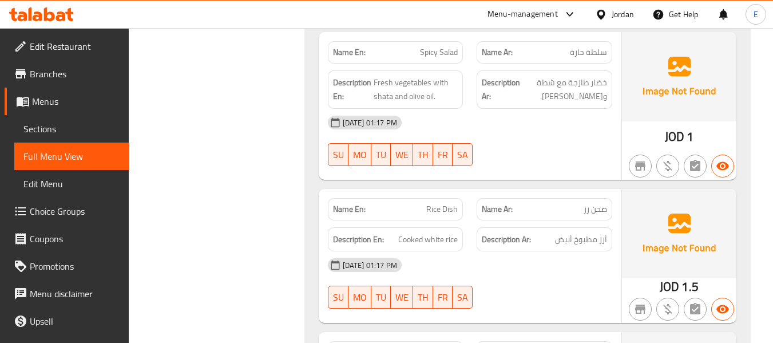
click at [582, 140] on div "[DATE] 01:17 PM SU MO TU WE TH FR SA" at bounding box center [470, 141] width 298 height 64
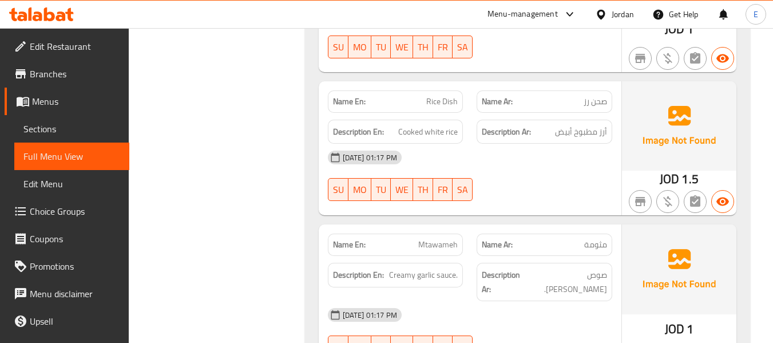
scroll to position [2612, 0]
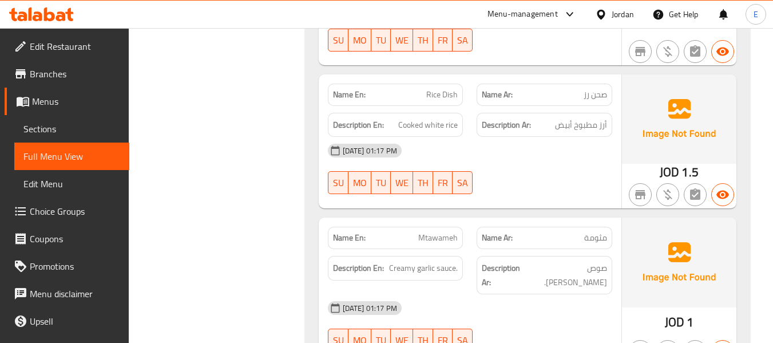
click at [605, 89] on span "صحن رز" at bounding box center [594, 95] width 23 height 12
click at [444, 89] on span "Rice Dish" at bounding box center [441, 95] width 31 height 12
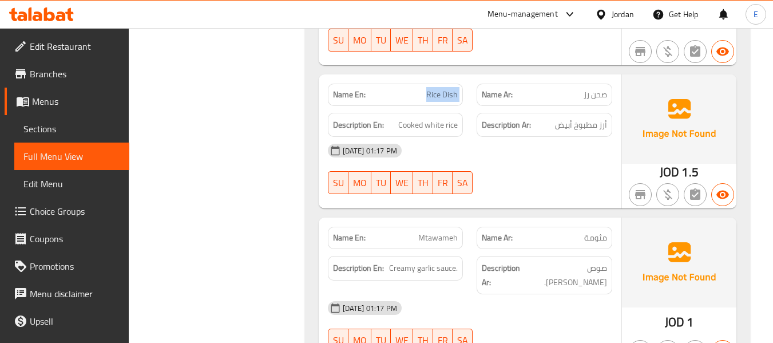
click at [444, 89] on span "Rice Dish" at bounding box center [441, 95] width 31 height 12
click at [570, 118] on span "أرز مطبوخ أبيض" at bounding box center [581, 125] width 52 height 14
click at [398, 118] on span "Cooked white rice" at bounding box center [427, 125] width 59 height 14
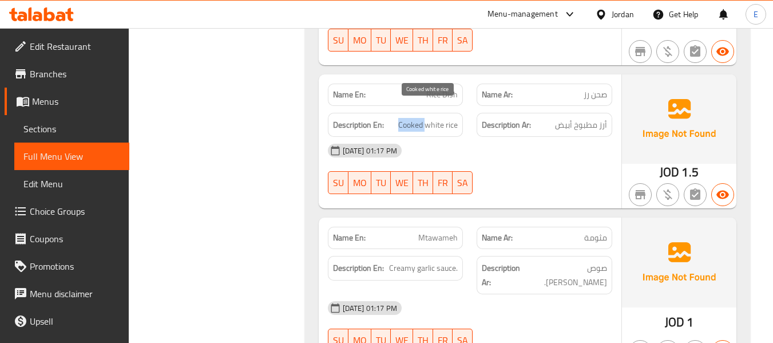
click at [398, 118] on span "Cooked white rice" at bounding box center [427, 125] width 59 height 14
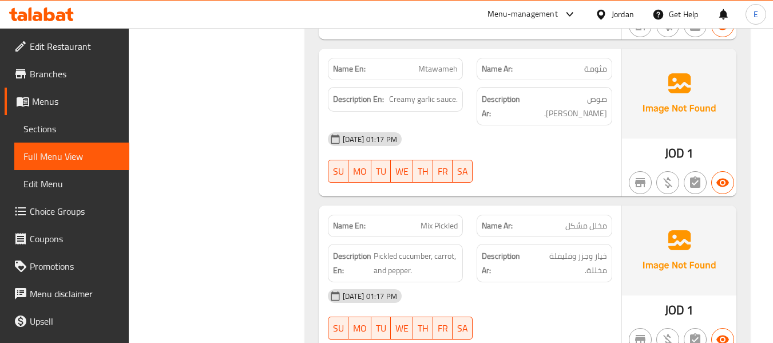
scroll to position [2784, 0]
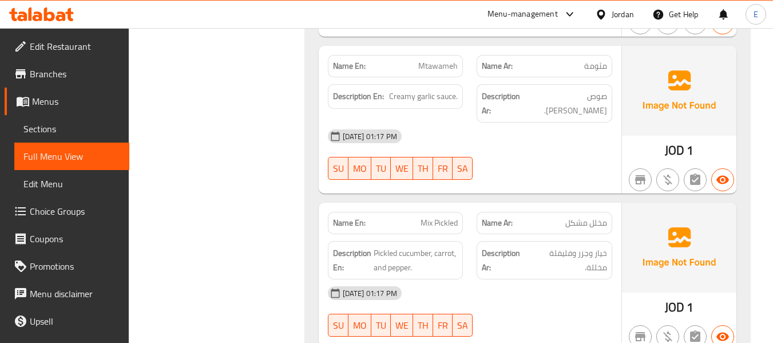
click at [587, 60] on span "مثومة" at bounding box center [595, 66] width 23 height 12
click at [428, 60] on span "Mtawameh" at bounding box center [437, 66] width 39 height 12
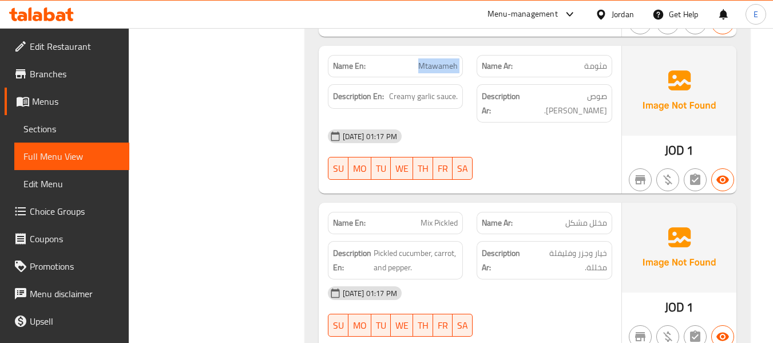
click at [428, 60] on span "Mtawameh" at bounding box center [437, 66] width 39 height 12
click at [579, 89] on span "صوص [PERSON_NAME]." at bounding box center [568, 103] width 78 height 28
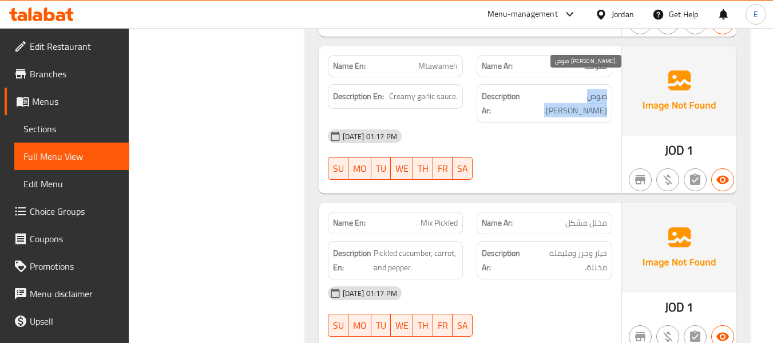
click at [579, 89] on span "صوص [PERSON_NAME]." at bounding box center [568, 103] width 78 height 28
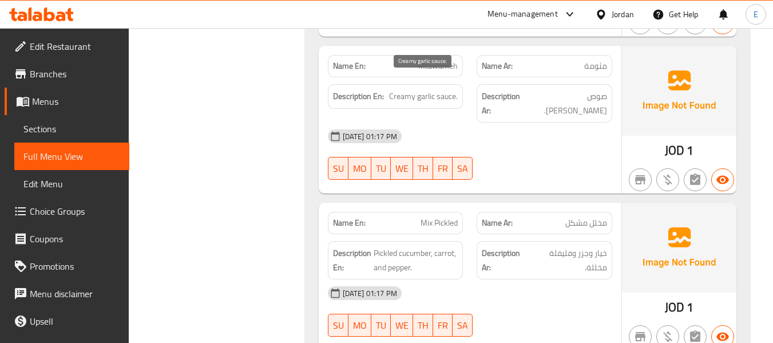
click at [395, 89] on span "Creamy garlic sauce." at bounding box center [423, 96] width 69 height 14
click at [597, 128] on div "[DATE] 01:17 PM SU MO TU WE TH FR SA" at bounding box center [470, 154] width 298 height 64
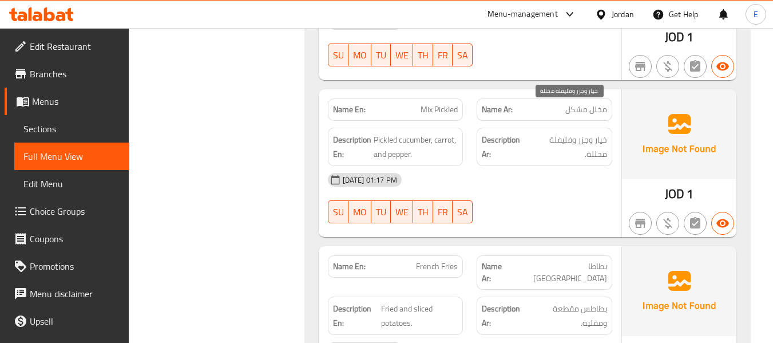
scroll to position [2898, 0]
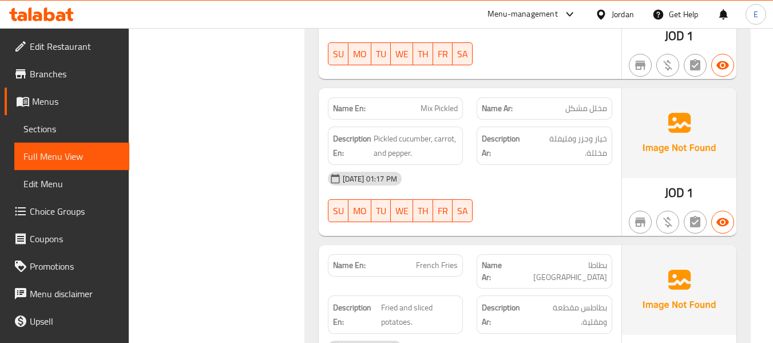
click at [577, 102] on span "مخلل مشكل" at bounding box center [586, 108] width 42 height 12
click at [426, 102] on span "Mix Pickled" at bounding box center [438, 108] width 37 height 12
click at [425, 102] on span "Mix Pickled" at bounding box center [438, 108] width 37 height 12
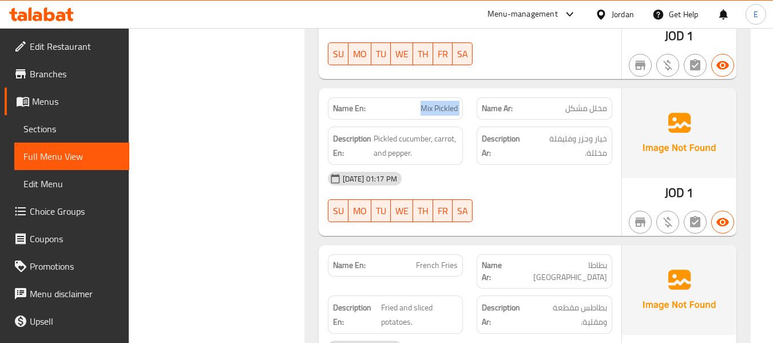
click at [425, 102] on span "Mix Pickled" at bounding box center [438, 108] width 37 height 12
click at [532, 165] on div "[DATE] 01:17 PM" at bounding box center [470, 178] width 298 height 27
click at [533, 165] on div "[DATE] 01:17 PM" at bounding box center [470, 178] width 298 height 27
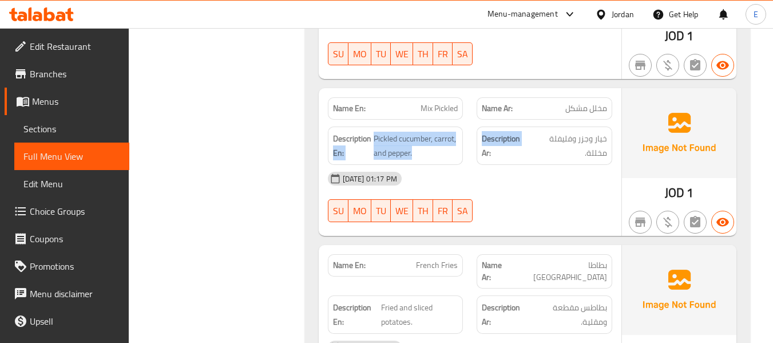
drag, startPoint x: 371, startPoint y: 112, endPoint x: 470, endPoint y: 124, distance: 100.2
click at [470, 124] on div "Description En: Pickled cucumber, carrot, and pepper. Description Ar: خيار وجزر…" at bounding box center [470, 146] width 298 height 52
click at [470, 124] on div "Description Ar: خيار وجزر وفليفلة مخللة." at bounding box center [544, 146] width 149 height 52
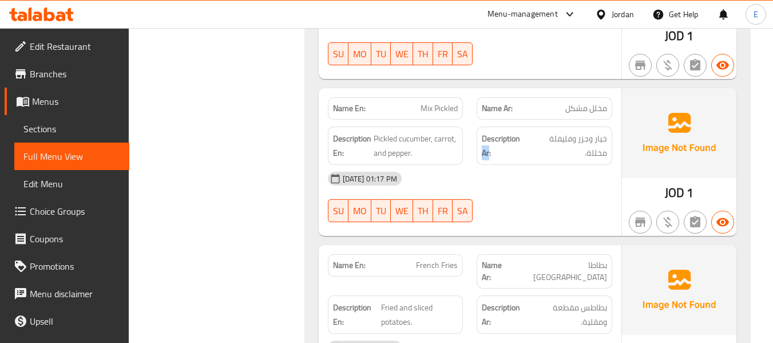
click at [470, 124] on div "Description Ar: خيار وجزر وفليفلة مخللة." at bounding box center [544, 146] width 149 height 52
click at [539, 165] on div "[DATE] 01:17 PM" at bounding box center [470, 178] width 298 height 27
drag, startPoint x: 374, startPoint y: 108, endPoint x: 464, endPoint y: 117, distance: 91.4
click at [464, 120] on div "Description En: Pickled cucumber, carrot, and pepper." at bounding box center [395, 146] width 149 height 52
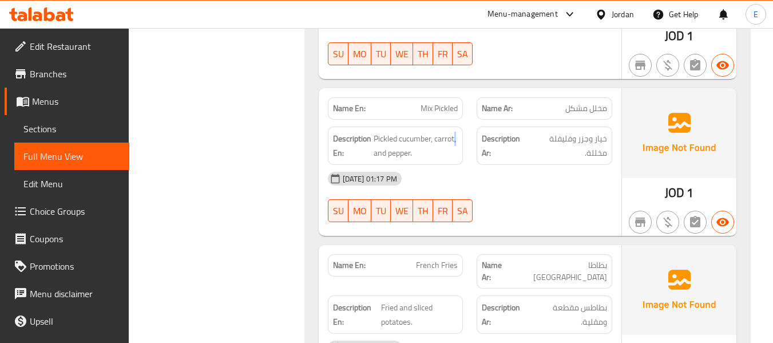
click at [464, 120] on div "Description En: Pickled cucumber, carrot, and pepper." at bounding box center [395, 146] width 149 height 52
click at [525, 165] on div "[DATE] 01:17 PM" at bounding box center [470, 178] width 298 height 27
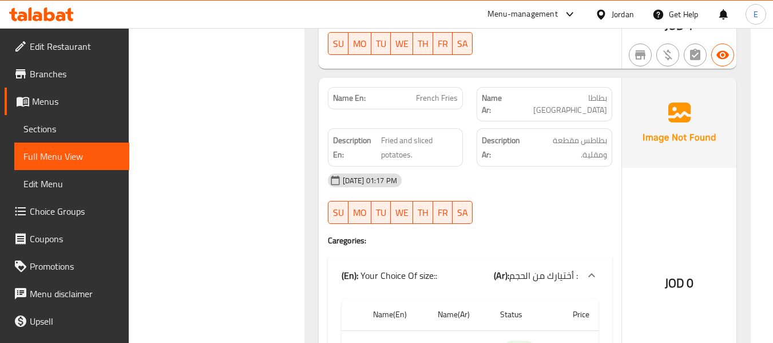
scroll to position [3070, 0]
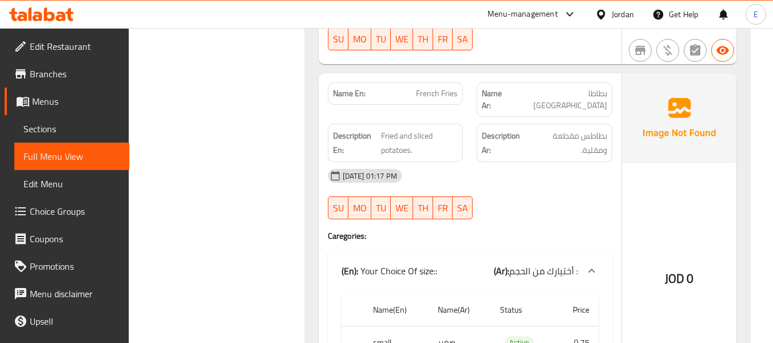
click at [594, 88] on span "بطاطا [GEOGRAPHIC_DATA]" at bounding box center [559, 100] width 94 height 24
click at [425, 82] on div "Name En: French Fries" at bounding box center [396, 93] width 136 height 22
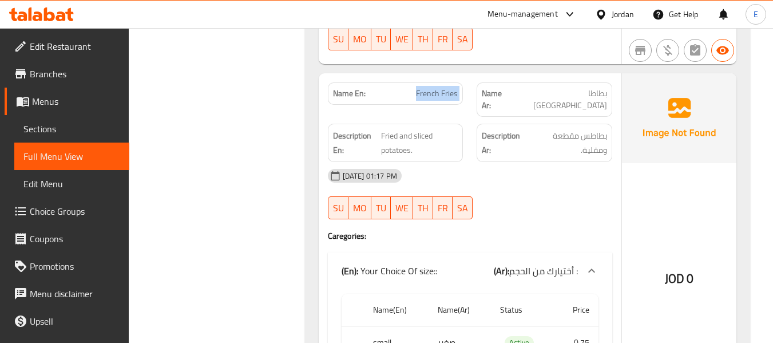
click at [425, 82] on div "Name En: French Fries" at bounding box center [396, 93] width 136 height 22
click at [514, 129] on strong "Description Ar:" at bounding box center [505, 143] width 46 height 28
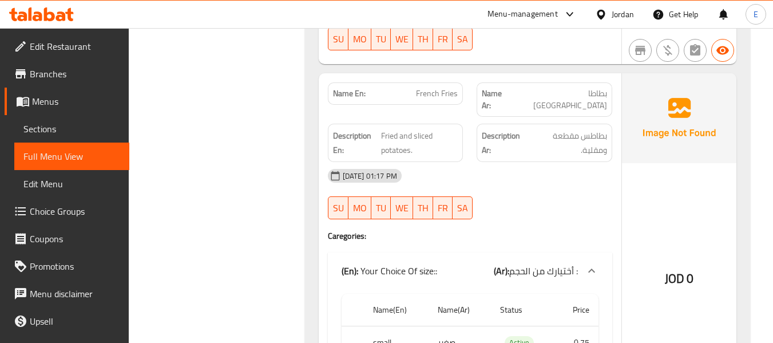
click at [382, 129] on span "Fried and sliced potatoes." at bounding box center [419, 143] width 77 height 28
click at [552, 162] on div "[DATE] 01:17 PM SU MO TU WE TH FR SA" at bounding box center [470, 194] width 298 height 64
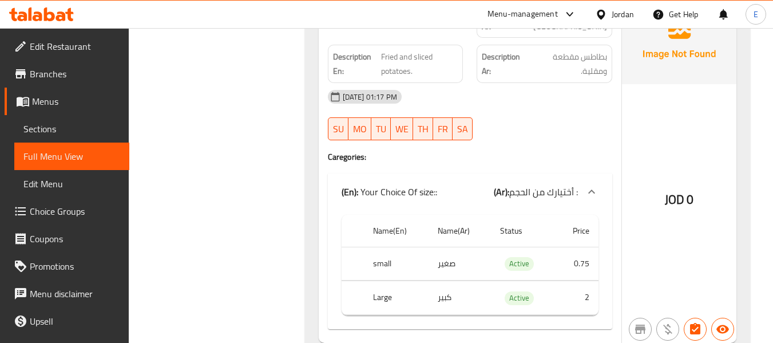
scroll to position [3154, 0]
